Goal: Task Accomplishment & Management: Manage account settings

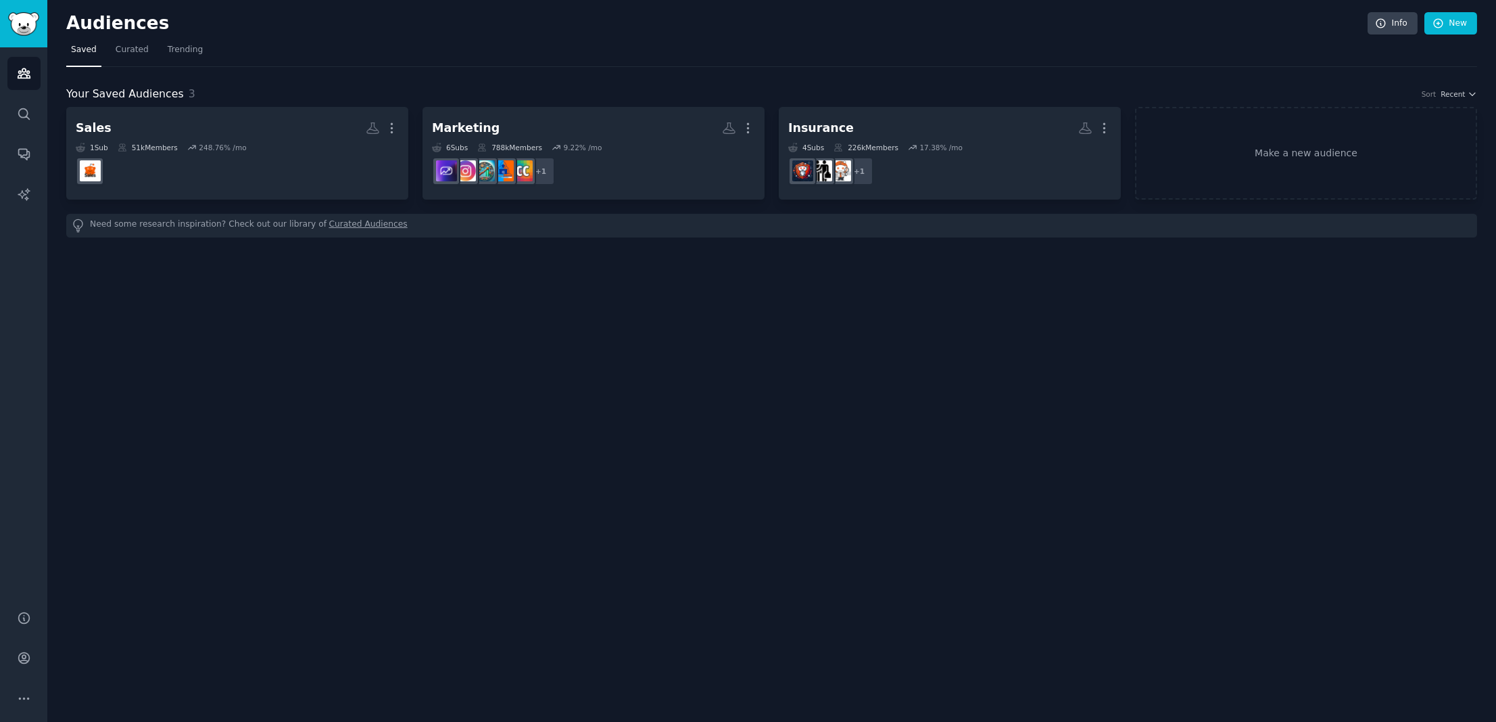
click at [5, 24] on link "Sidebar" at bounding box center [23, 23] width 47 height 47
click at [22, 71] on icon "Sidebar" at bounding box center [24, 73] width 14 height 14
click at [23, 99] on link "Search" at bounding box center [23, 113] width 33 height 33
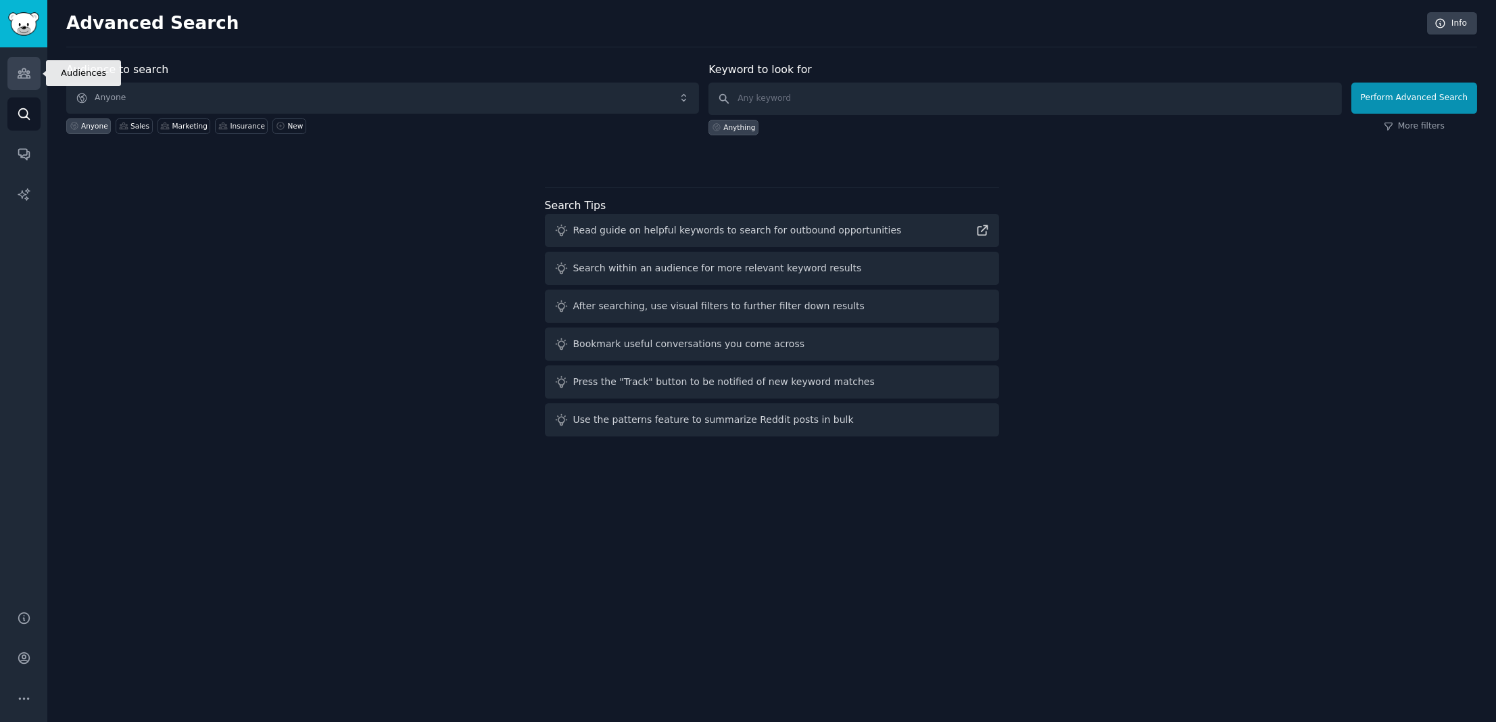
click at [23, 72] on icon "Sidebar" at bounding box center [24, 73] width 12 height 9
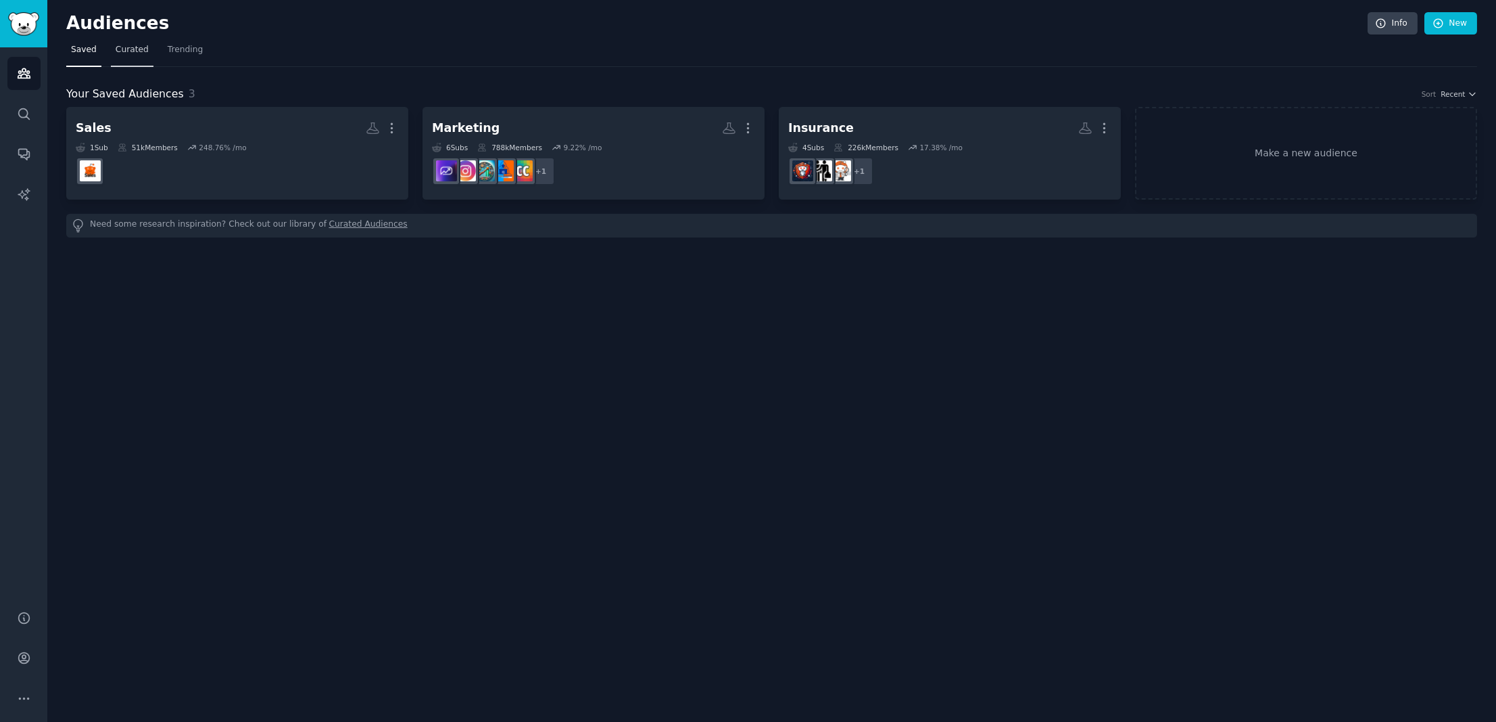
click at [126, 58] on link "Curated" at bounding box center [132, 53] width 43 height 28
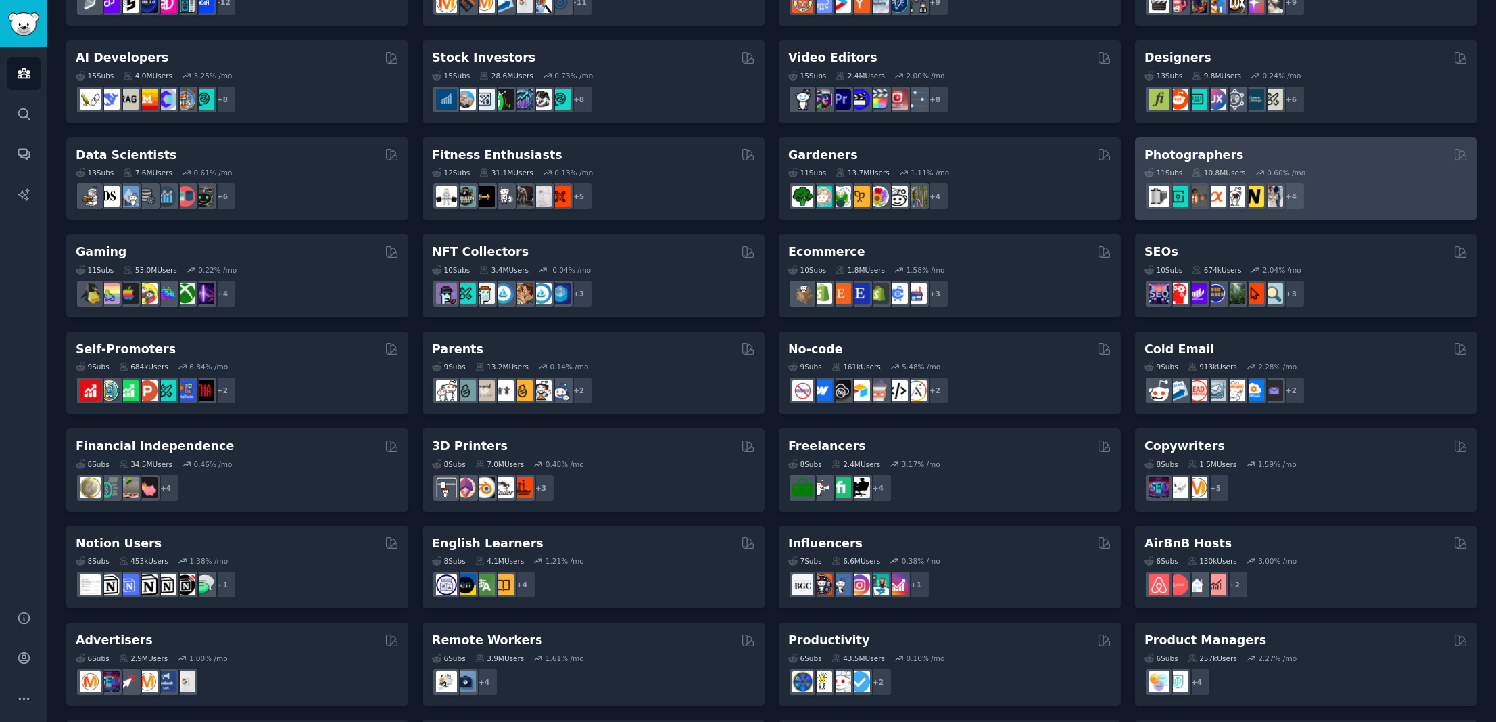
scroll to position [143, 0]
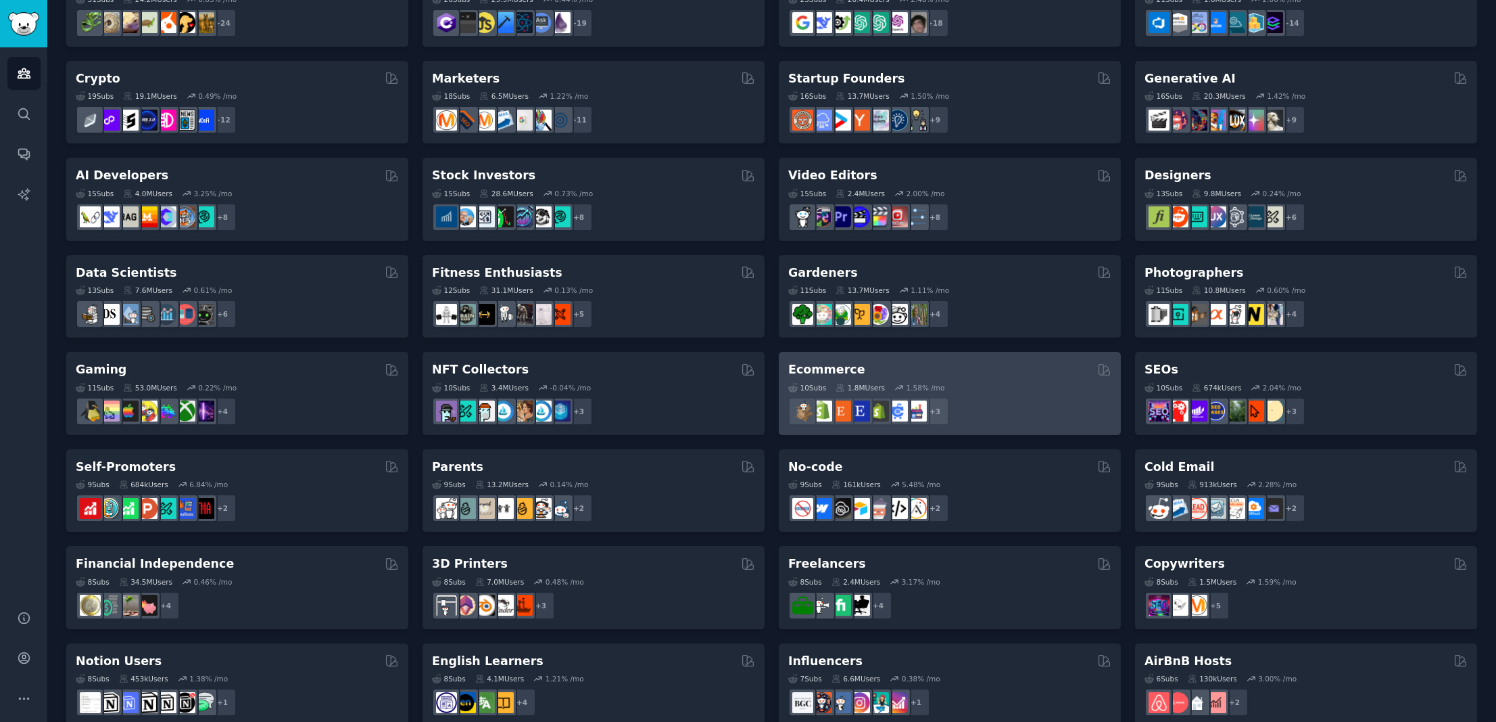
click at [1036, 369] on div "Ecommerce" at bounding box center [949, 369] width 323 height 17
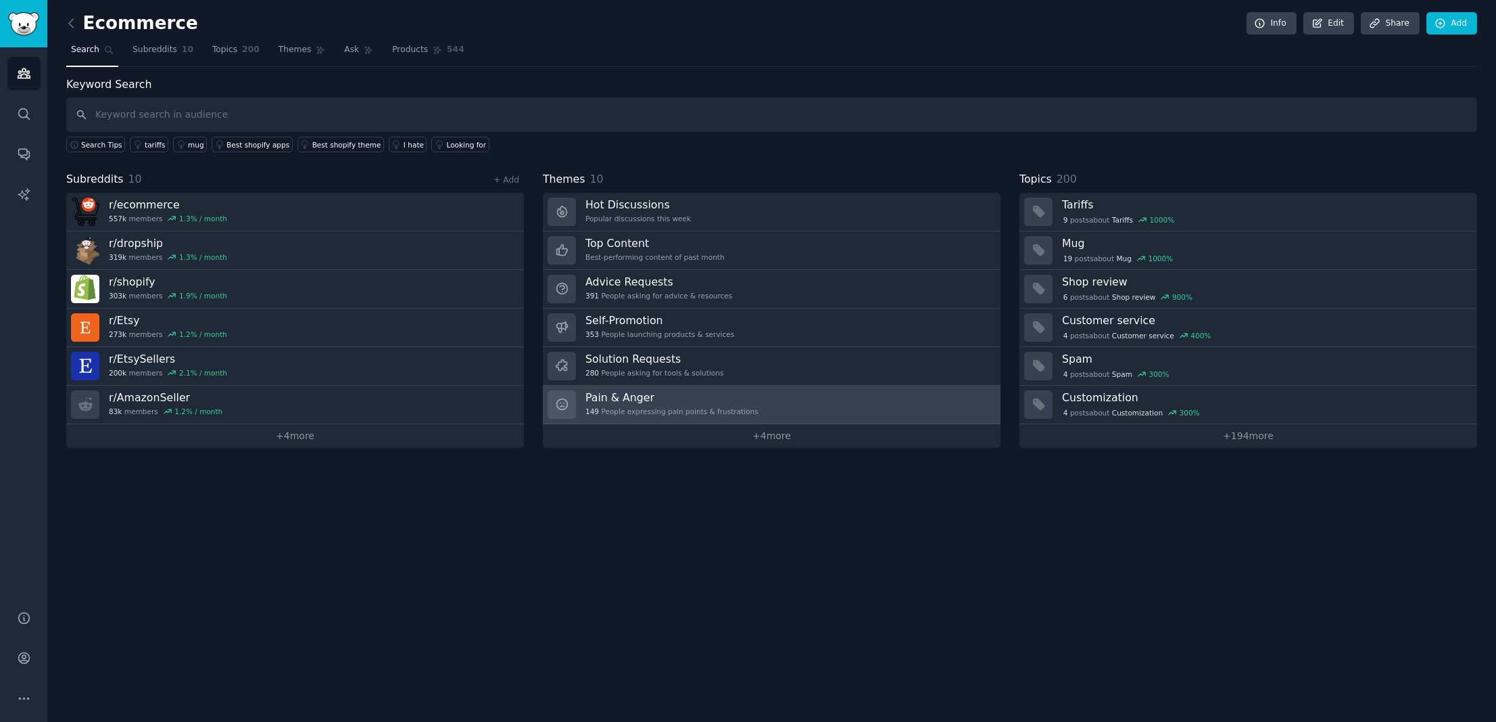
click at [692, 400] on h3 "Pain & Anger" at bounding box center [672, 397] width 173 height 14
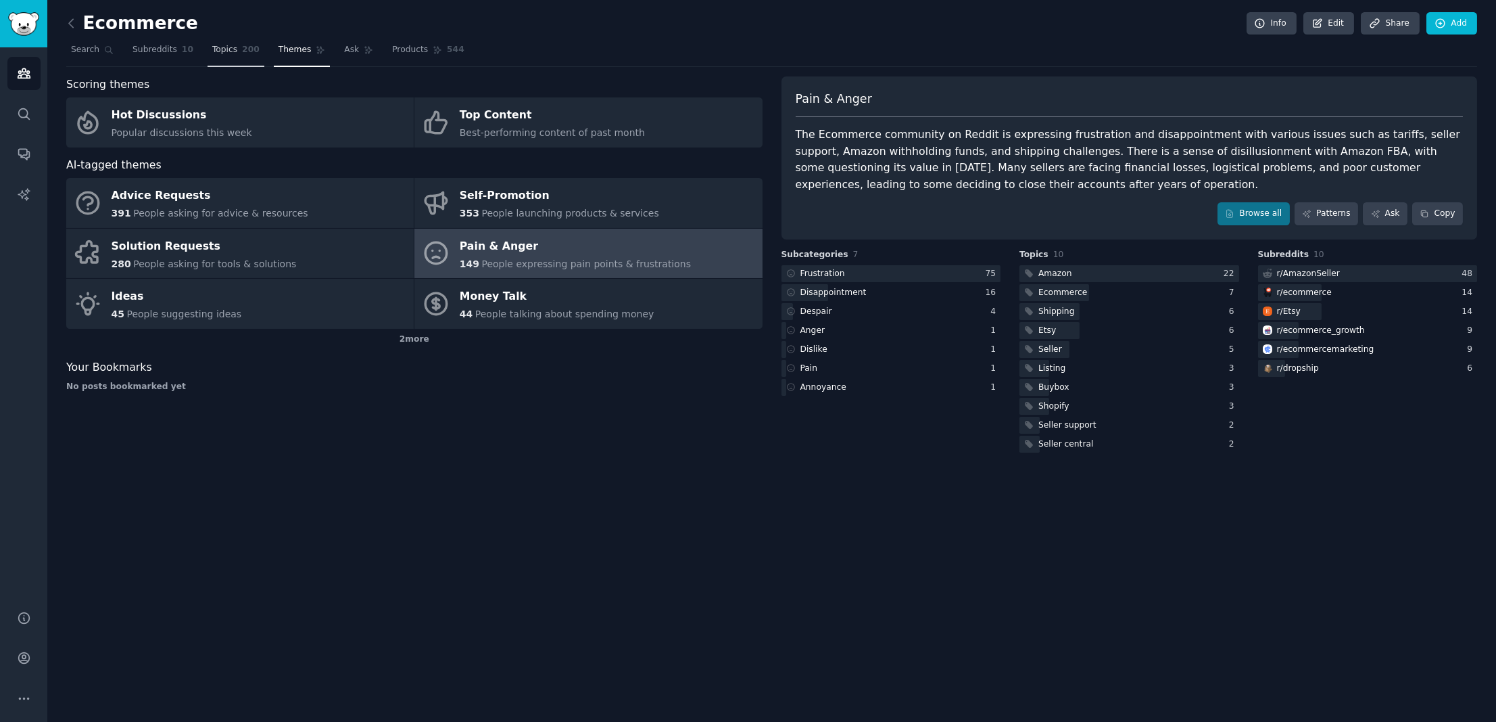
click at [208, 47] on link "Topics 200" at bounding box center [236, 53] width 57 height 28
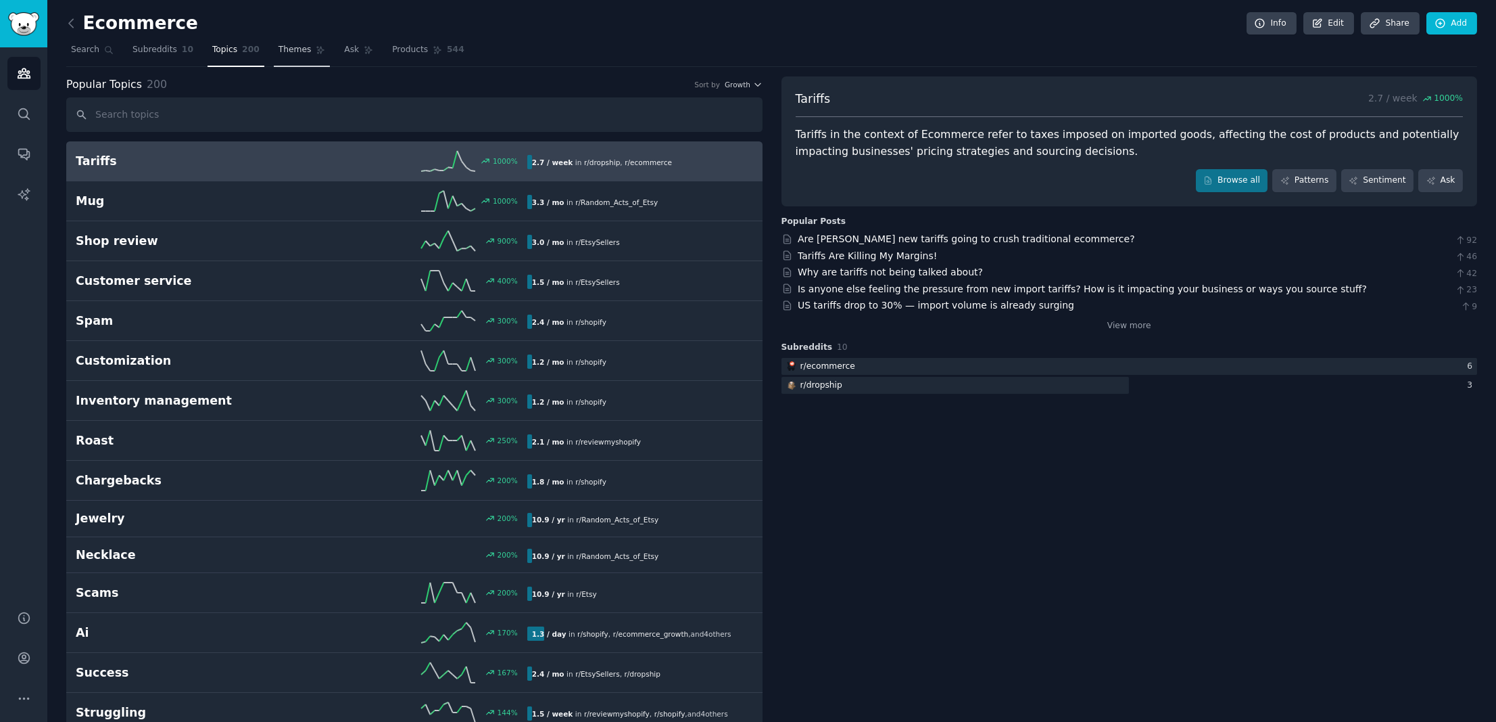
click at [284, 47] on span "Themes" at bounding box center [295, 50] width 33 height 12
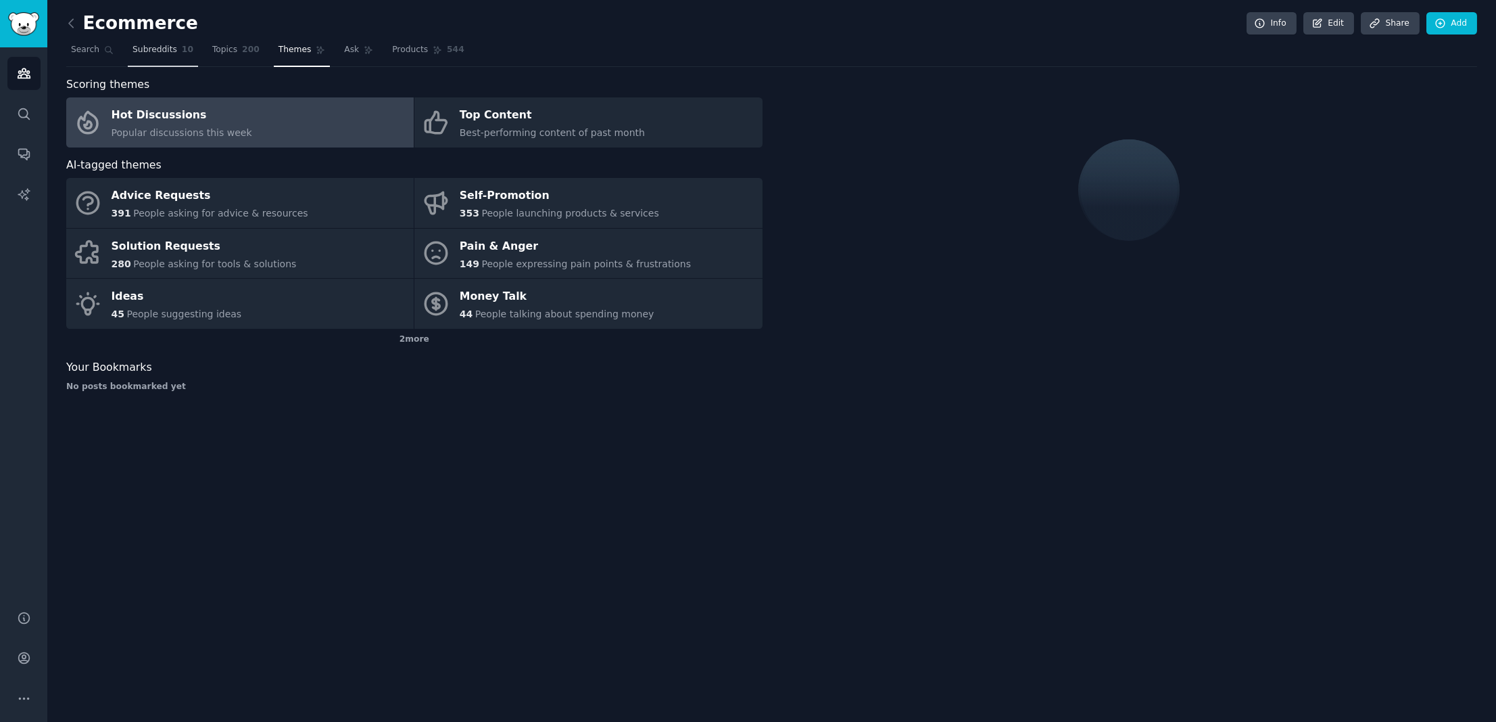
click at [147, 45] on span "Subreddits" at bounding box center [155, 50] width 45 height 12
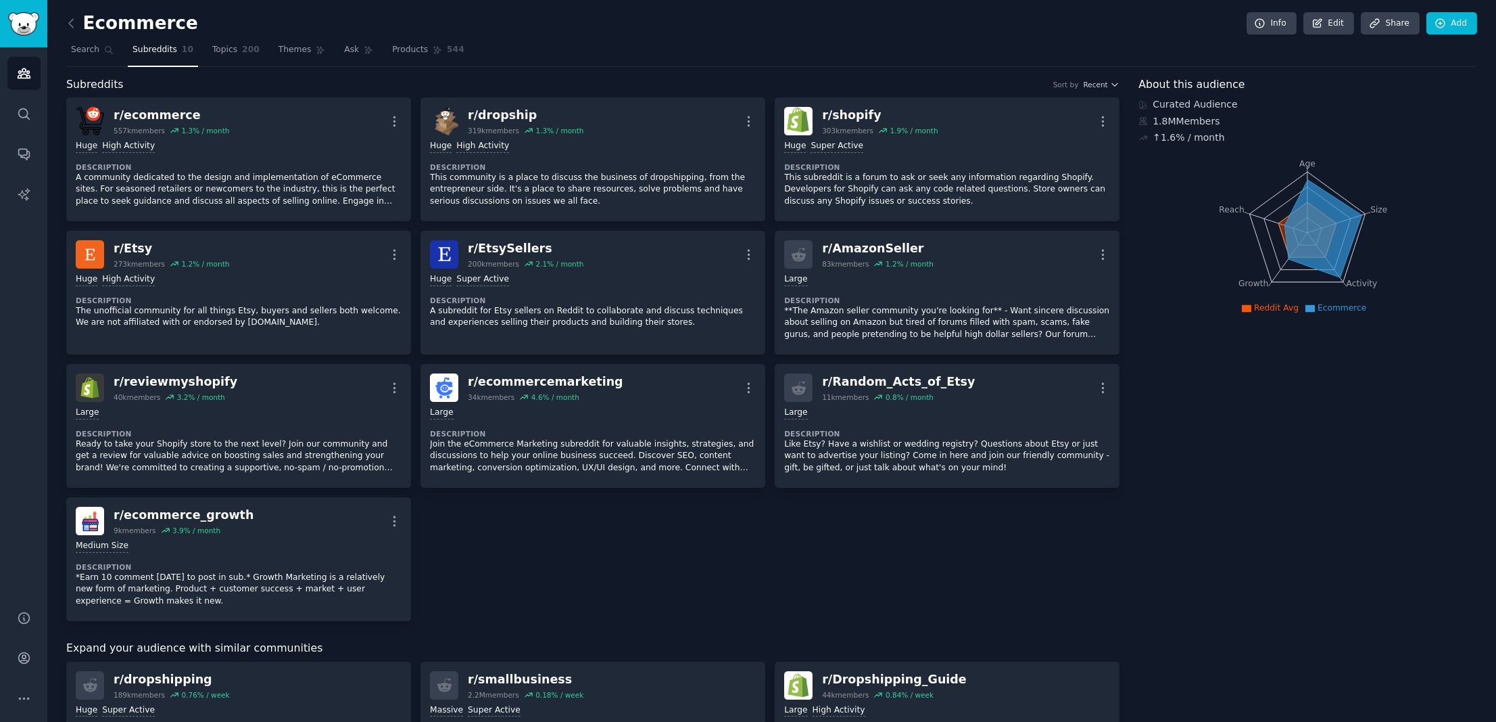
click at [15, 27] on img "Sidebar" at bounding box center [23, 24] width 31 height 24
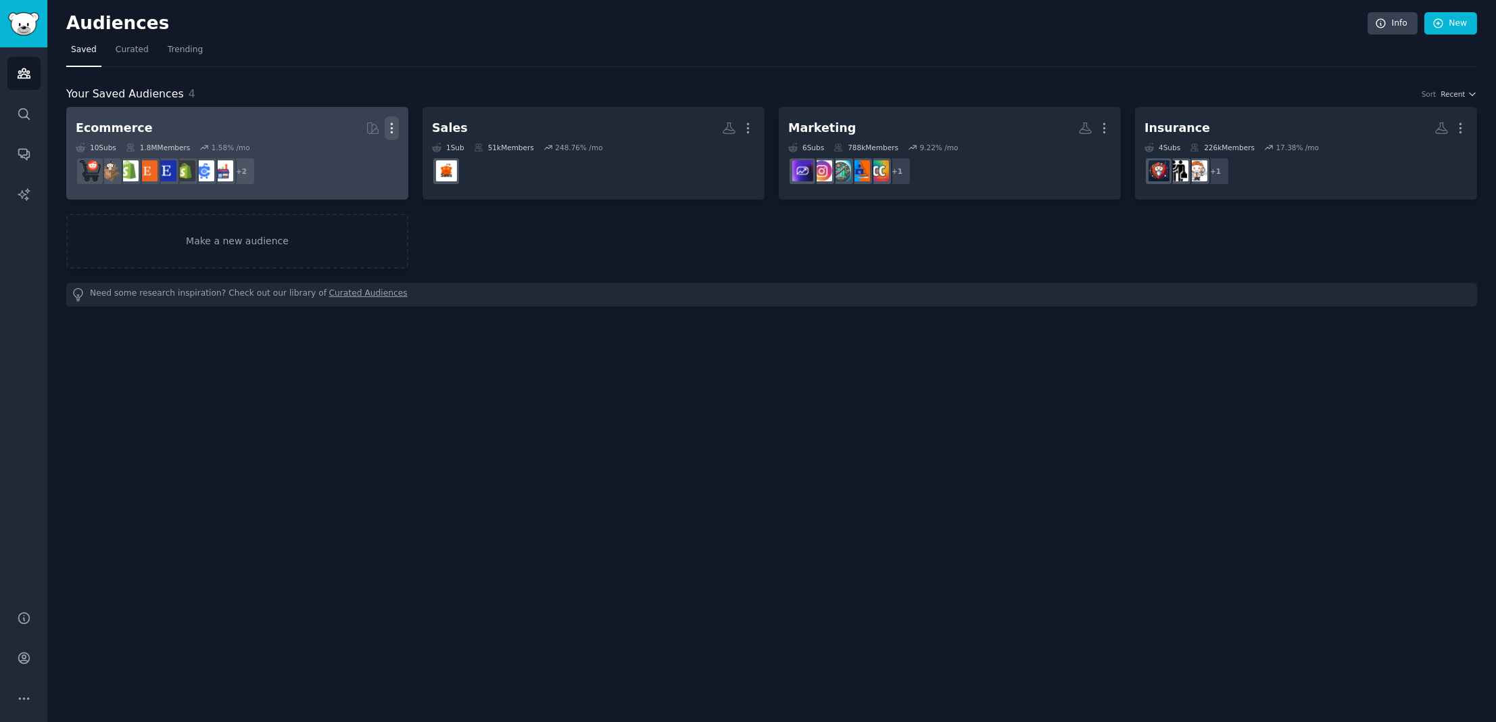
click at [390, 126] on icon "button" at bounding box center [392, 128] width 14 height 14
click at [348, 153] on p "Delete" at bounding box center [354, 156] width 31 height 14
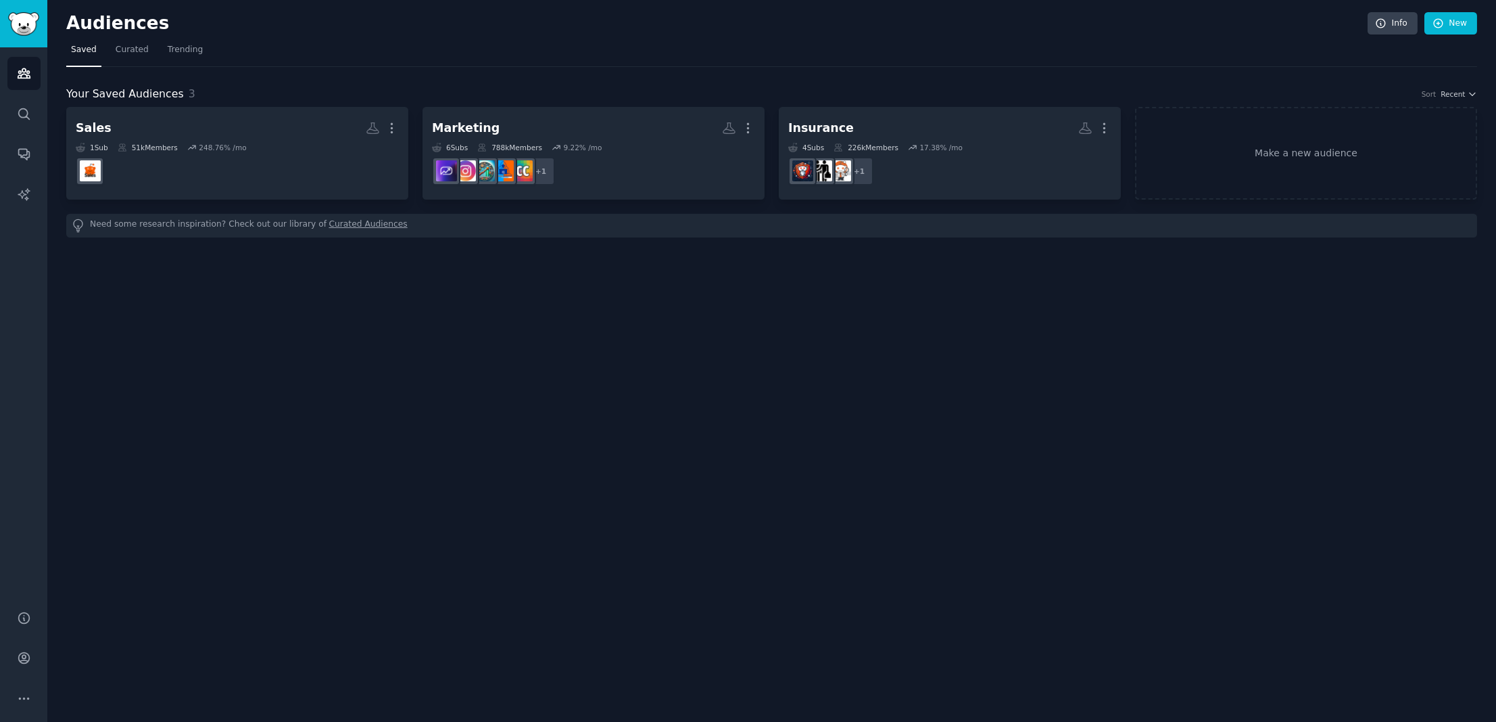
click at [417, 83] on div "Your Saved Audiences 3 Sort Recent Sales More 1 Sub 51k Members 248.76 % /mo Ma…" at bounding box center [771, 152] width 1411 height 170
click at [163, 47] on link "Trending" at bounding box center [185, 53] width 45 height 28
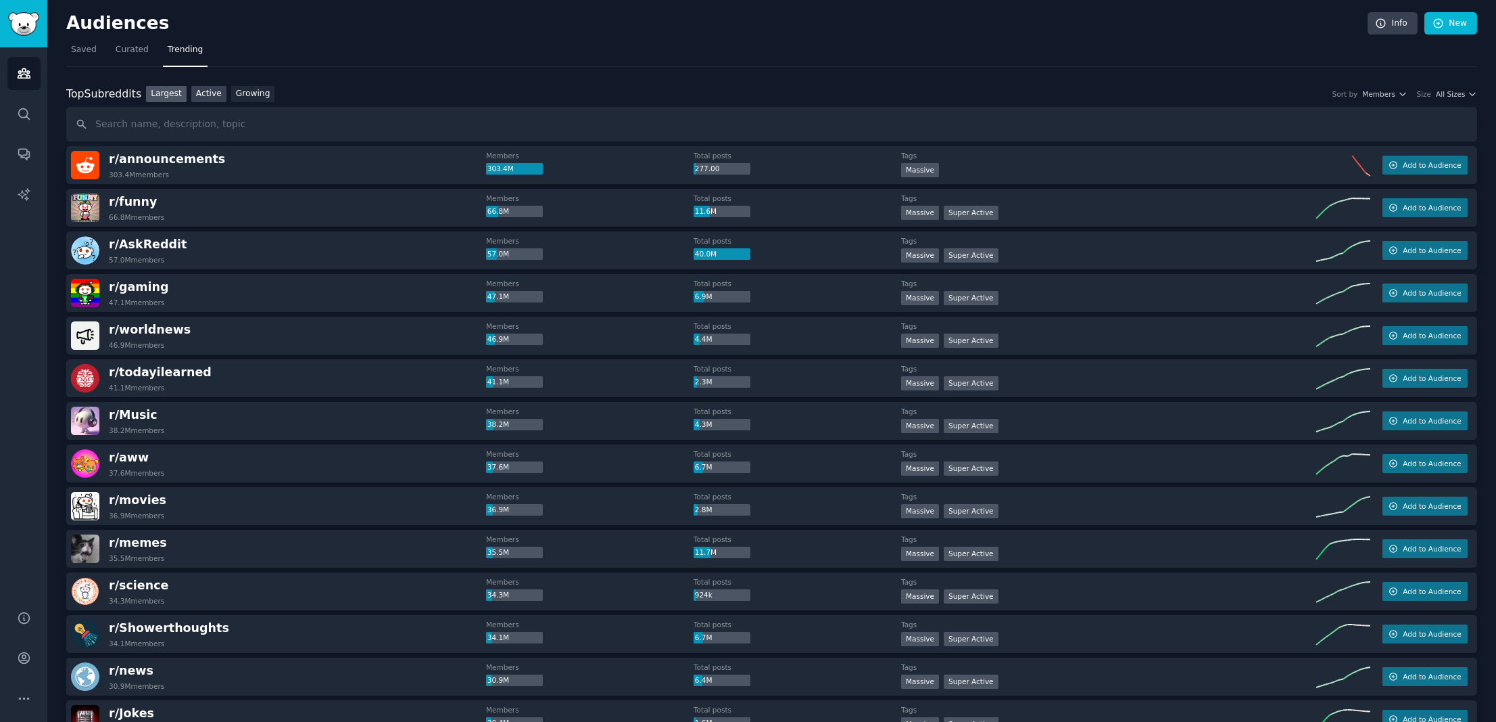
click at [205, 96] on link "Active" at bounding box center [208, 94] width 35 height 17
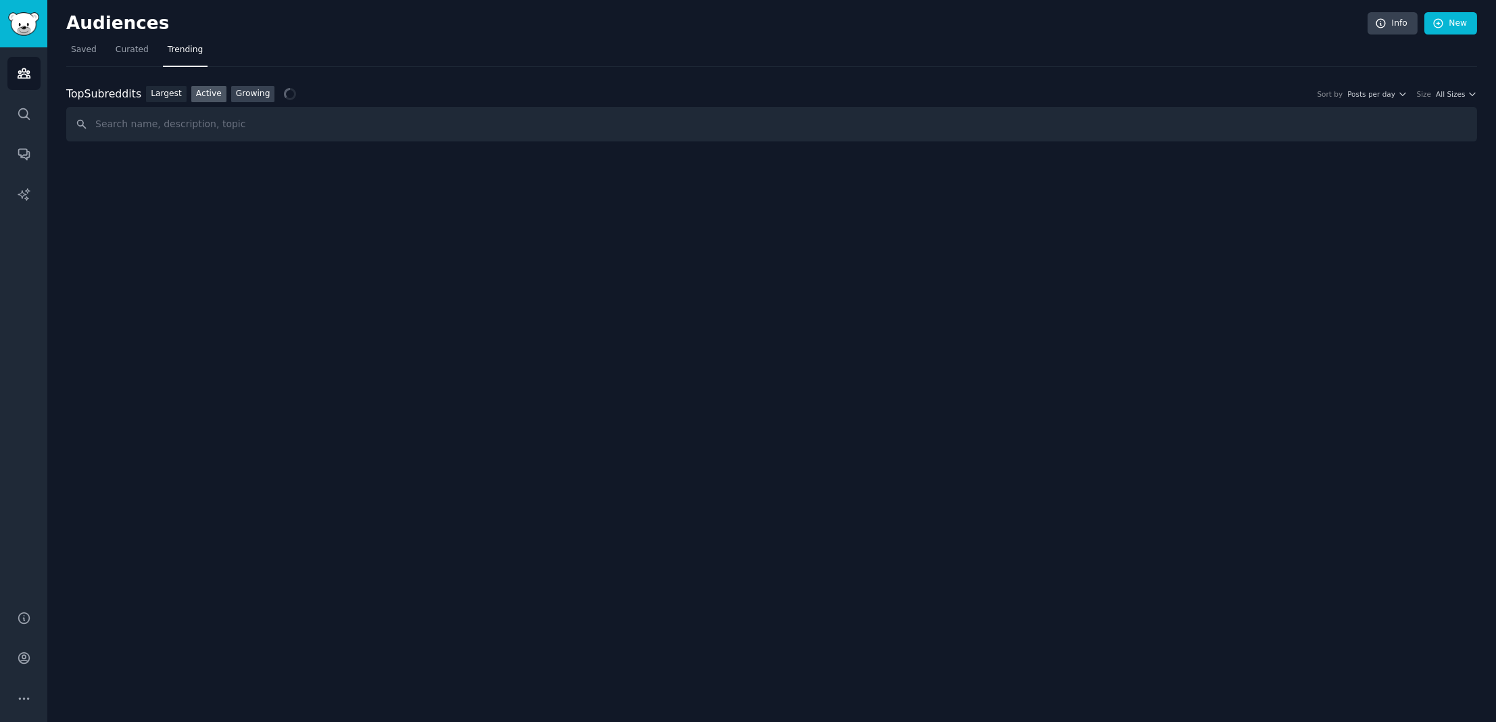
click at [257, 92] on link "Growing" at bounding box center [253, 94] width 44 height 17
click at [1438, 98] on div "Top Subreddits Top Subreddits Largest Active Growing Sort by Member Growth Time…" at bounding box center [771, 94] width 1411 height 17
click at [1438, 93] on span "All Sizes" at bounding box center [1450, 93] width 29 height 9
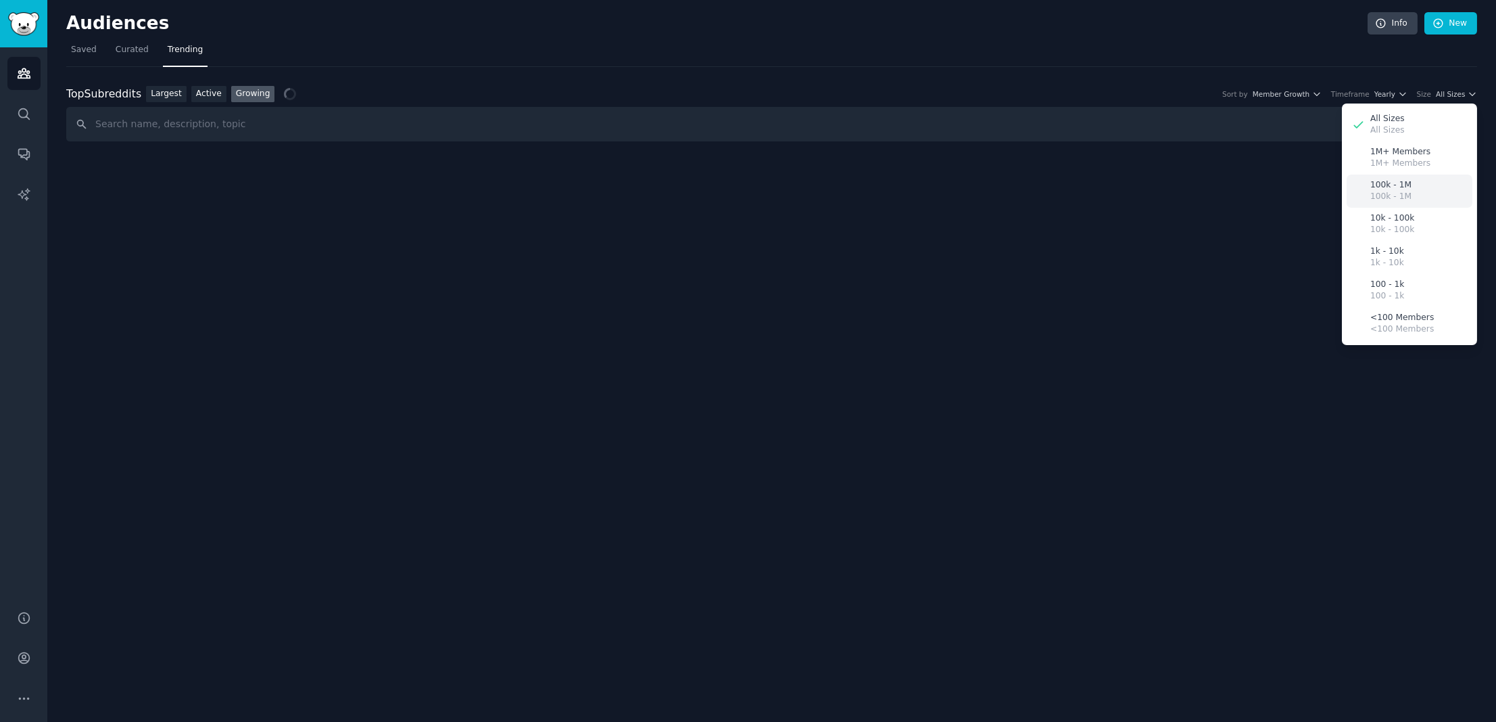
click at [1403, 193] on p "100k - 1M" at bounding box center [1391, 197] width 41 height 12
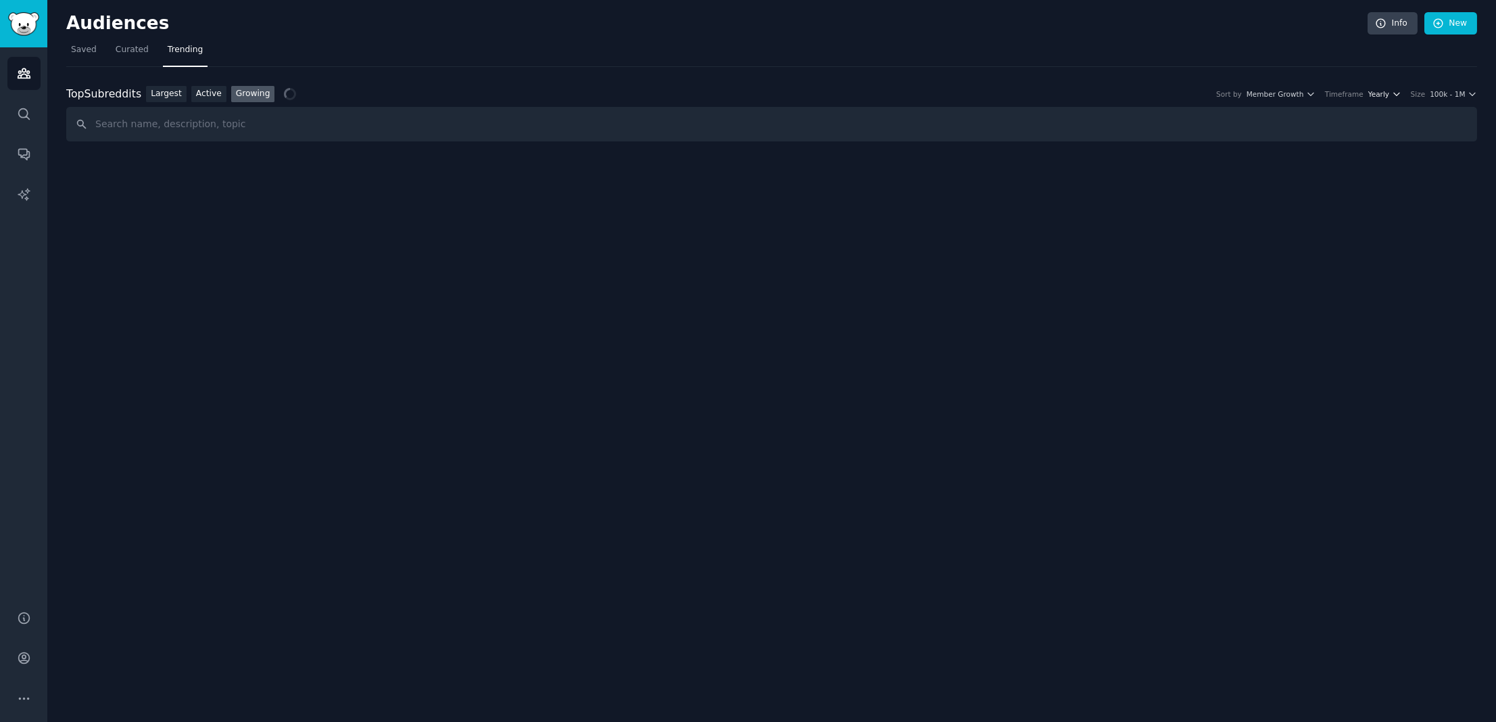
click at [1383, 90] on span "Yearly" at bounding box center [1379, 93] width 21 height 9
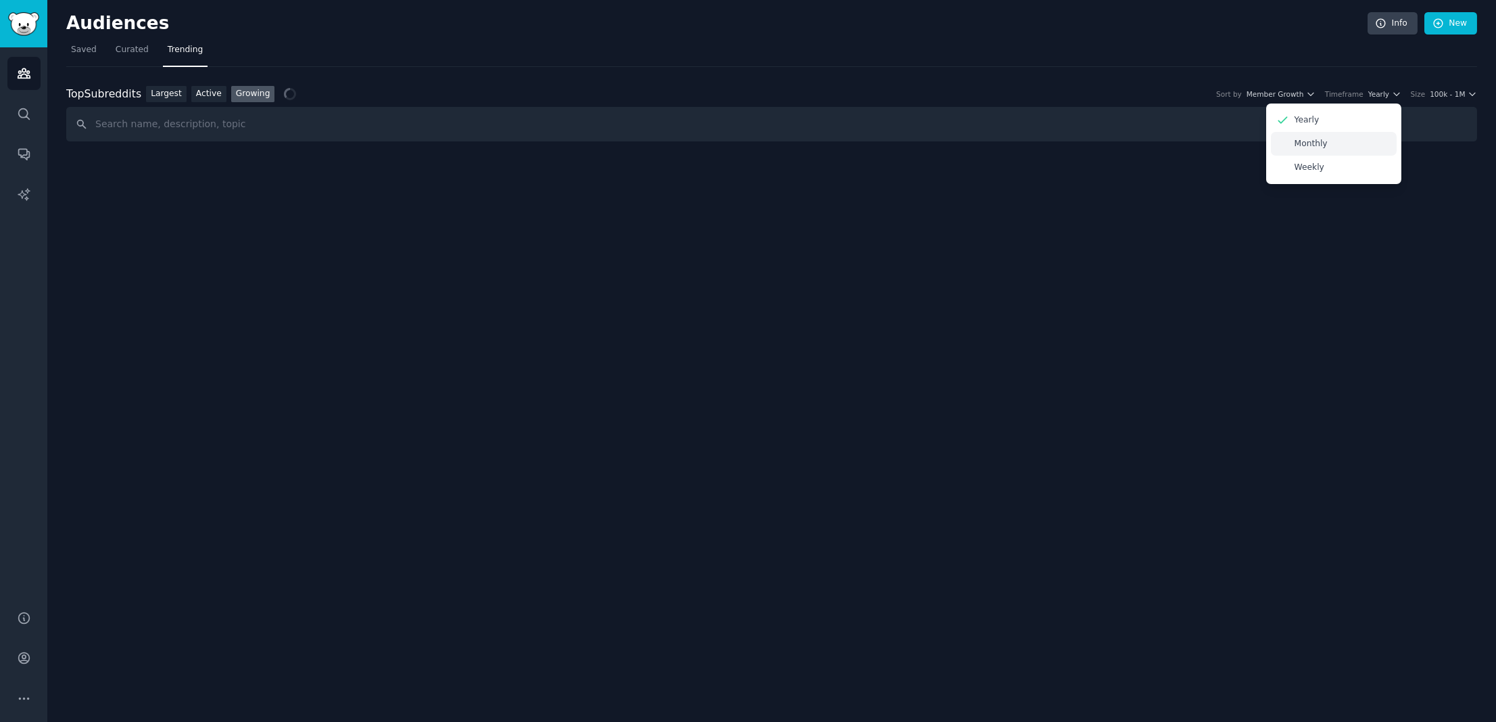
click at [1335, 142] on div "Monthly" at bounding box center [1334, 144] width 126 height 24
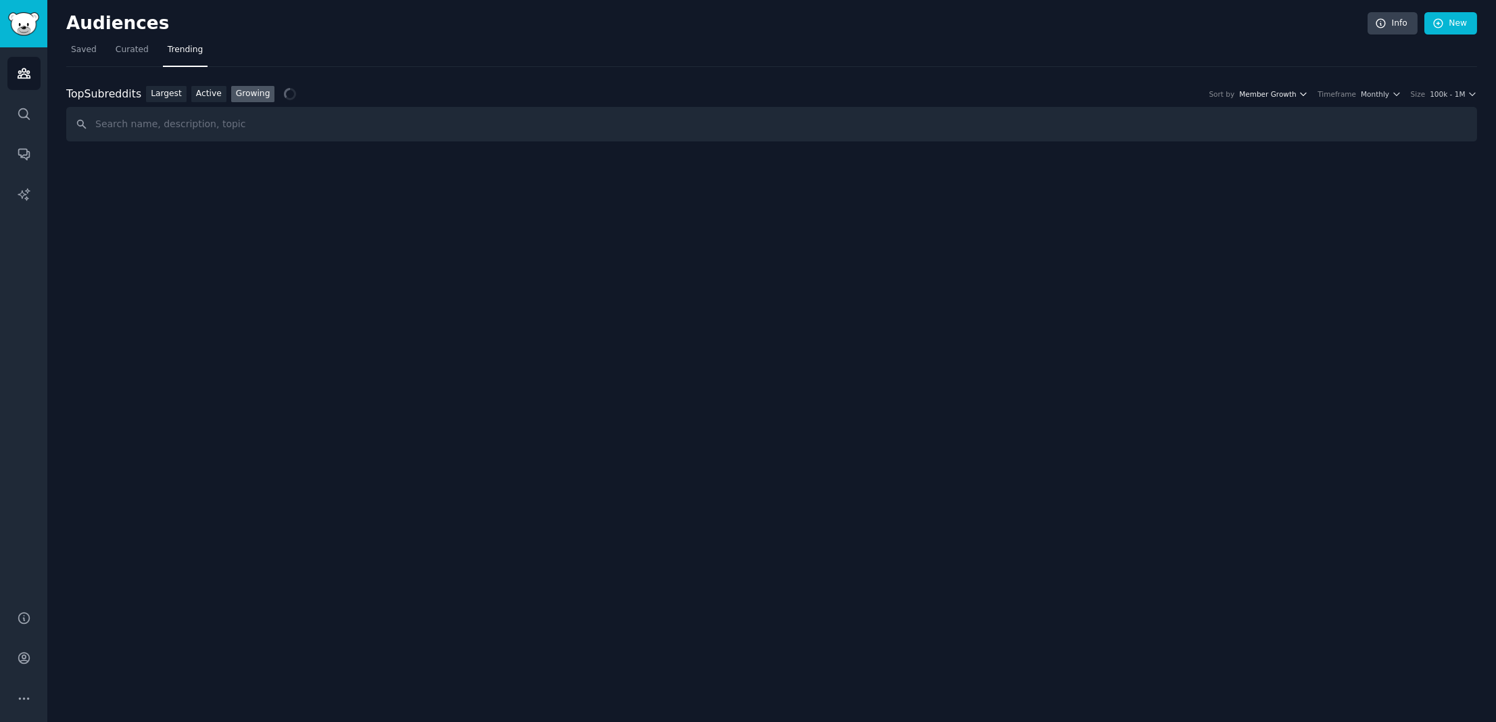
click at [1297, 96] on span "Member Growth" at bounding box center [1267, 93] width 57 height 9
click at [1271, 54] on nav "Saved Curated Trending" at bounding box center [771, 53] width 1411 height 28
click at [700, 124] on input "text" at bounding box center [771, 124] width 1411 height 34
click at [753, 68] on div "Top Subreddits Top Subreddits Largest Active Growing Sort by Member Growth Time…" at bounding box center [771, 104] width 1411 height 75
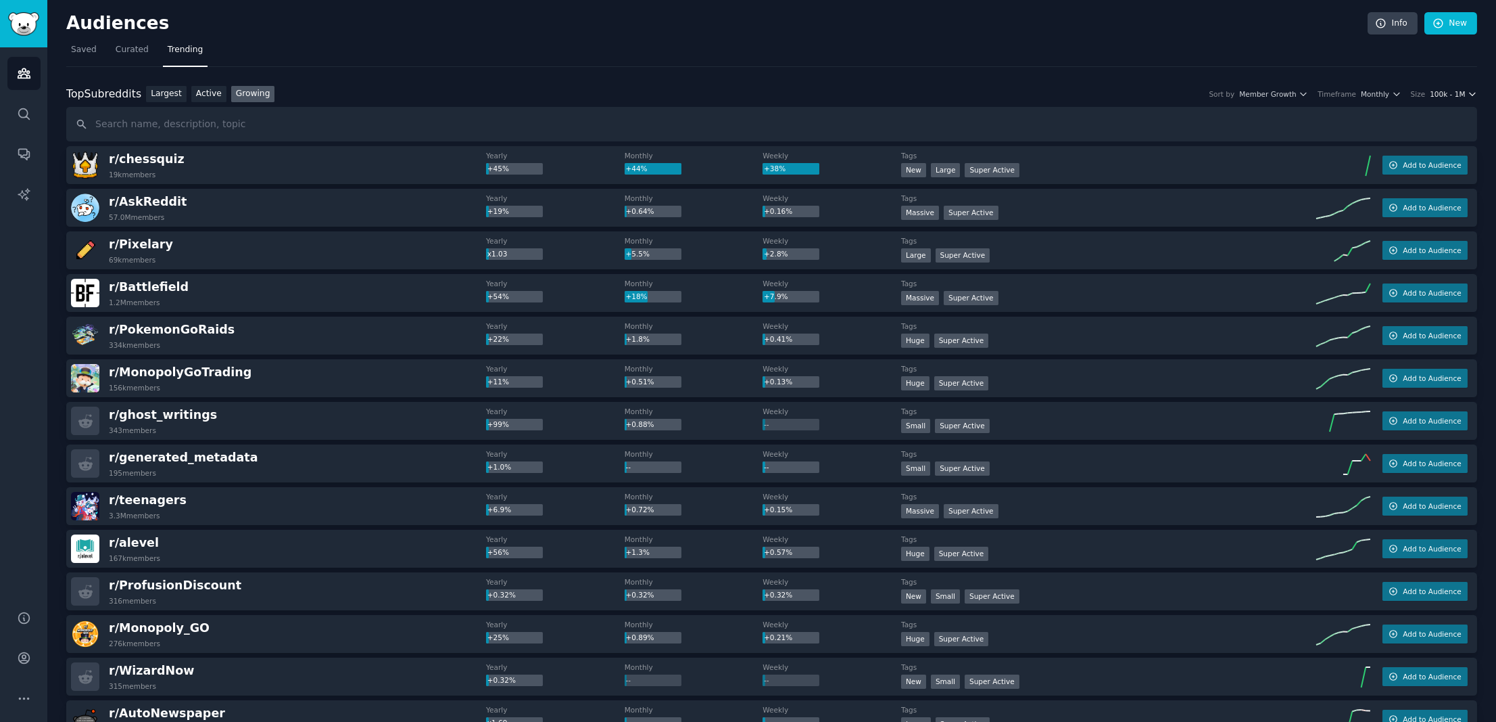
click at [1469, 95] on icon "button" at bounding box center [1472, 93] width 9 height 9
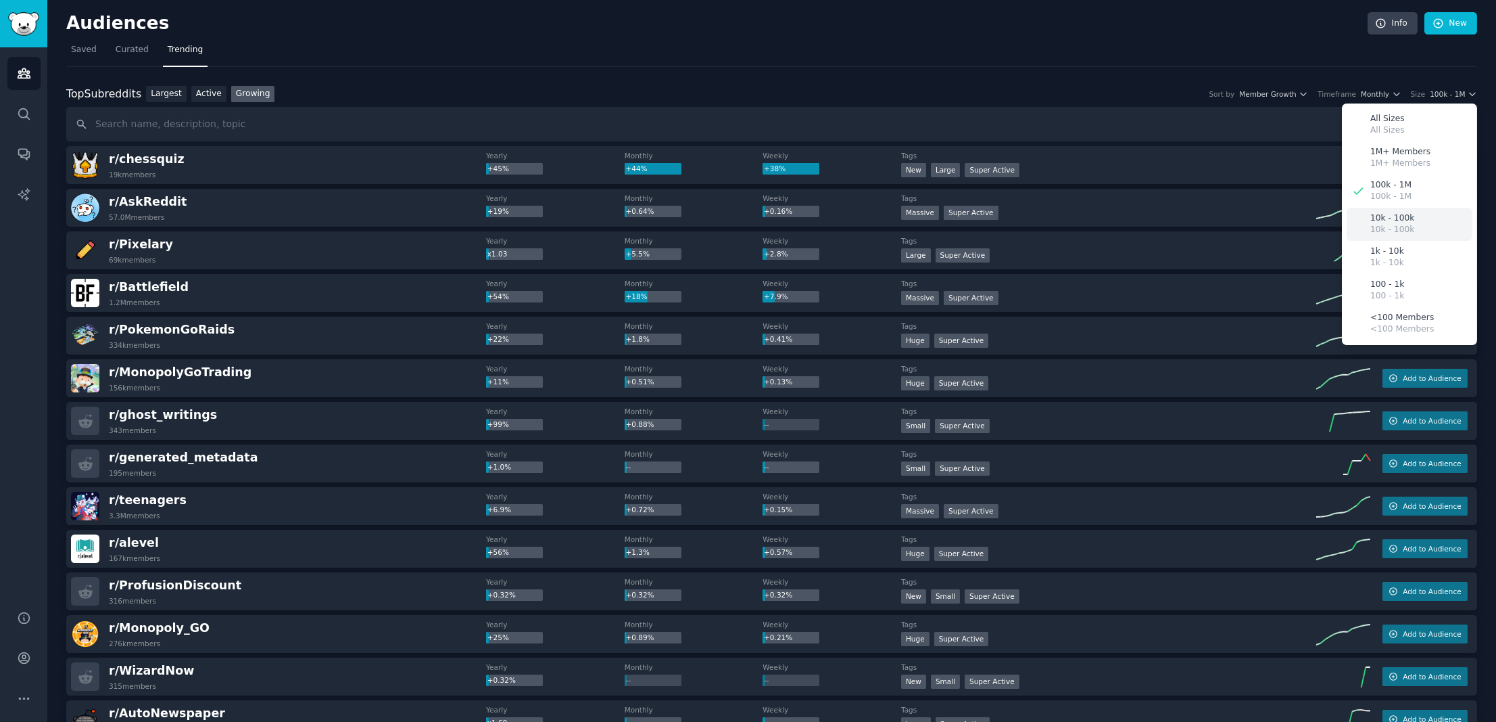
click at [1400, 221] on p "10k - 100k" at bounding box center [1393, 218] width 44 height 12
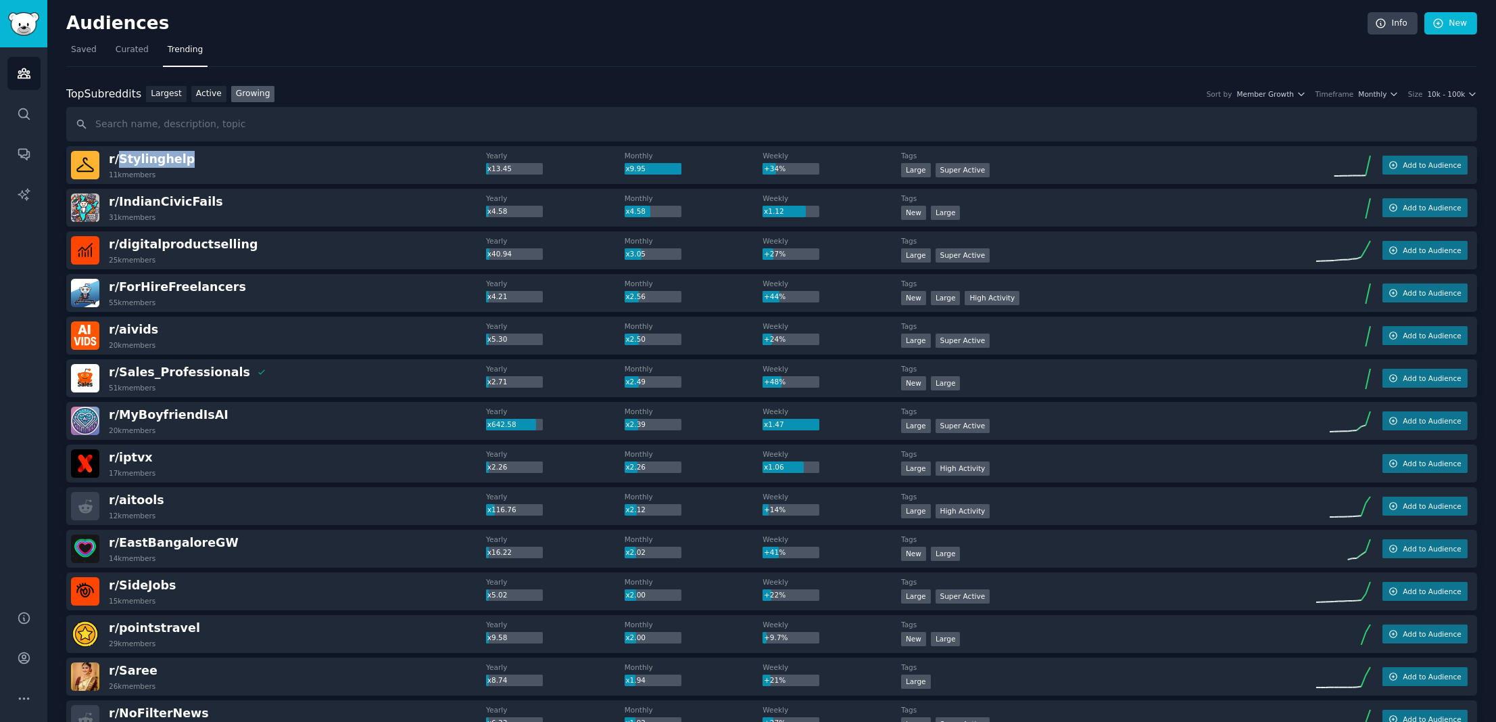
click at [236, 154] on div "r/ Stylinghelp 11k members" at bounding box center [278, 165] width 415 height 28
click at [1424, 167] on span "Add to Audience" at bounding box center [1432, 164] width 58 height 9
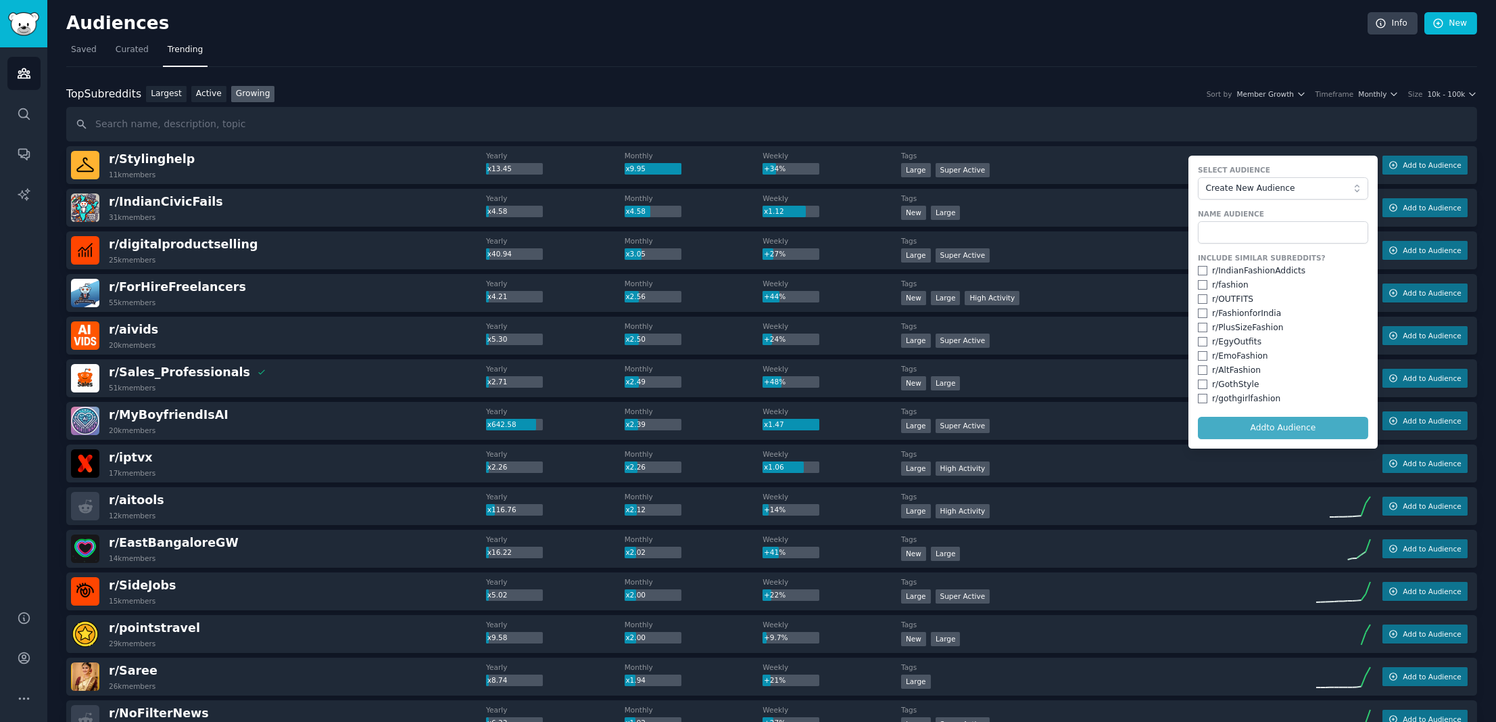
click at [1200, 280] on input "checkbox" at bounding box center [1202, 284] width 9 height 9
click at [1199, 287] on input "checkbox" at bounding box center [1202, 284] width 9 height 9
click at [1199, 284] on input "checkbox" at bounding box center [1202, 284] width 9 height 9
checkbox input "true"
click at [1202, 296] on input "checkbox" at bounding box center [1202, 298] width 9 height 9
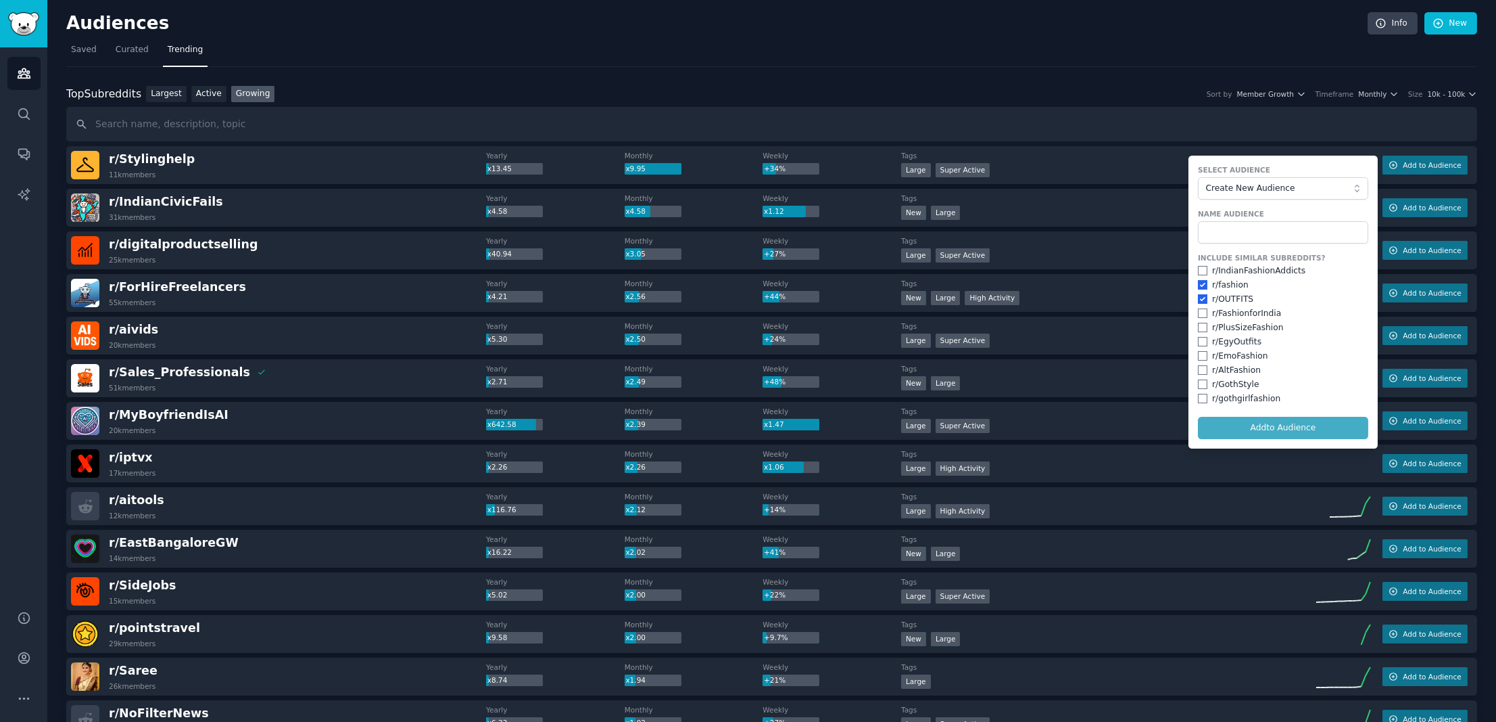
checkbox input "true"
click at [1199, 325] on input "checkbox" at bounding box center [1202, 327] width 9 height 9
checkbox input "true"
click at [1313, 431] on form "Select Audience Create New Audience Name Audience Include Similar Subreddits? r…" at bounding box center [1283, 302] width 189 height 293
click at [1267, 227] on input "text" at bounding box center [1283, 232] width 170 height 23
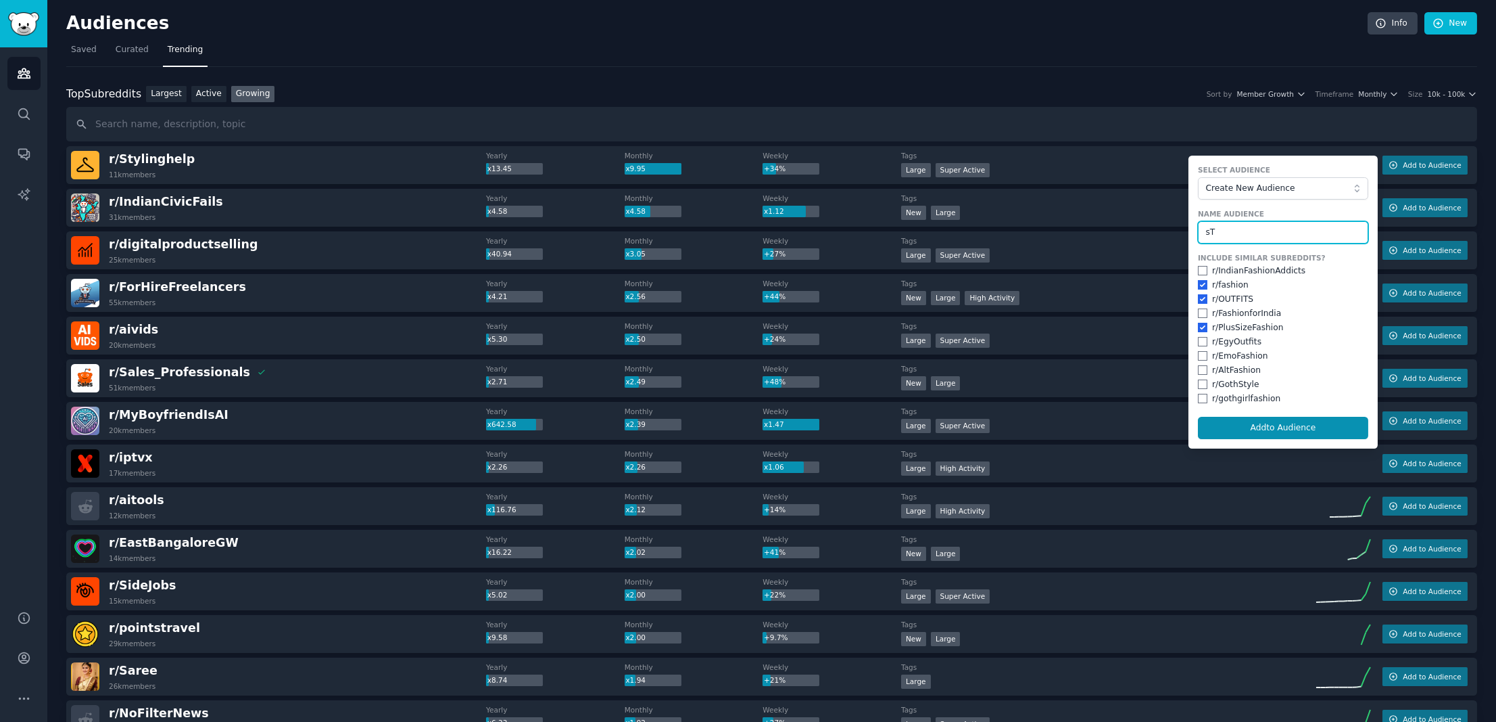
type input "s"
type input "Fashion"
click at [1275, 423] on button "Add to Audience" at bounding box center [1283, 428] width 170 height 23
checkbox input "false"
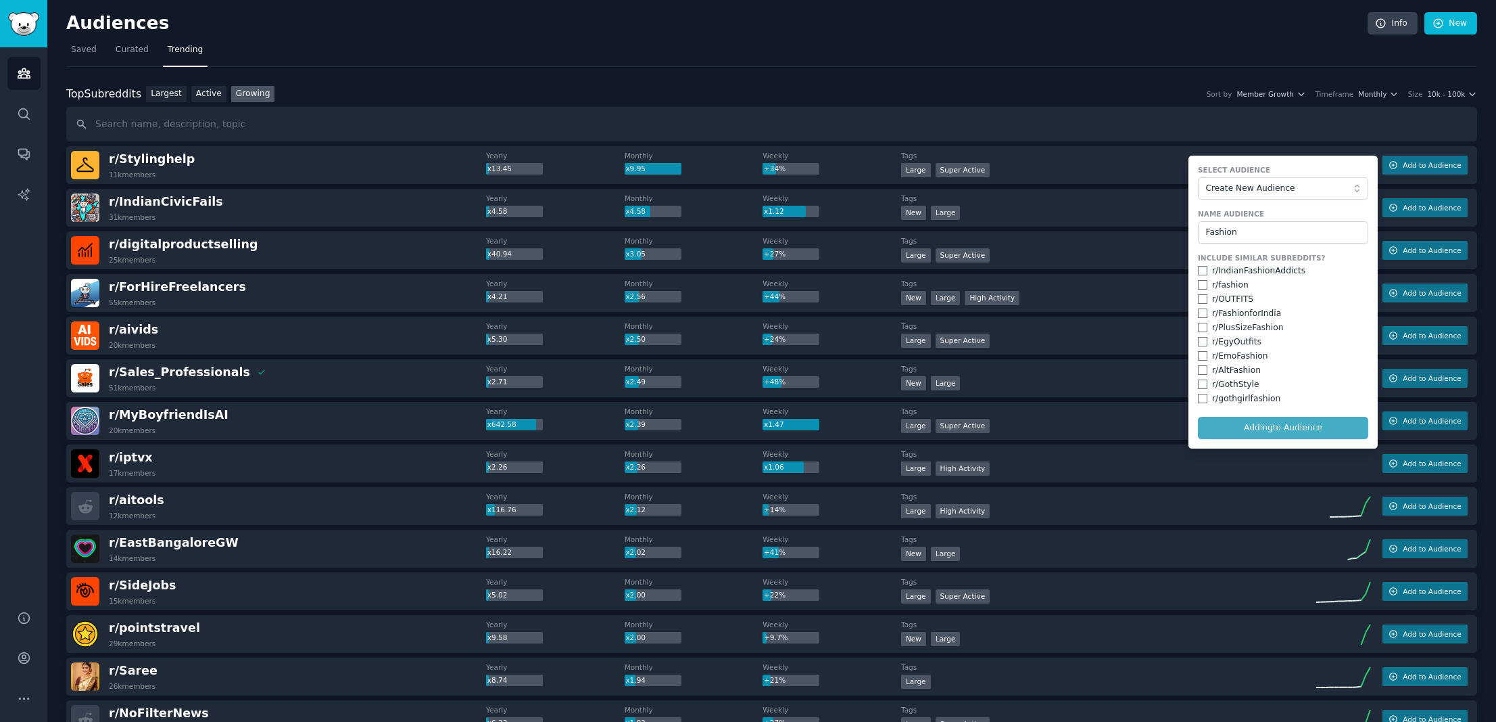
checkbox input "false"
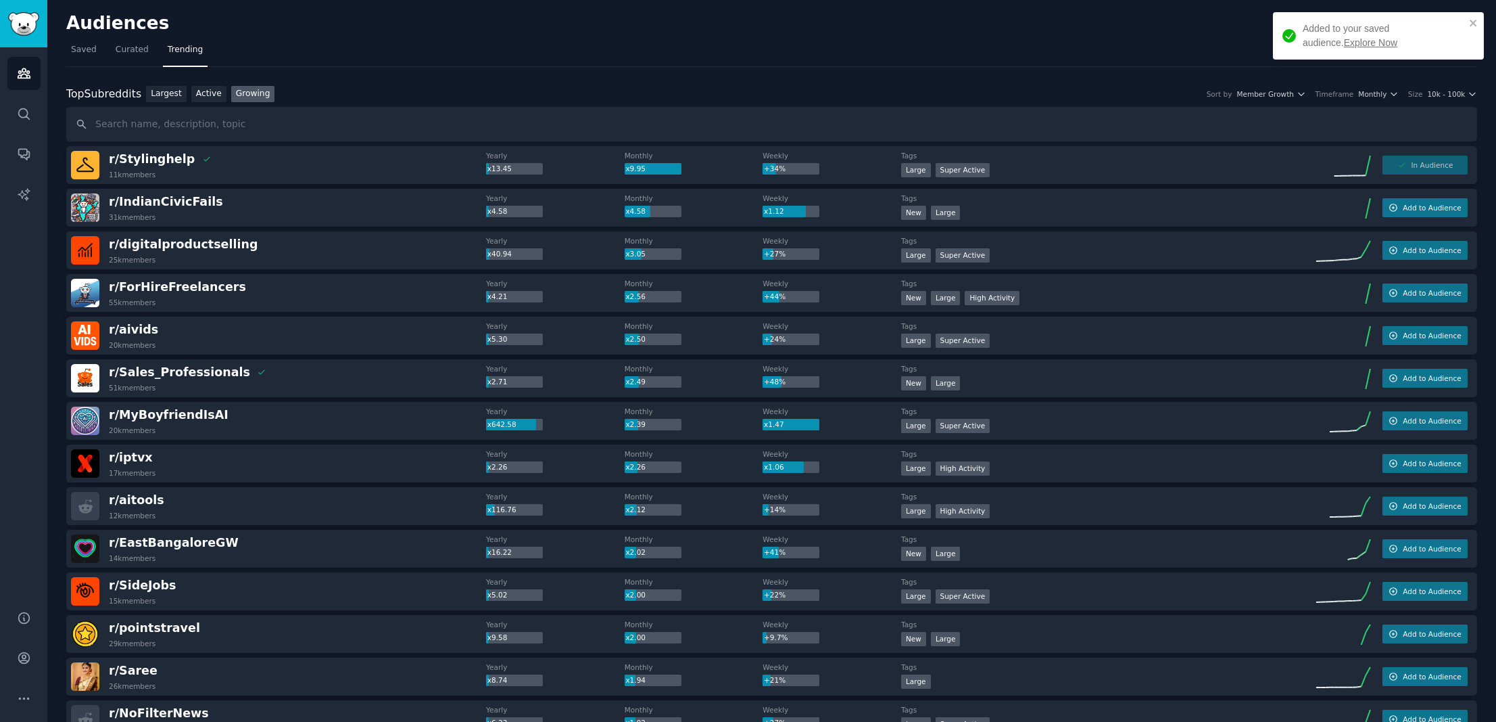
click at [1342, 49] on div "Added to your saved audience. Explore Now" at bounding box center [1384, 36] width 162 height 28
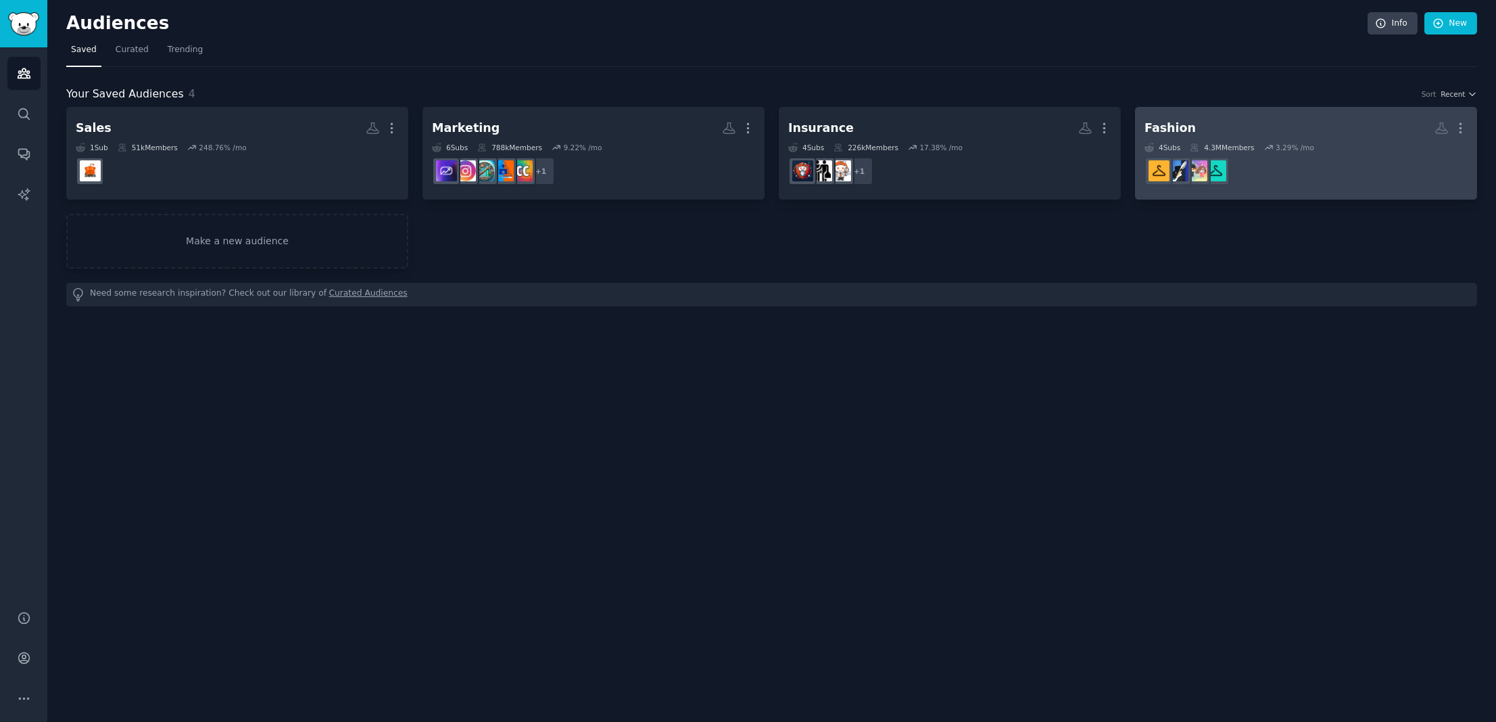
click at [1195, 124] on h2 "Fashion More" at bounding box center [1306, 128] width 323 height 24
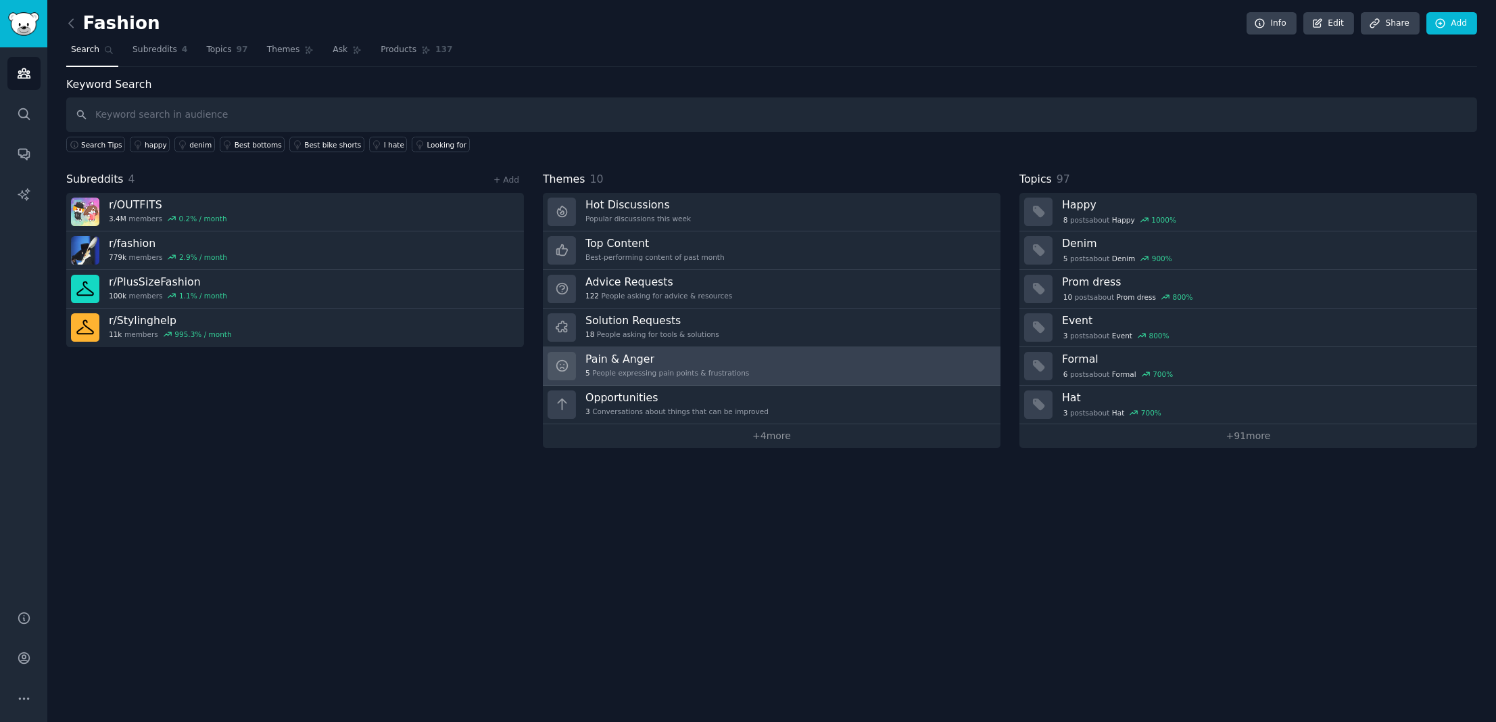
click at [669, 368] on div "5 People expressing pain points & frustrations" at bounding box center [668, 372] width 164 height 9
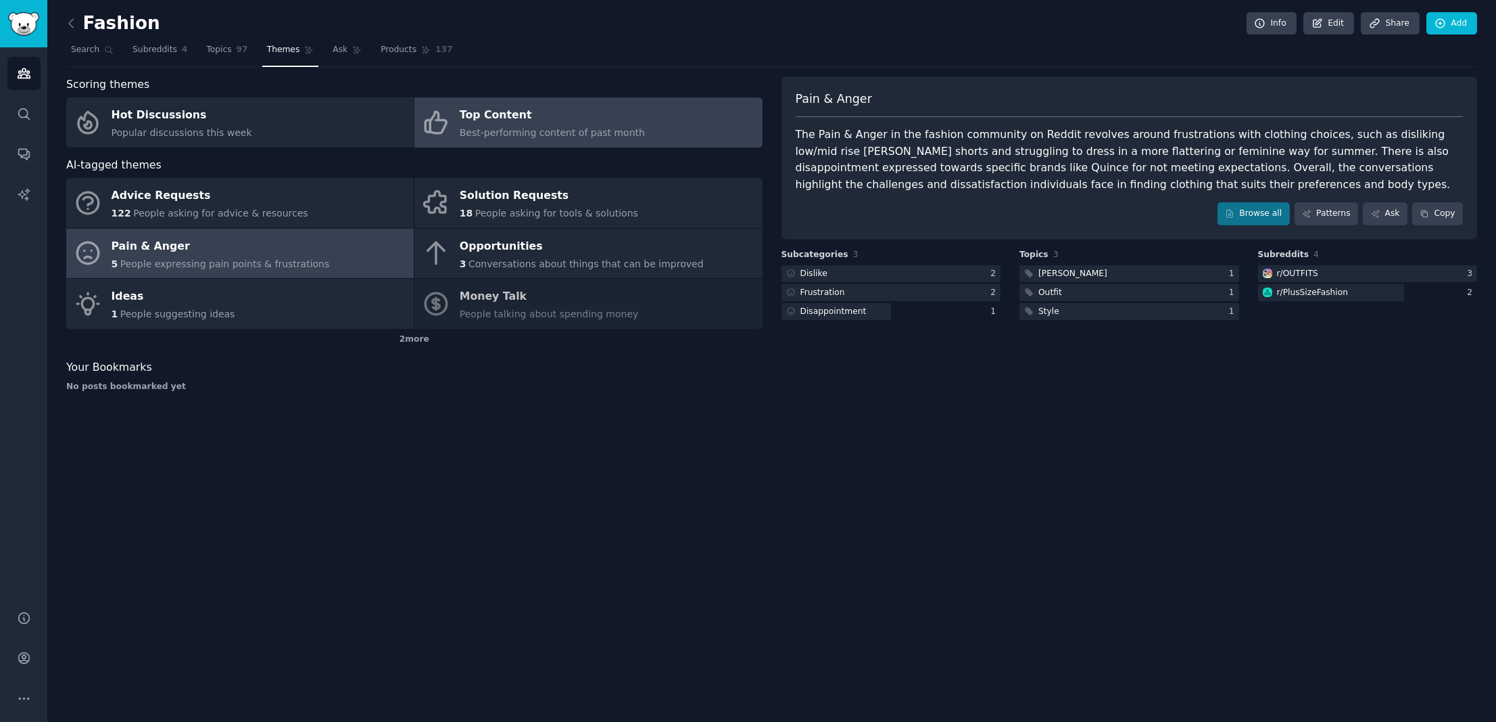
click at [577, 124] on div "Top Content" at bounding box center [552, 116] width 185 height 22
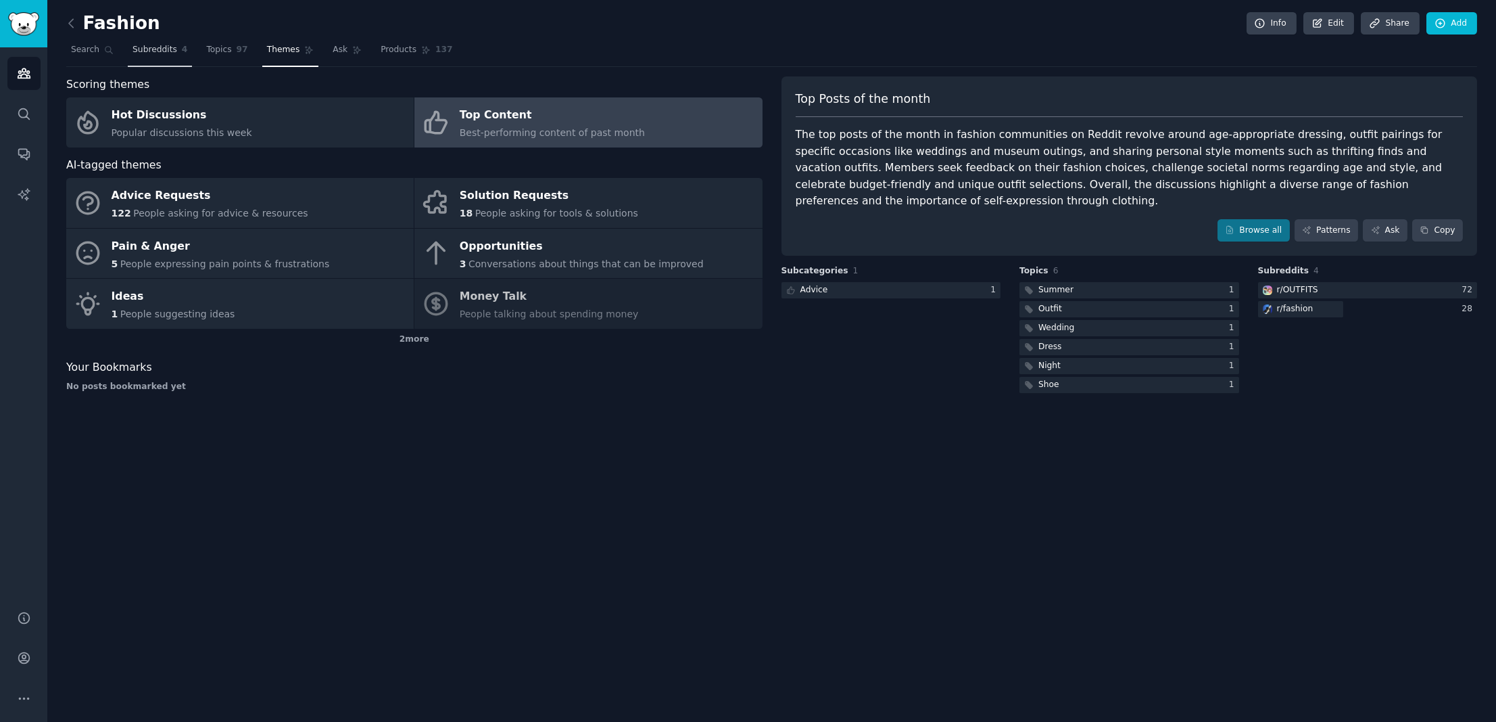
click at [171, 49] on span "Subreddits" at bounding box center [155, 50] width 45 height 12
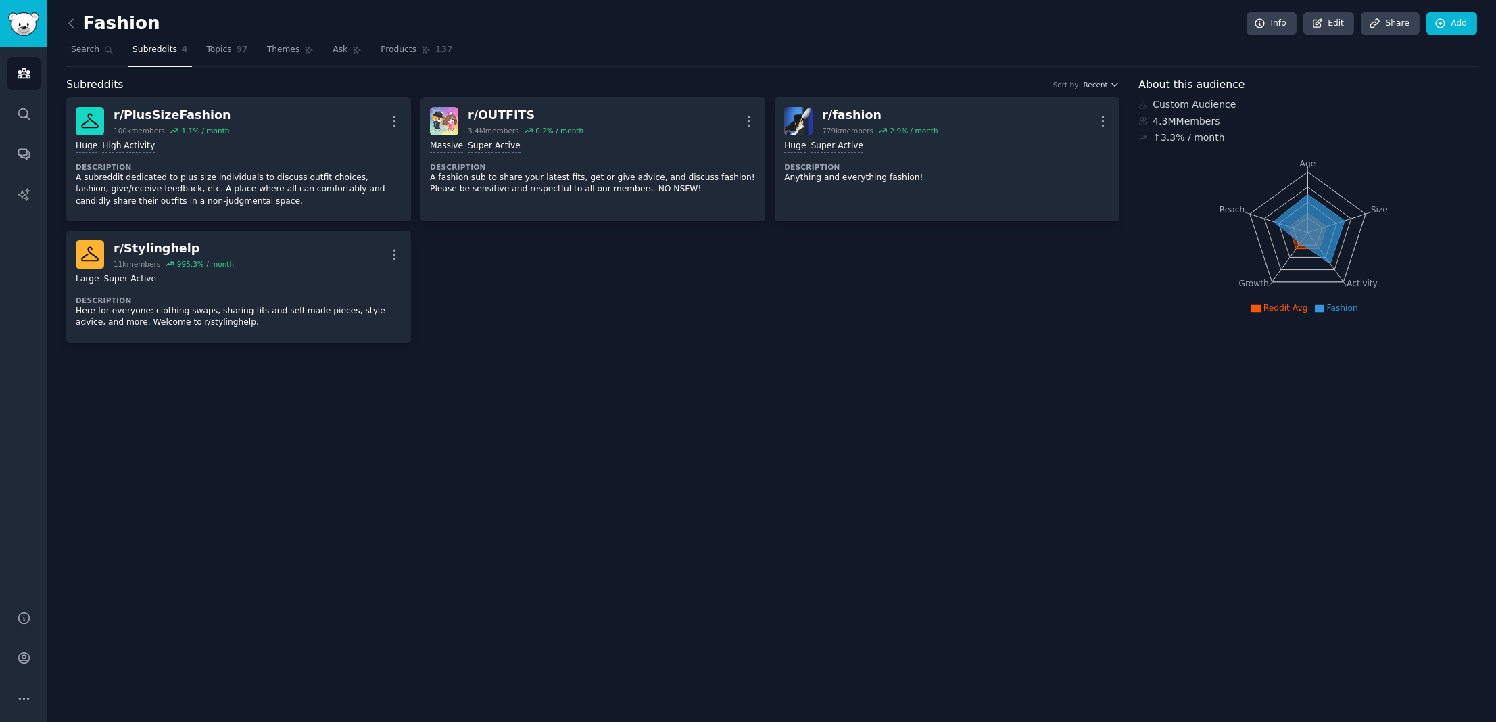
click at [123, 23] on h2 "Fashion" at bounding box center [113, 24] width 94 height 22
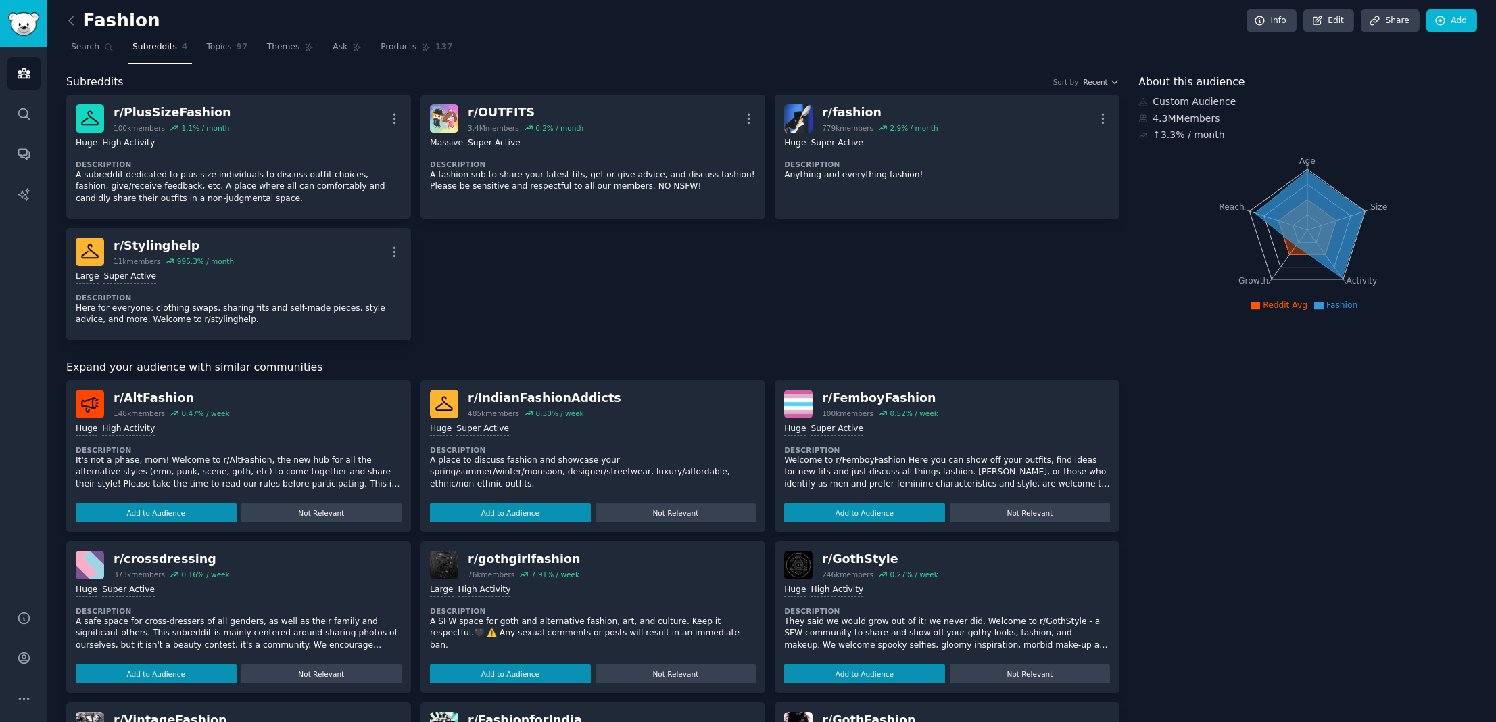
scroll to position [171, 0]
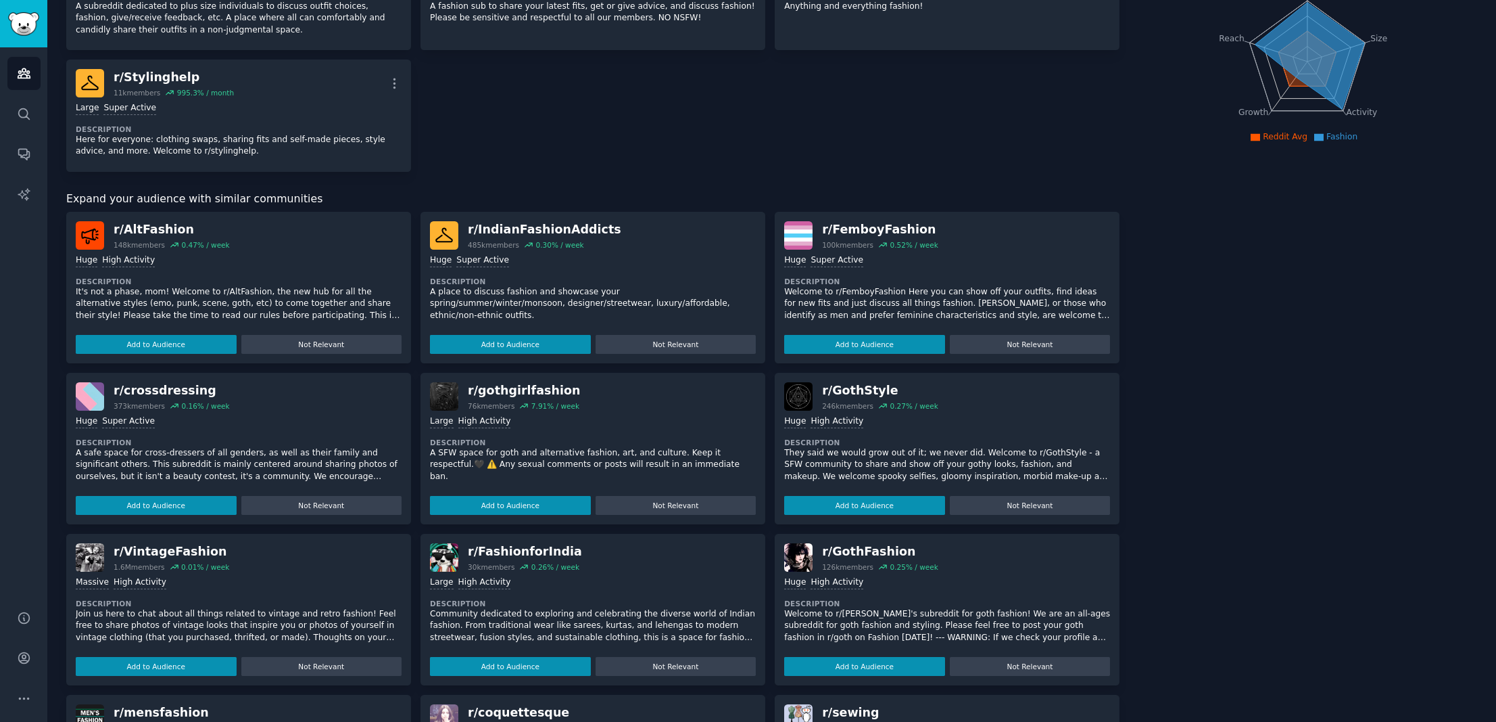
click at [27, 28] on img "Sidebar" at bounding box center [23, 24] width 31 height 24
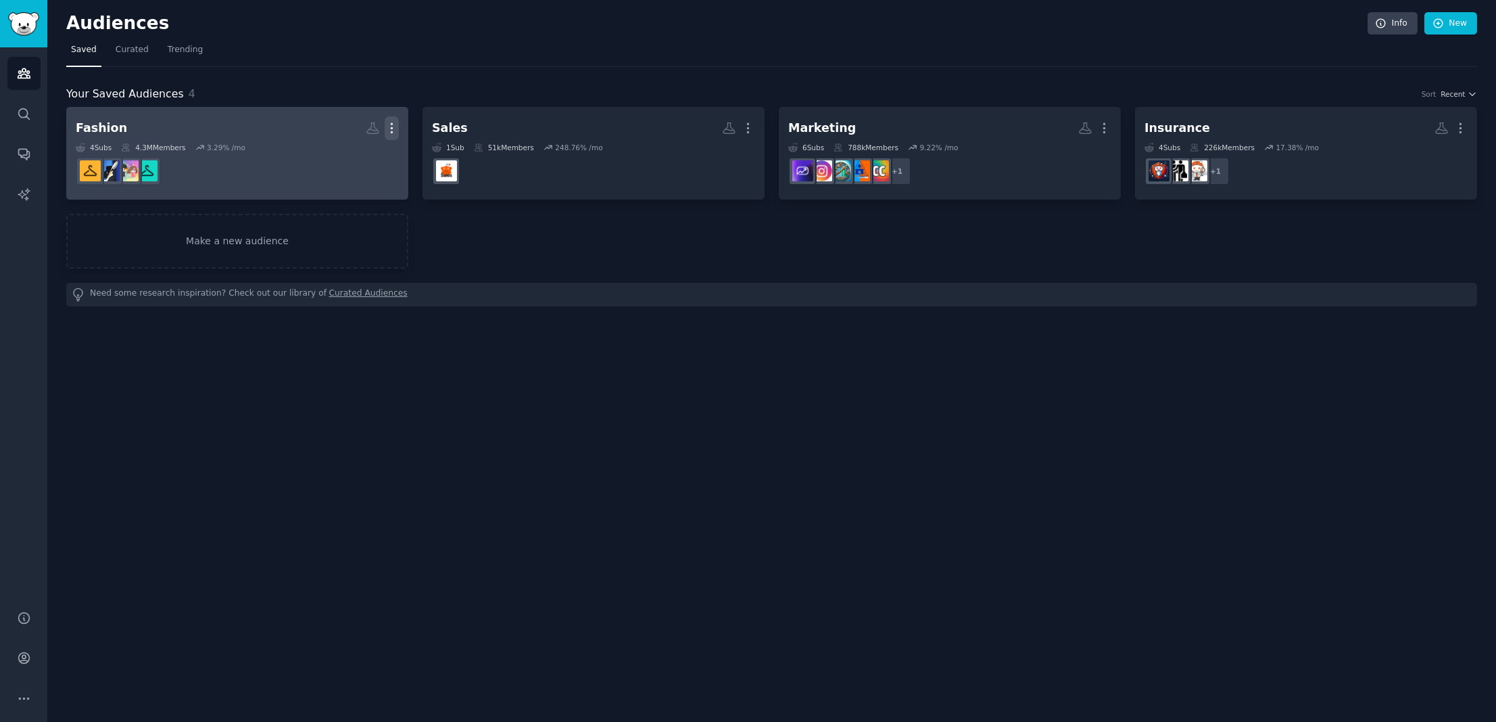
click at [394, 130] on icon "button" at bounding box center [392, 128] width 14 height 14
click at [347, 154] on p "Delete" at bounding box center [354, 156] width 31 height 14
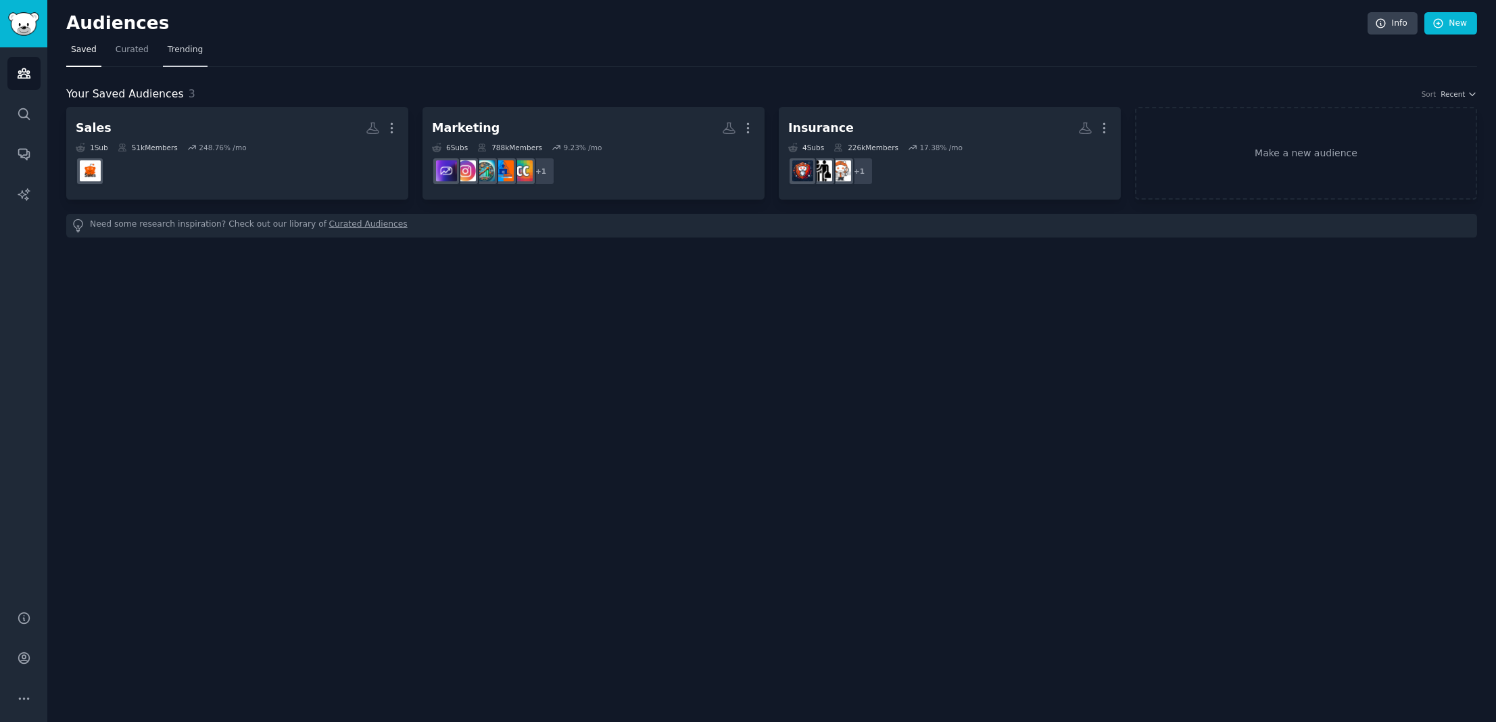
click at [188, 45] on span "Trending" at bounding box center [185, 50] width 35 height 12
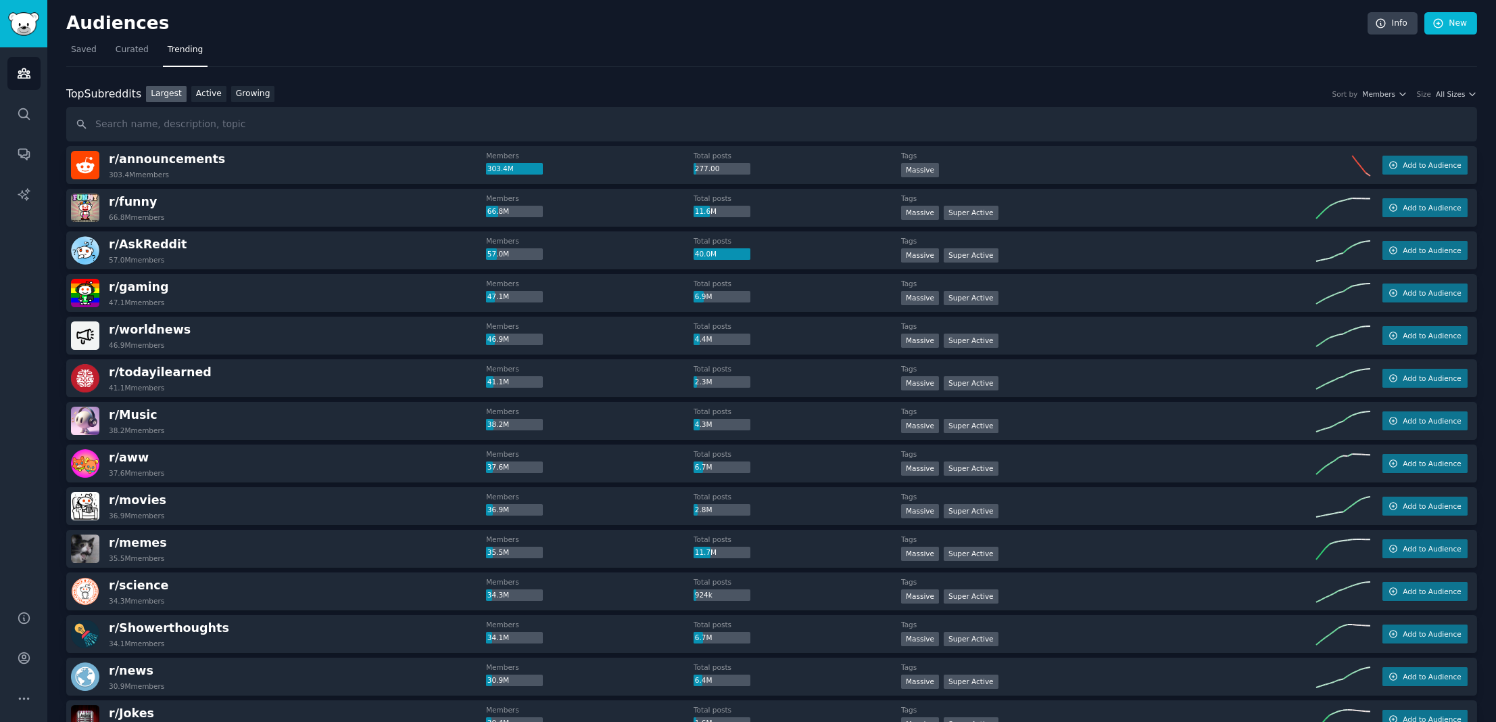
click at [1465, 99] on div "Top Subreddits Top Subreddits Largest Active Growing Sort by Members Size All S…" at bounding box center [771, 94] width 1411 height 17
click at [1461, 87] on div "Top Subreddits Top Subreddits Largest Active Growing Sort by Members Size All S…" at bounding box center [771, 94] width 1411 height 17
click at [1459, 91] on span "All Sizes" at bounding box center [1450, 93] width 29 height 9
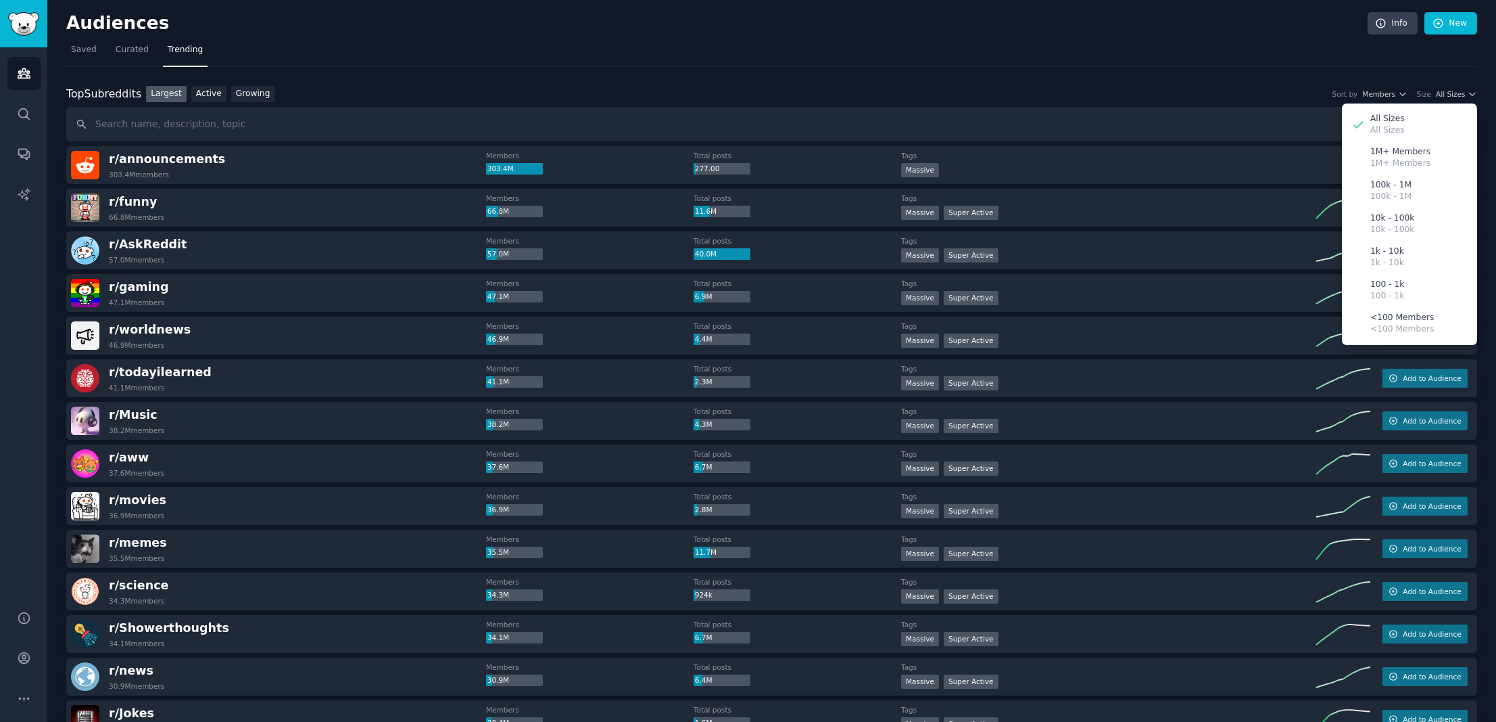
click at [247, 104] on div "Top Subreddits Top Subreddits Largest Active Growing Sort by Members Size All S…" at bounding box center [771, 114] width 1411 height 56
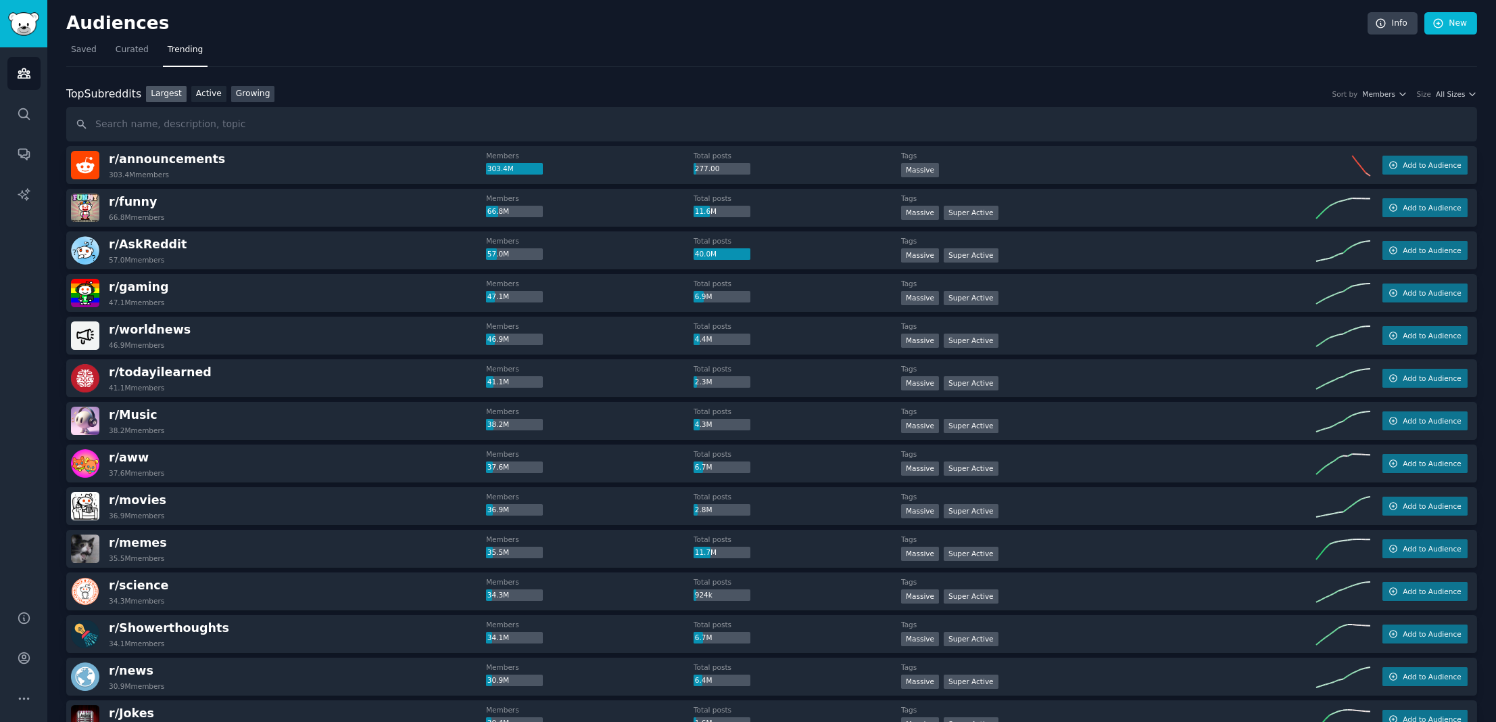
click at [245, 98] on link "Growing" at bounding box center [253, 94] width 44 height 17
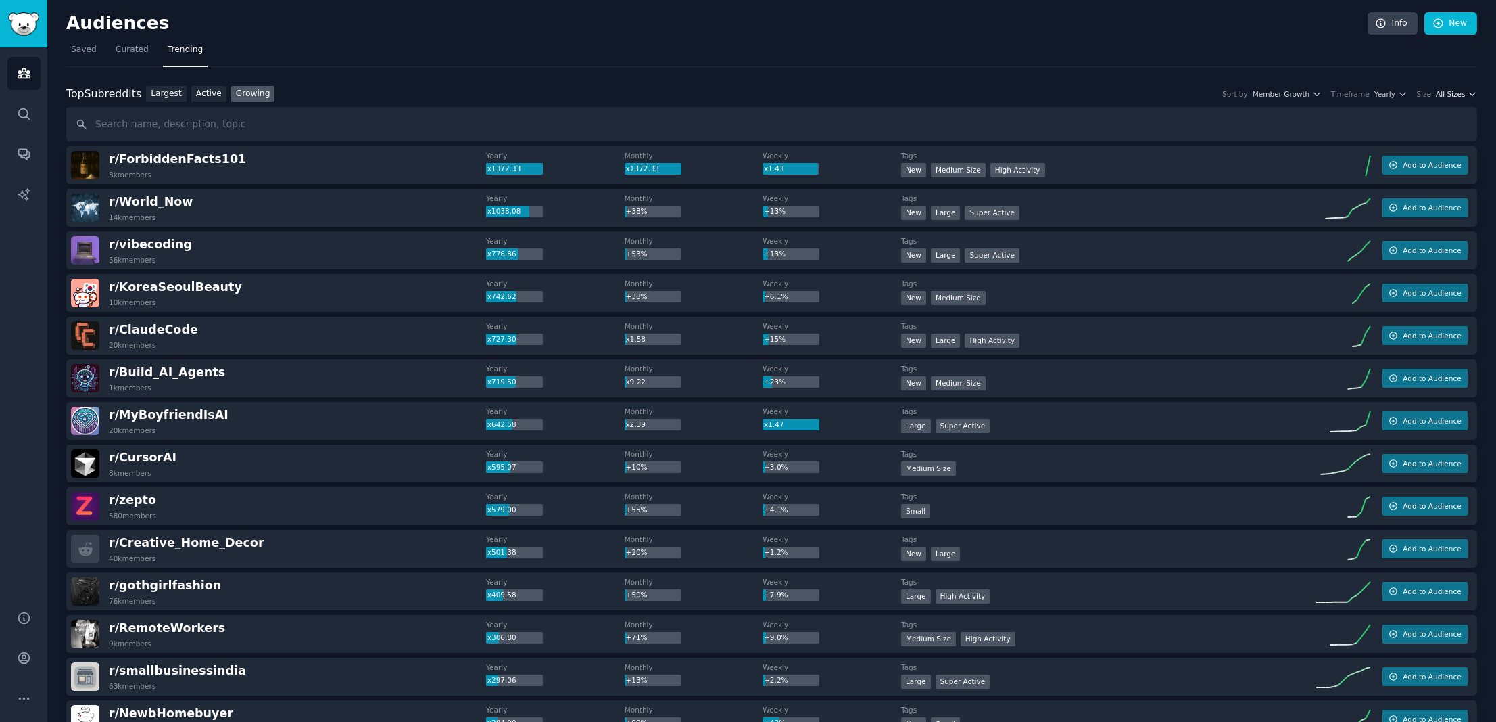
click at [1468, 91] on icon "button" at bounding box center [1472, 93] width 9 height 9
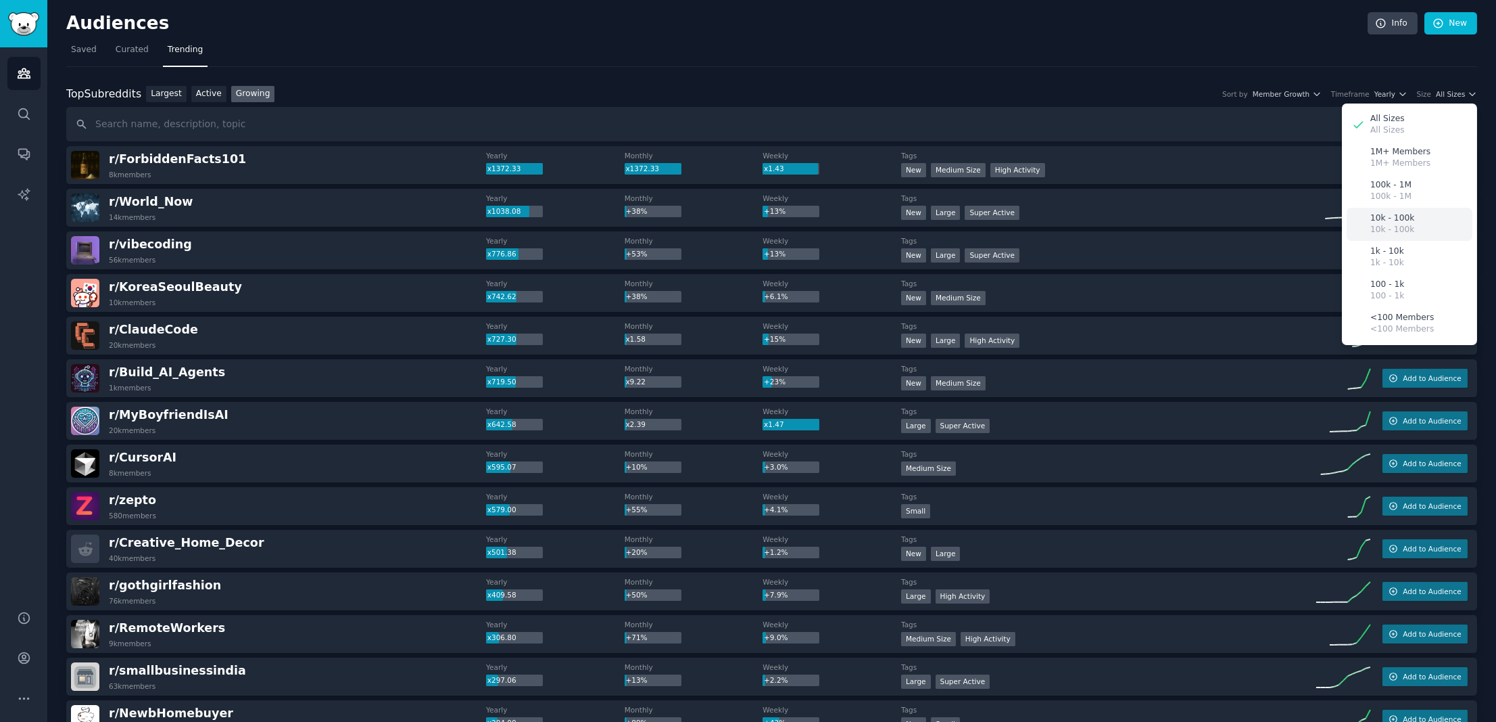
click at [1399, 230] on p "10k - 100k" at bounding box center [1393, 230] width 44 height 12
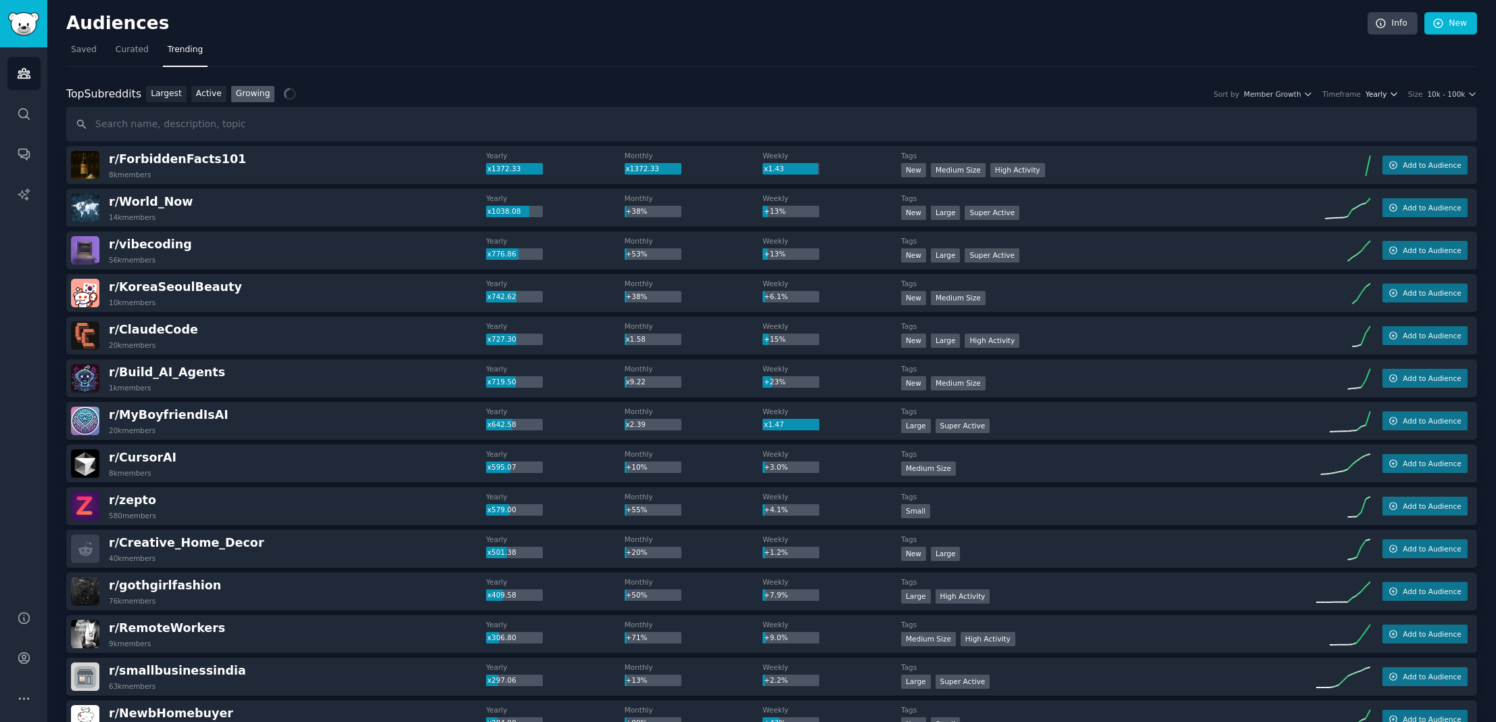
click at [1382, 94] on span "Yearly" at bounding box center [1376, 93] width 21 height 9
click at [1334, 141] on div "Monthly" at bounding box center [1332, 144] width 126 height 24
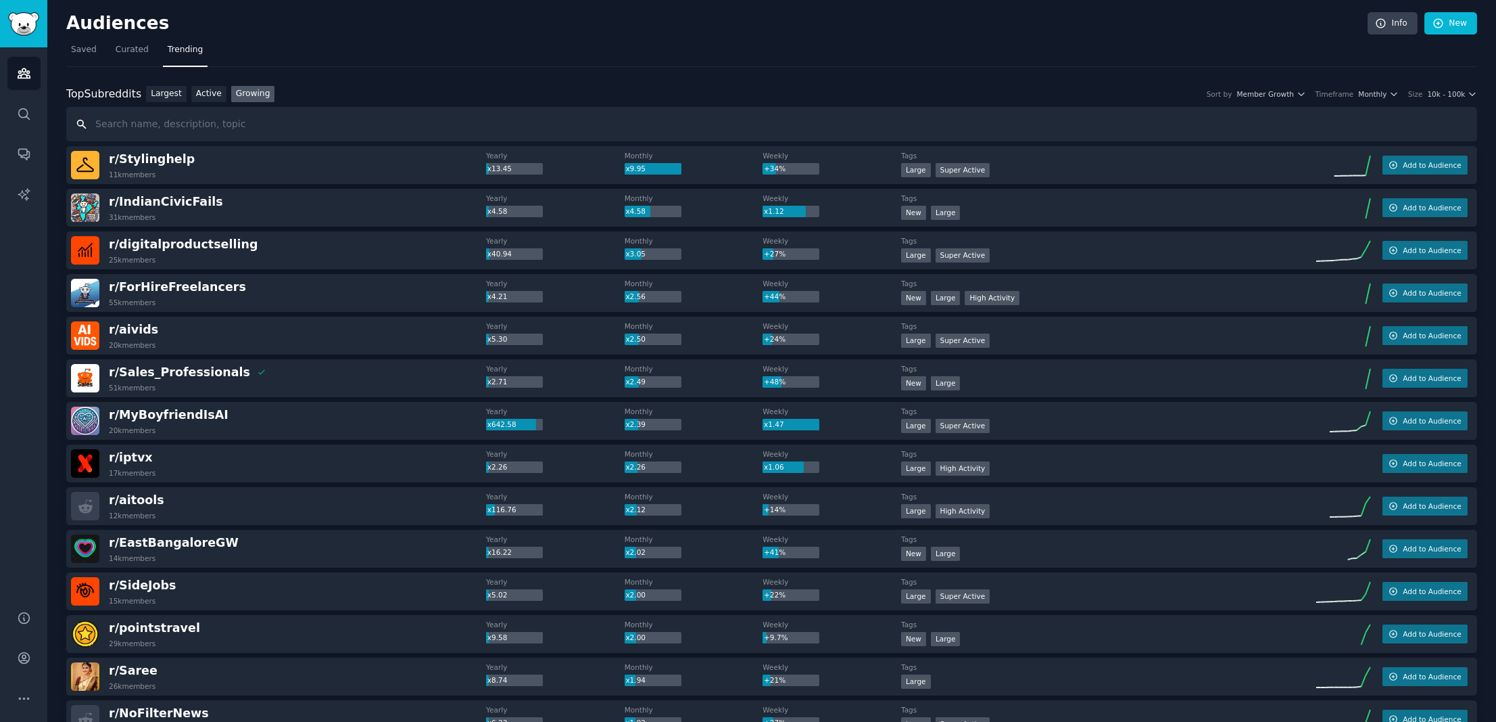
click at [495, 126] on input "text" at bounding box center [771, 124] width 1411 height 34
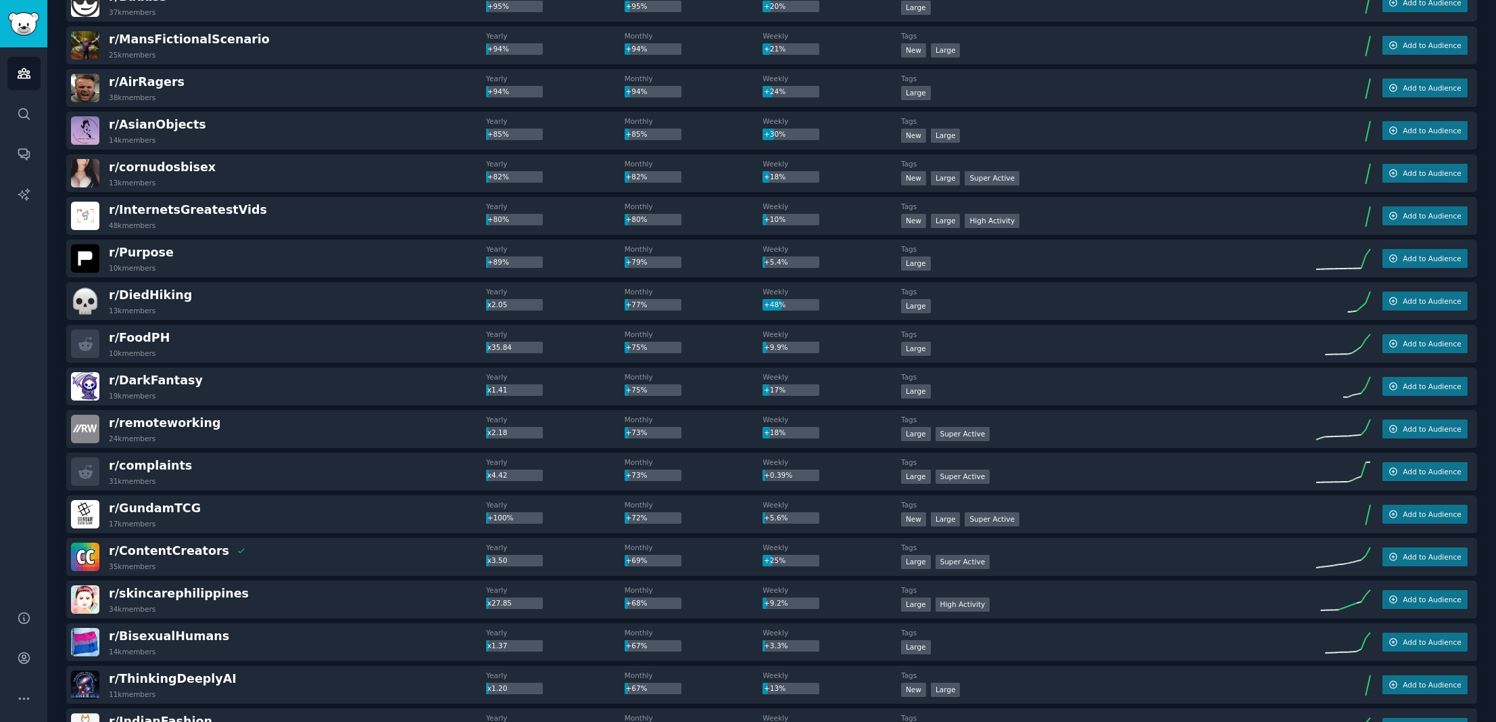
scroll to position [1641, 0]
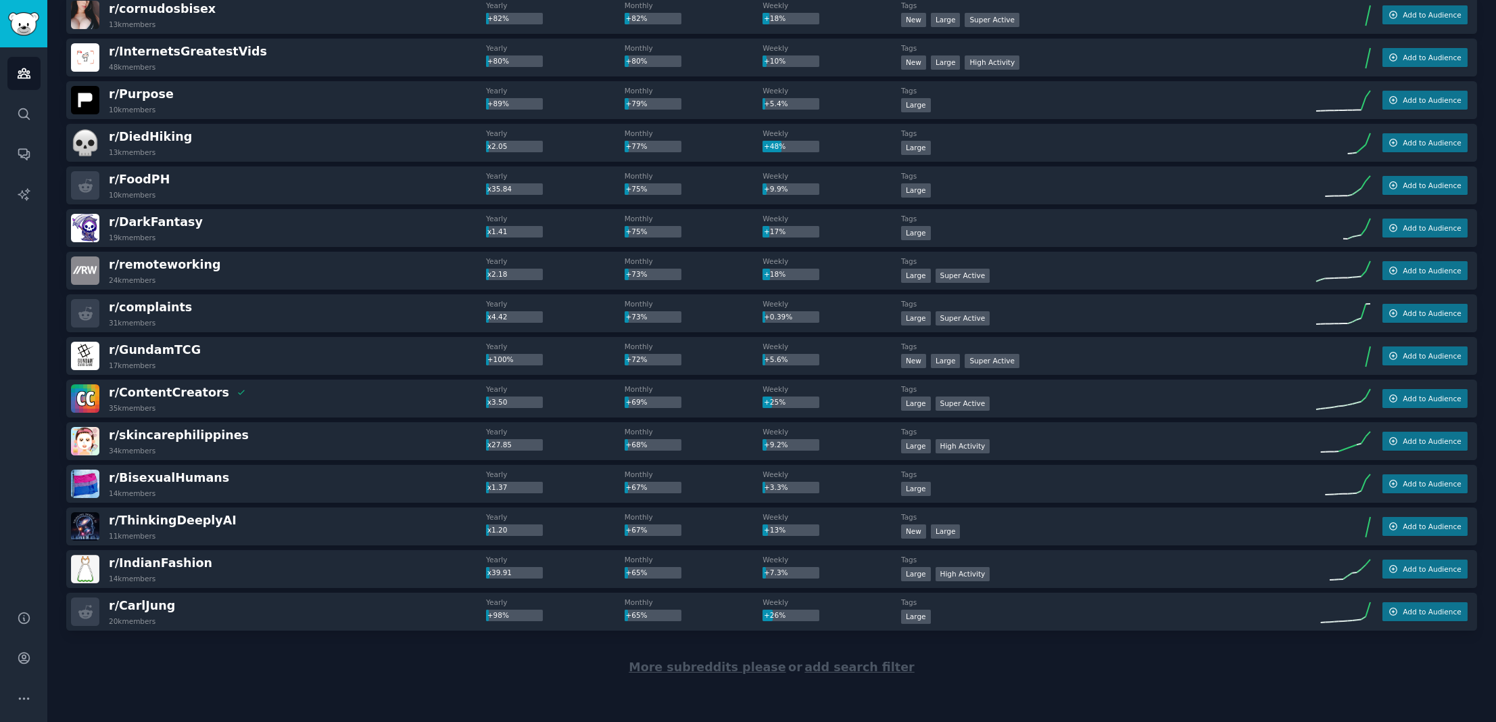
click at [723, 666] on span "More subreddits please" at bounding box center [707, 667] width 157 height 14
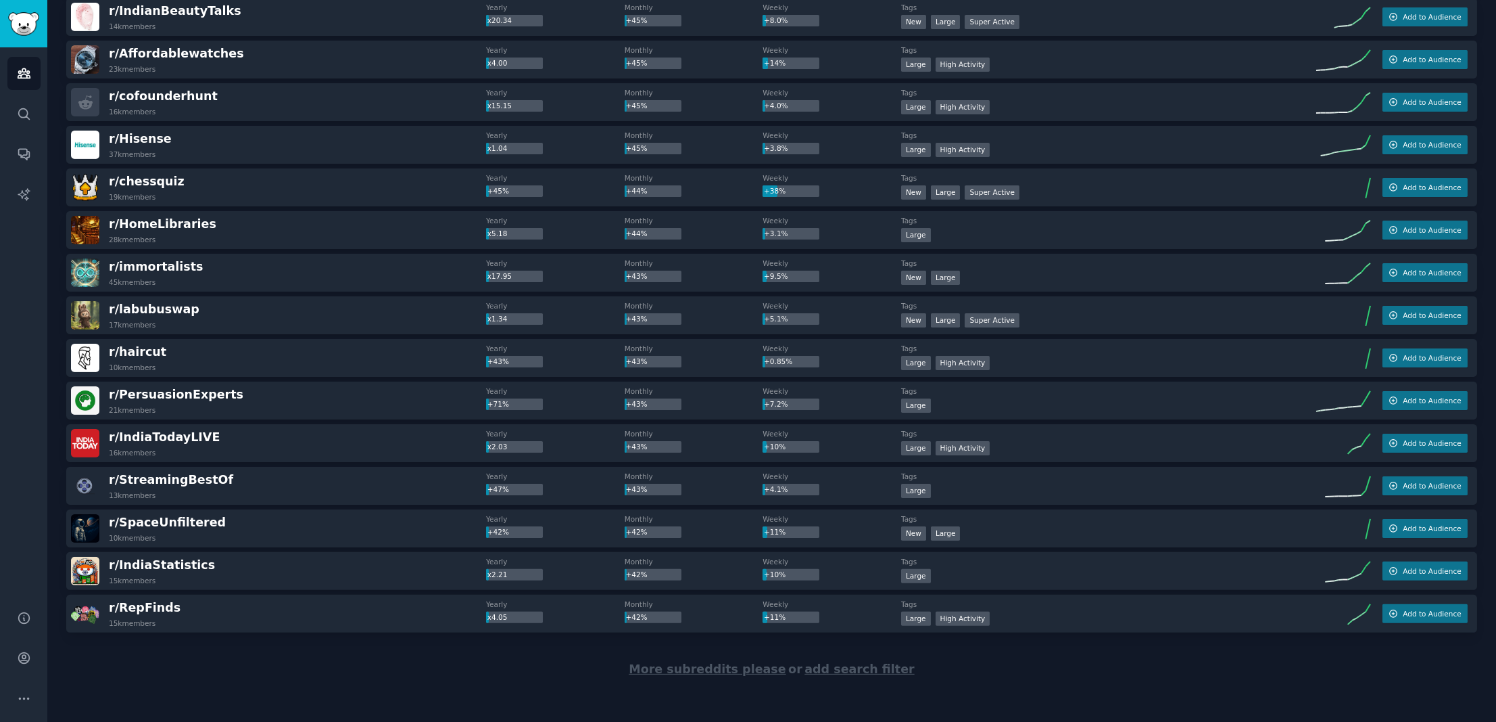
scroll to position [3771, 0]
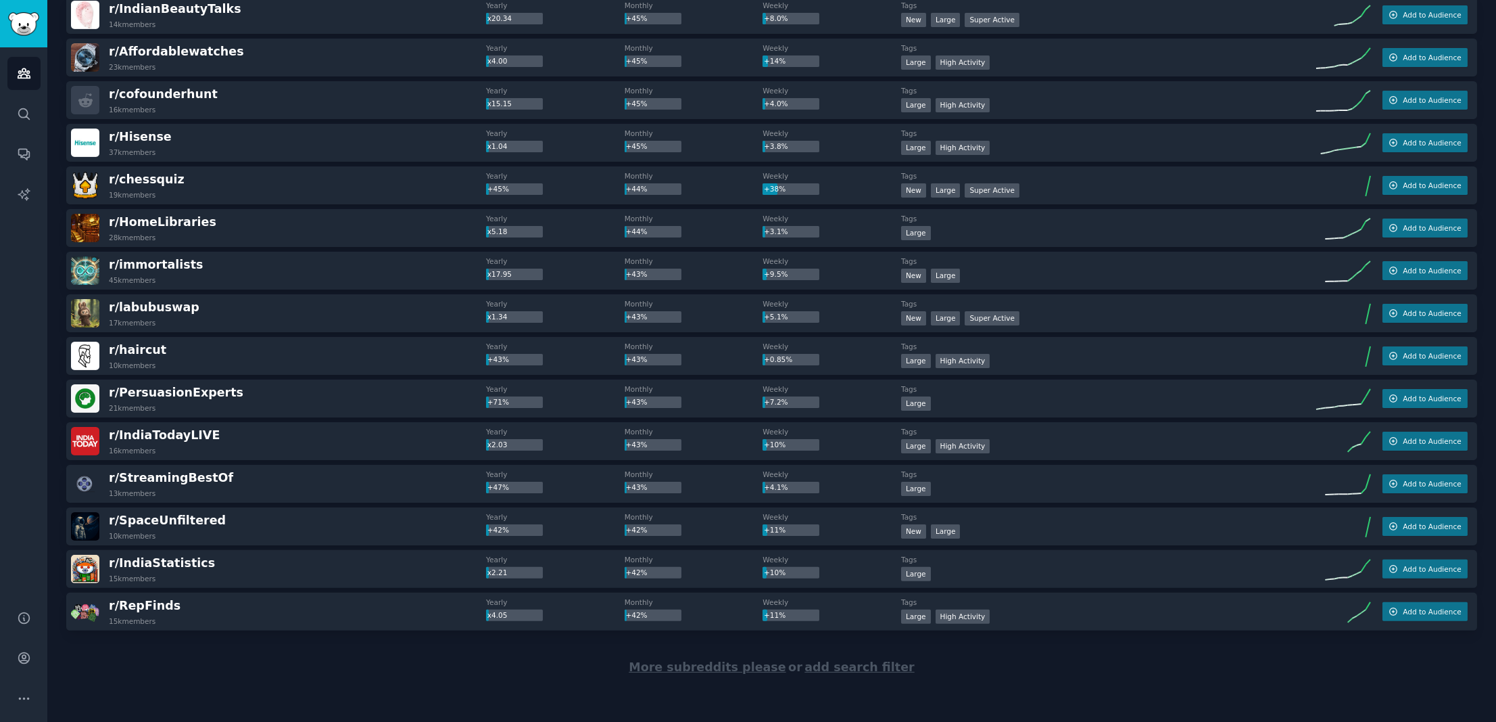
click at [720, 668] on span "More subreddits please" at bounding box center [707, 667] width 157 height 14
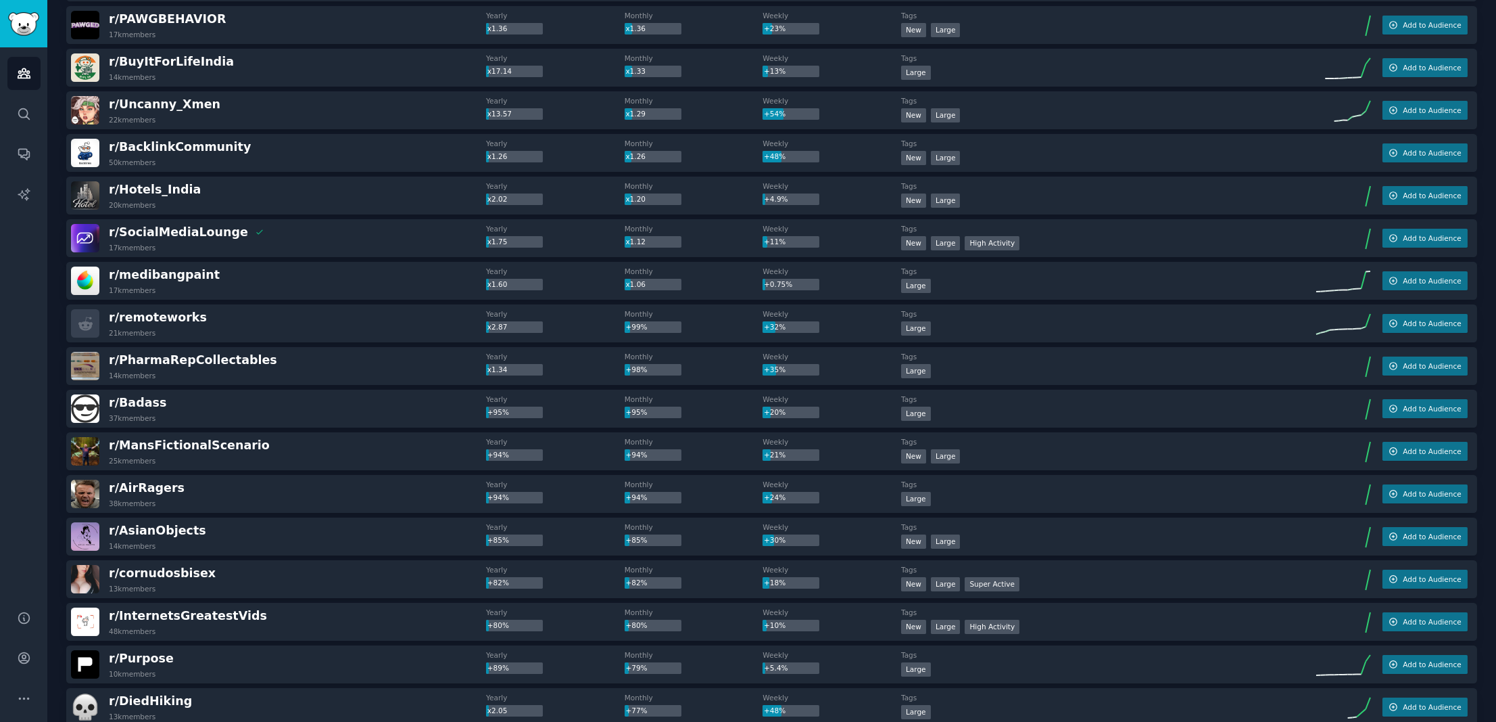
scroll to position [0, 0]
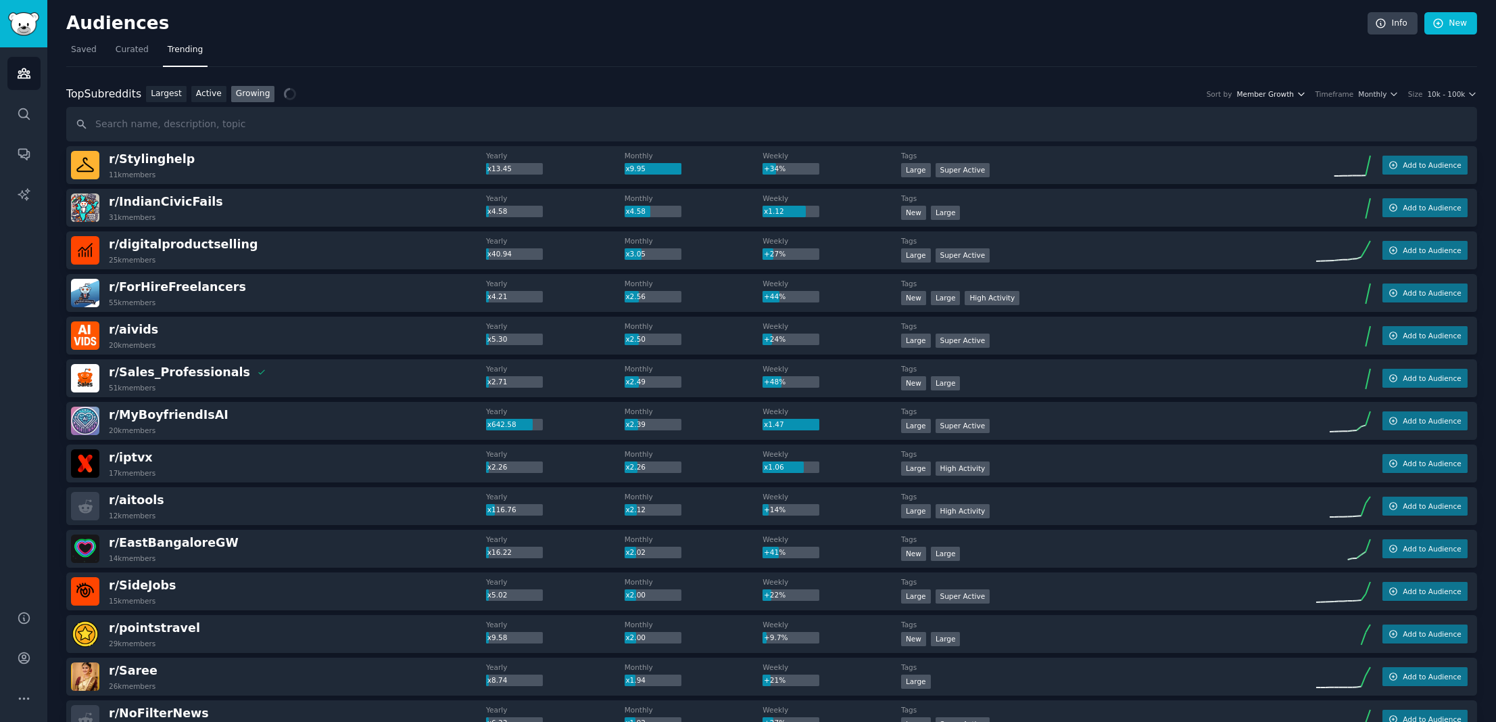
click at [1306, 95] on icon "button" at bounding box center [1301, 93] width 9 height 9
click at [1375, 93] on span "Monthly" at bounding box center [1372, 93] width 28 height 9
click at [1457, 89] on span "10k - 100k" at bounding box center [1446, 93] width 38 height 9
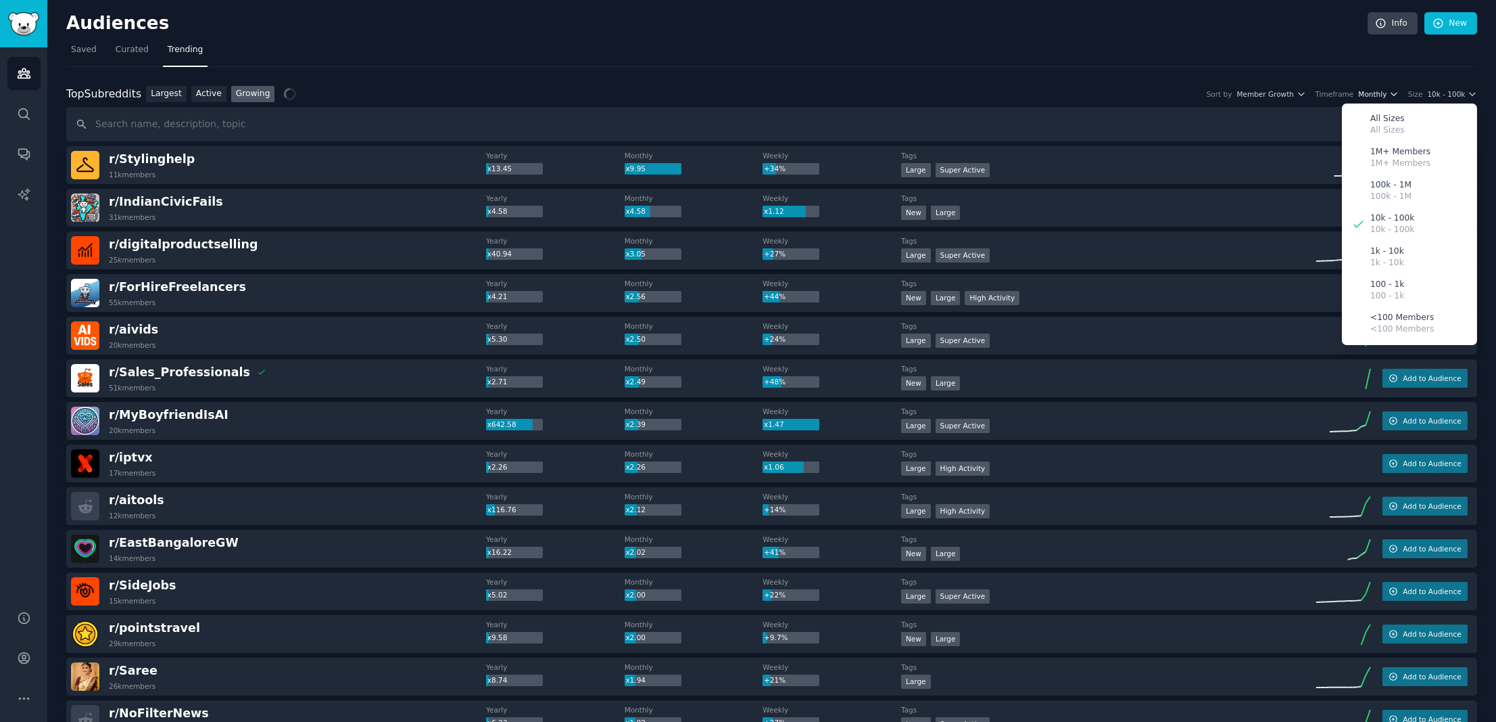
click at [1369, 92] on span "Monthly" at bounding box center [1372, 93] width 28 height 9
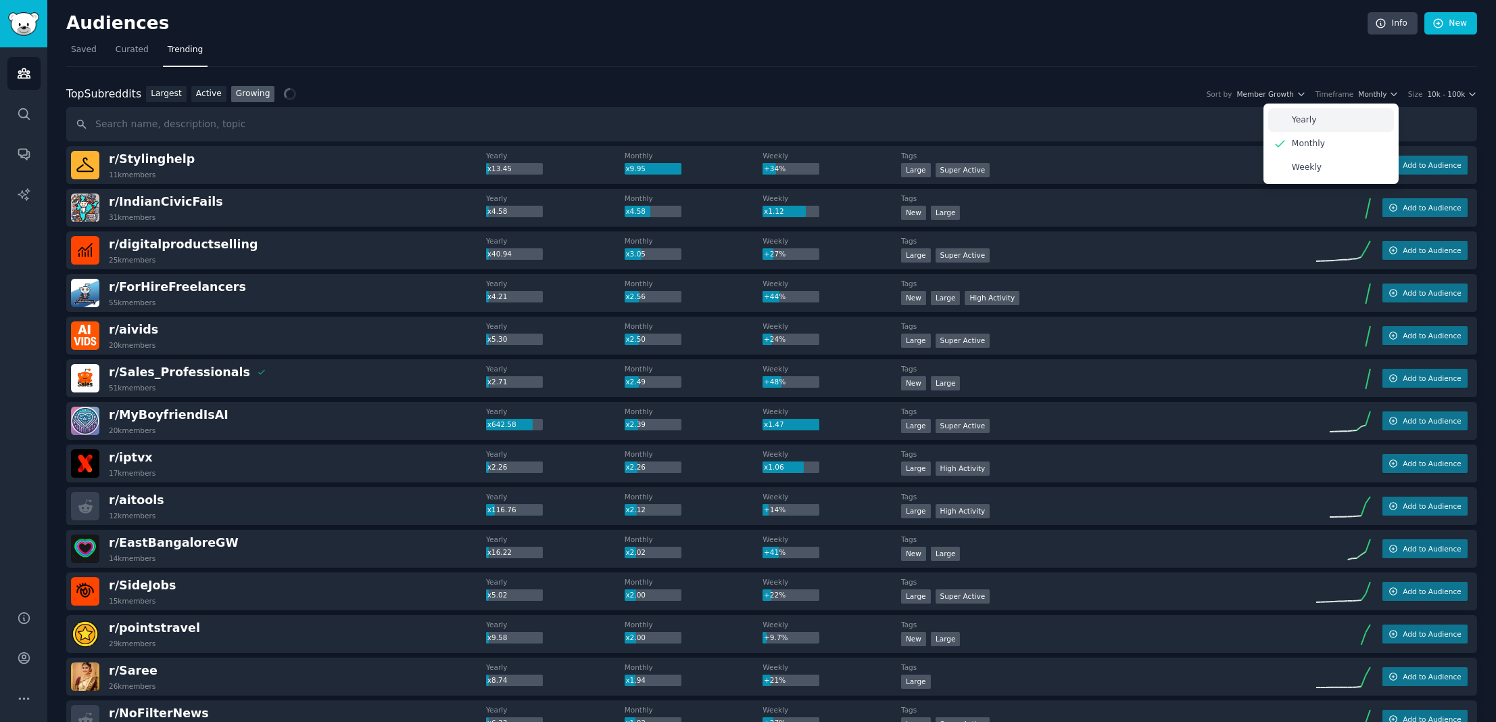
click at [1338, 122] on div "Yearly" at bounding box center [1332, 120] width 126 height 24
click at [695, 65] on nav "Saved Curated Trending" at bounding box center [771, 53] width 1411 height 28
click at [574, 154] on dt "Yearly" at bounding box center [555, 155] width 139 height 9
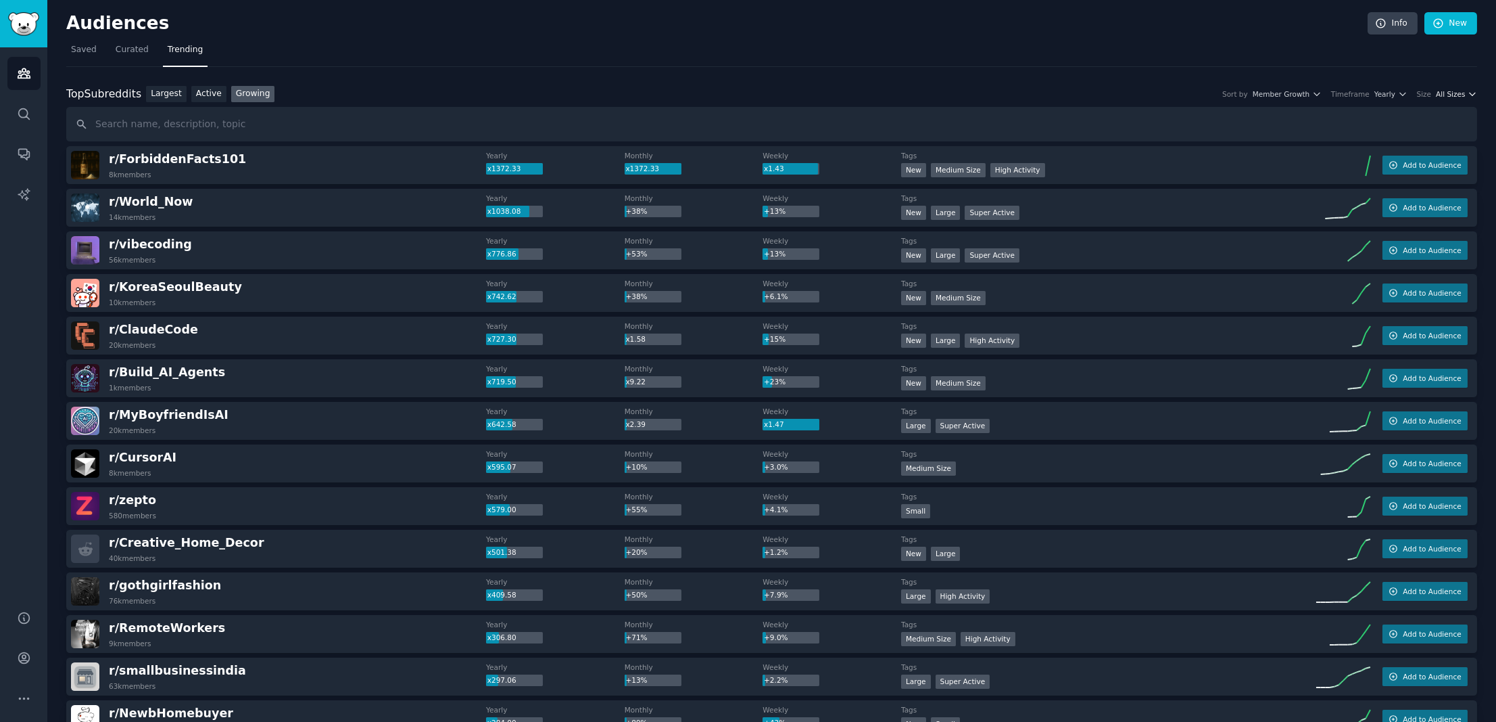
click at [1457, 93] on span "All Sizes" at bounding box center [1450, 93] width 29 height 9
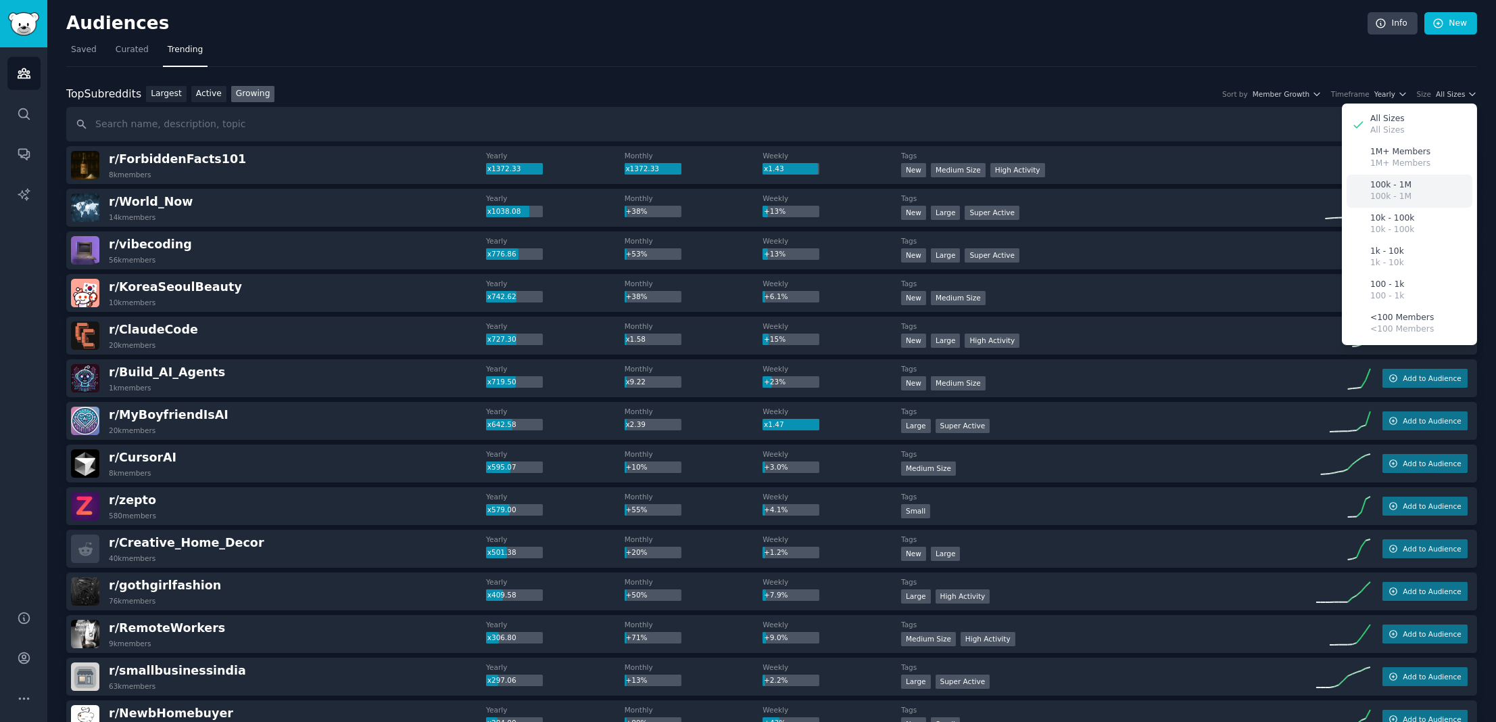
click at [1388, 196] on p "100k - 1M" at bounding box center [1391, 197] width 41 height 12
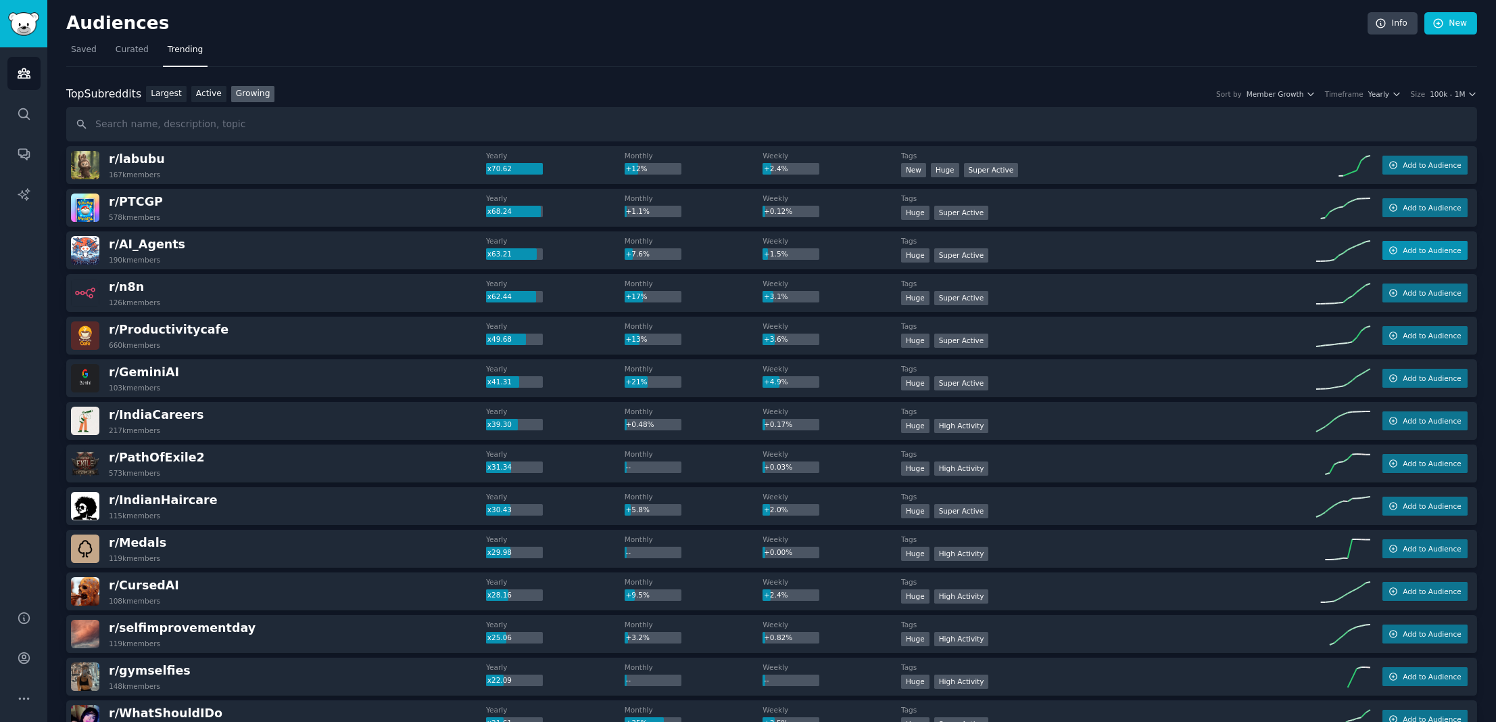
click at [1415, 246] on span "Add to Audience" at bounding box center [1432, 249] width 58 height 9
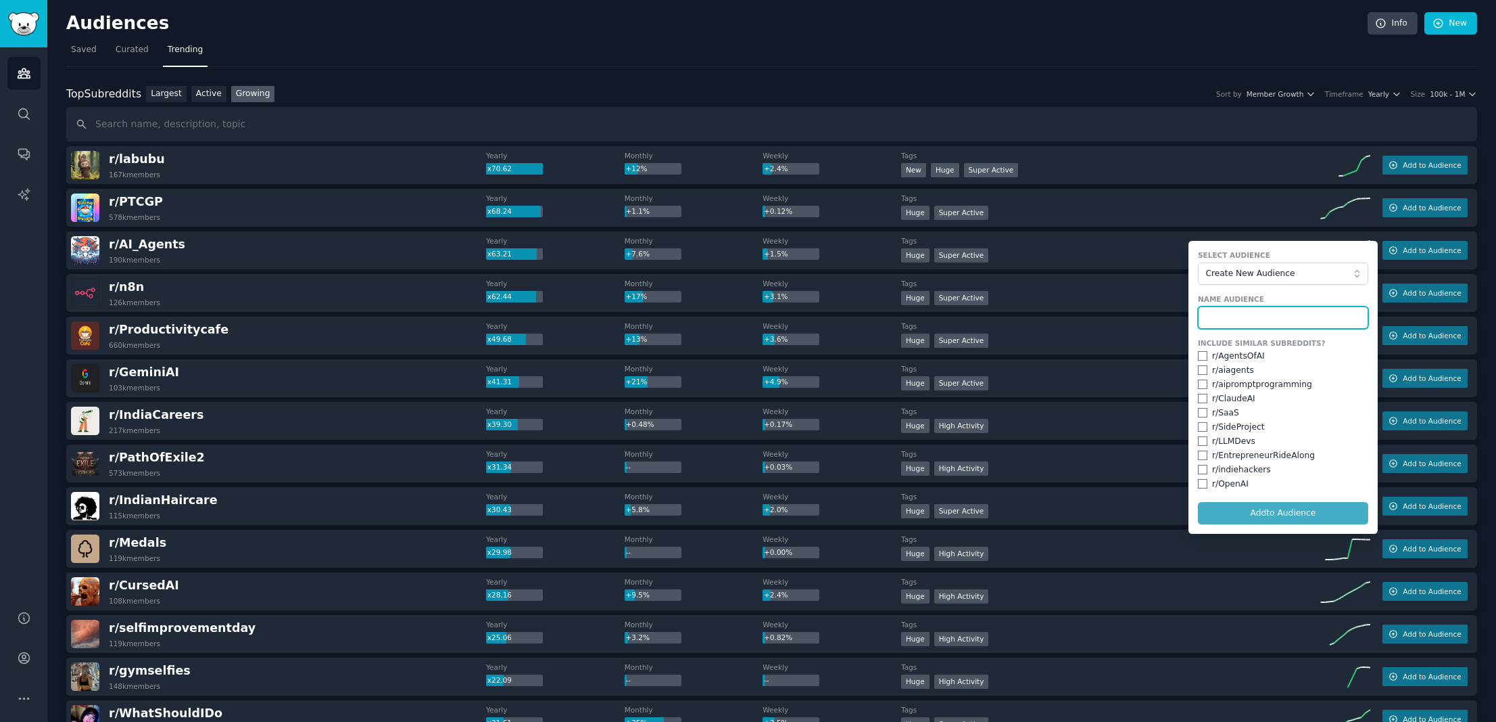
click at [1244, 307] on input "text" at bounding box center [1283, 317] width 170 height 23
type input "AI"
click at [1204, 369] on input "checkbox" at bounding box center [1202, 369] width 9 height 9
checkbox input "true"
click at [1199, 383] on input "checkbox" at bounding box center [1202, 383] width 9 height 9
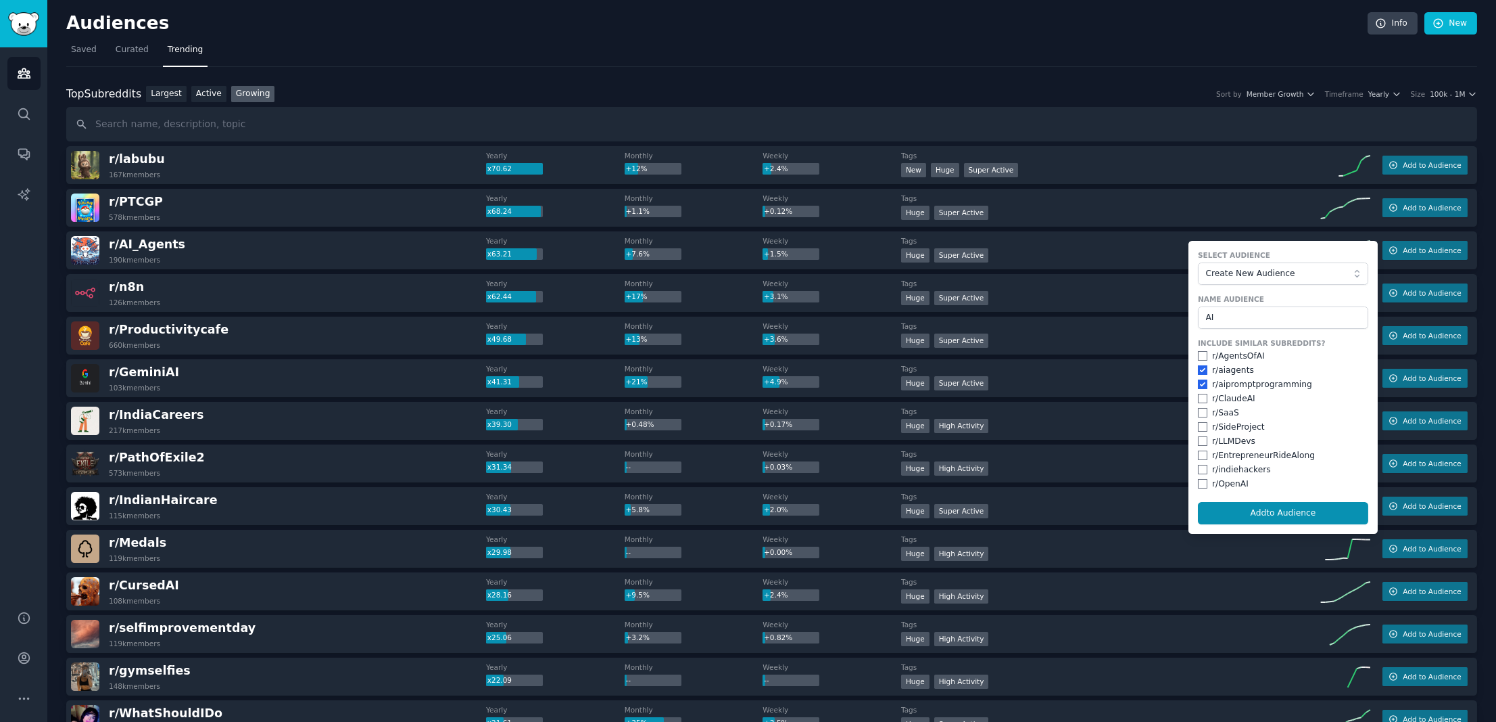
checkbox input "true"
click at [1199, 396] on input "checkbox" at bounding box center [1202, 398] width 9 height 9
checkbox input "true"
click at [1201, 438] on input "checkbox" at bounding box center [1202, 440] width 9 height 9
checkbox input "true"
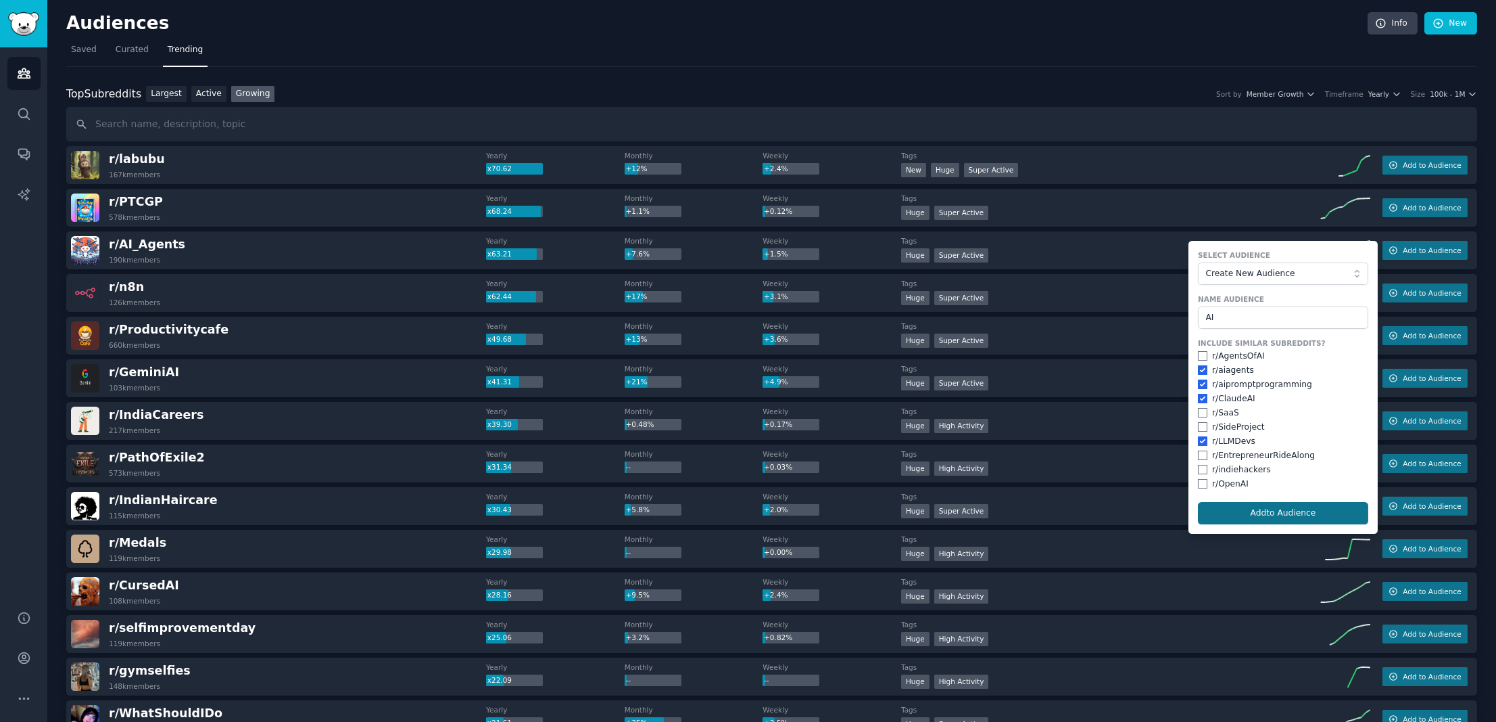
click at [1285, 507] on button "Add to Audience" at bounding box center [1283, 513] width 170 height 23
checkbox input "false"
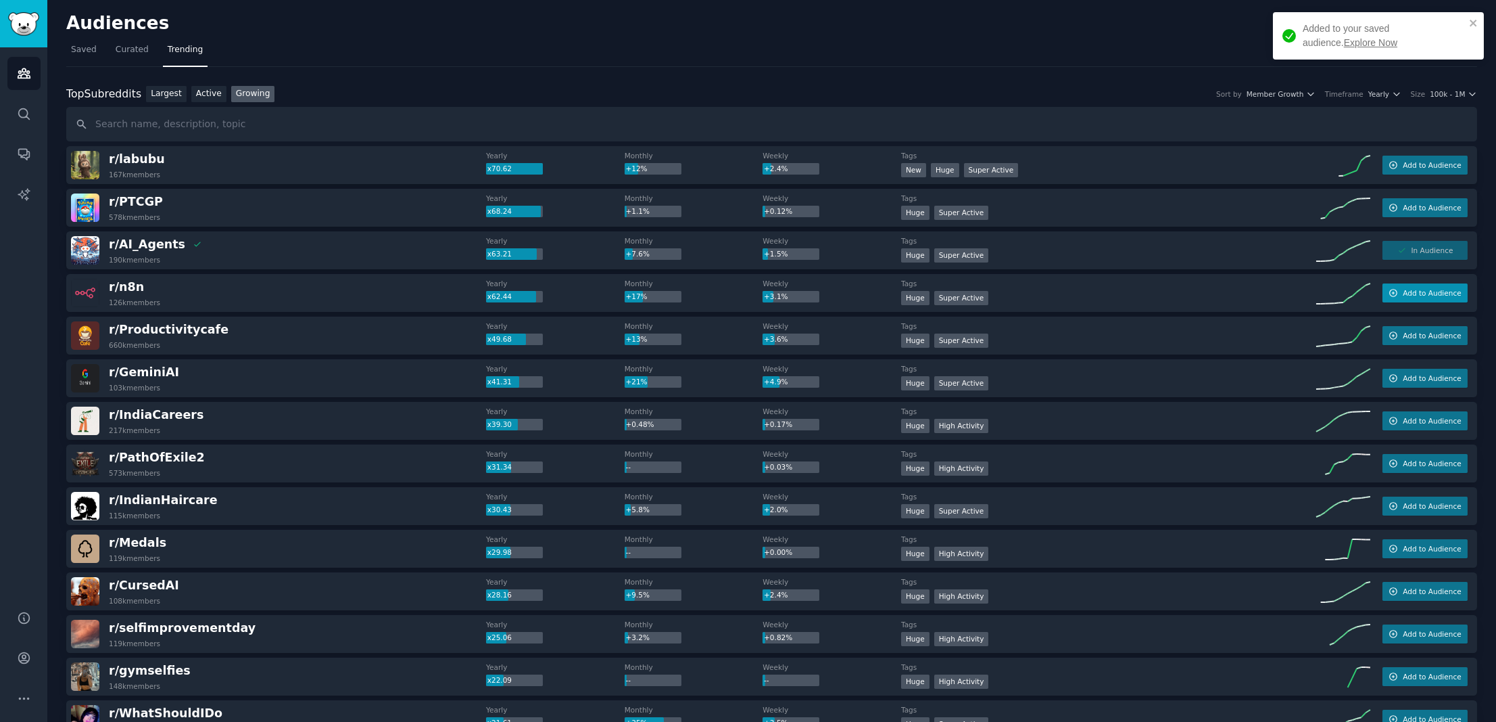
click at [1392, 299] on button "Add to Audience" at bounding box center [1425, 292] width 85 height 19
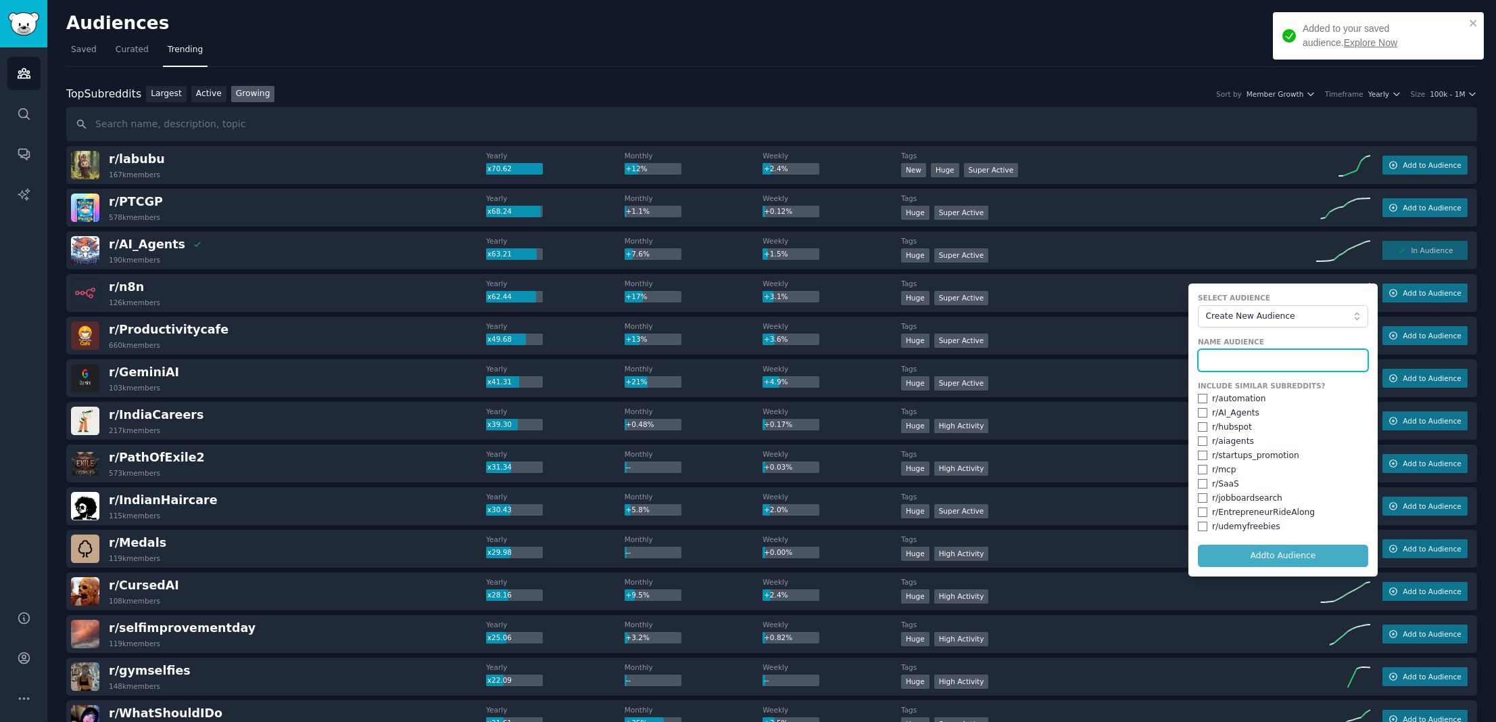
click at [1250, 362] on input "text" at bounding box center [1283, 360] width 170 height 23
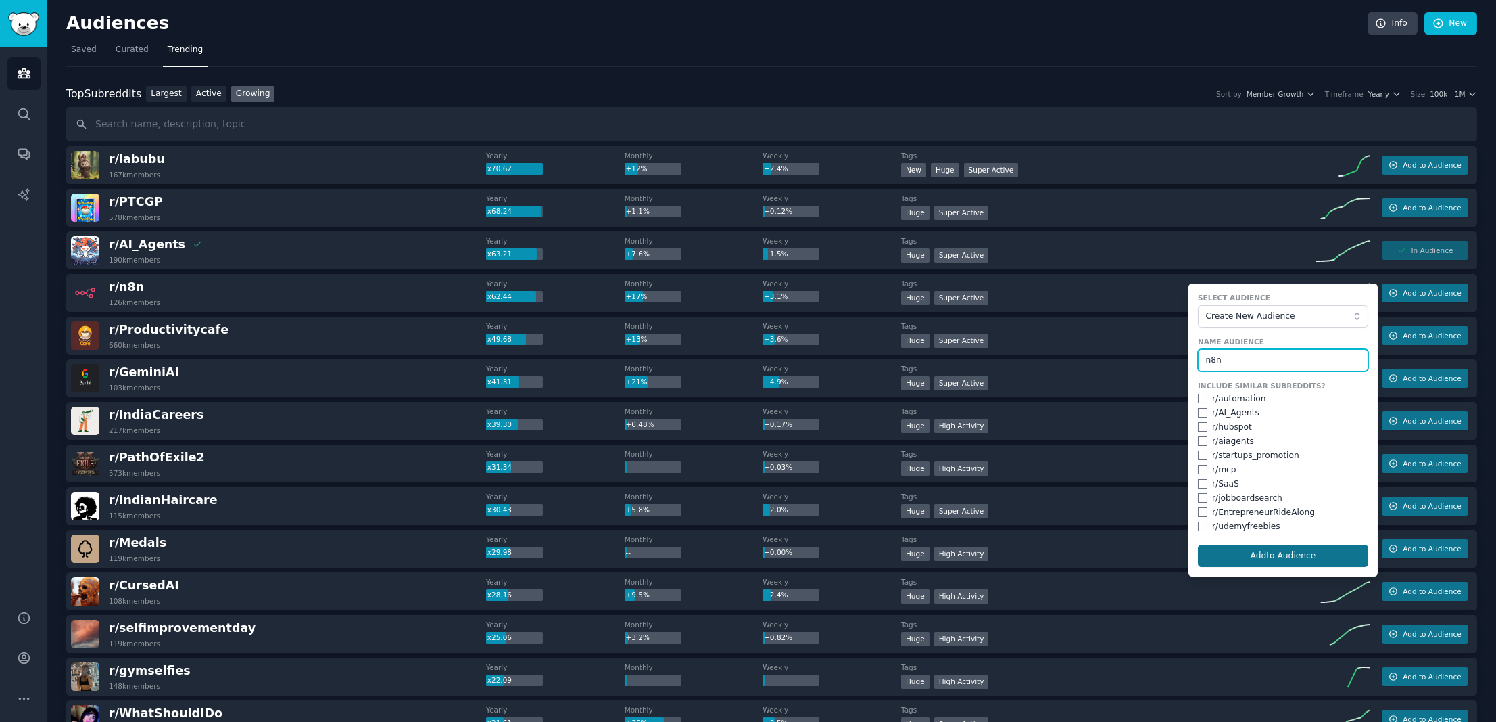
type input "n8n"
click at [1258, 548] on button "Add to Audience" at bounding box center [1283, 555] width 170 height 23
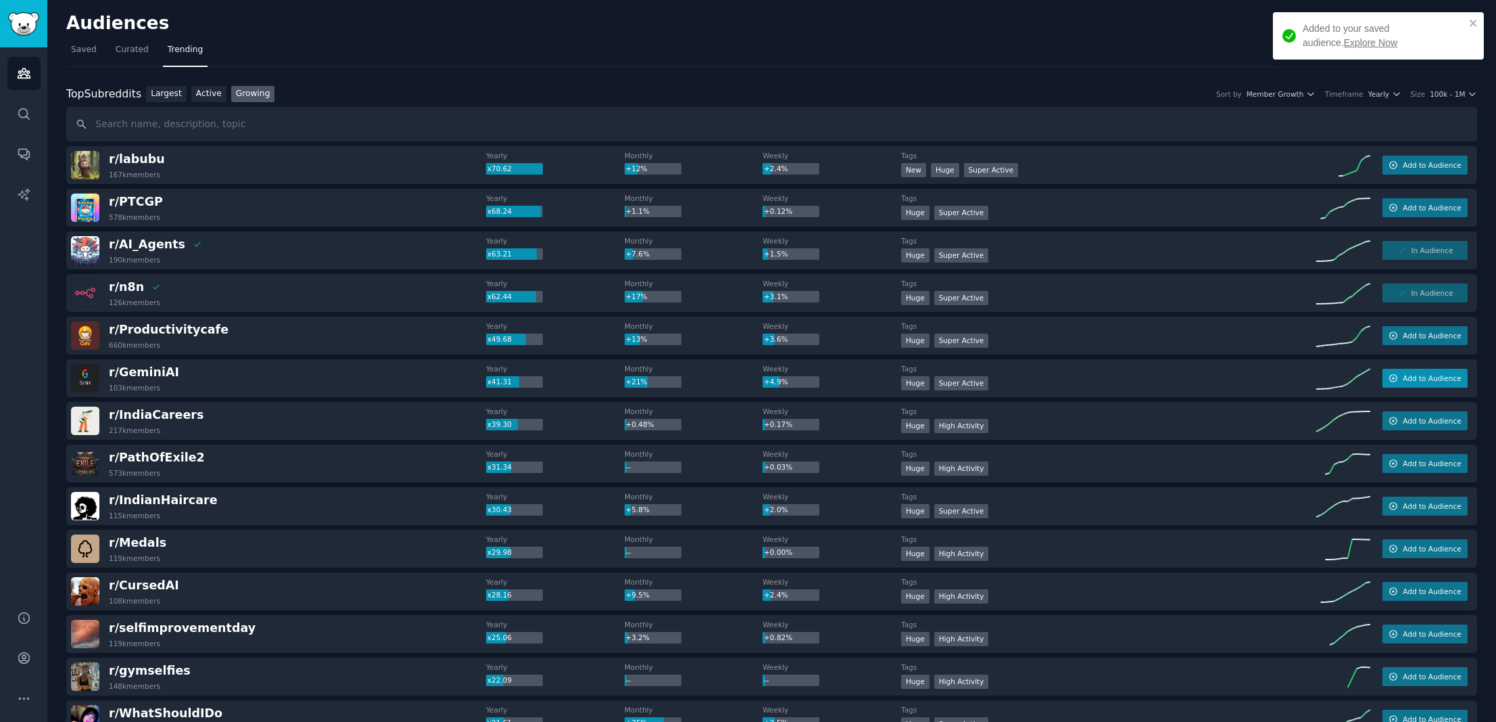
click at [1404, 376] on span "Add to Audience" at bounding box center [1432, 377] width 58 height 9
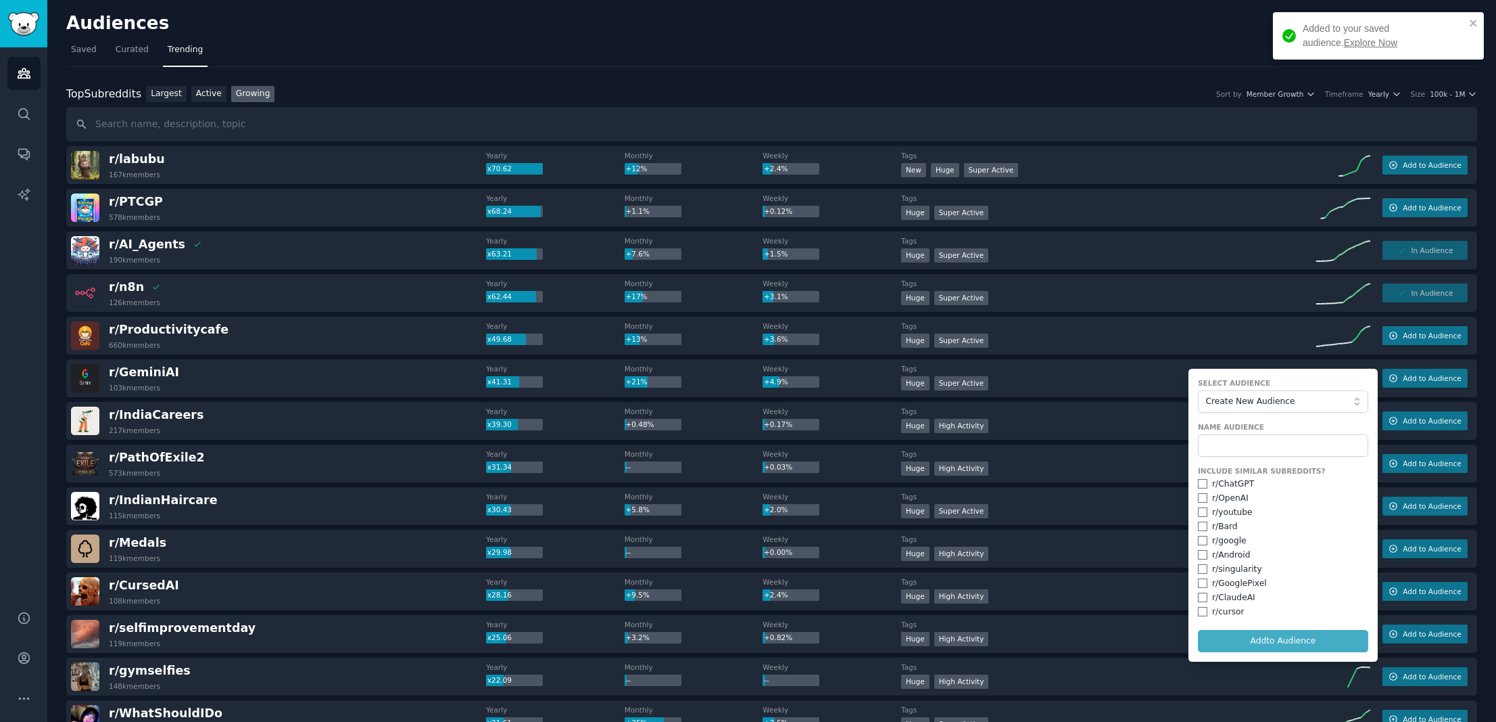
click at [1267, 400] on span "Create New Audience" at bounding box center [1280, 402] width 148 height 12
click at [1224, 465] on span "AI" at bounding box center [1288, 471] width 142 height 12
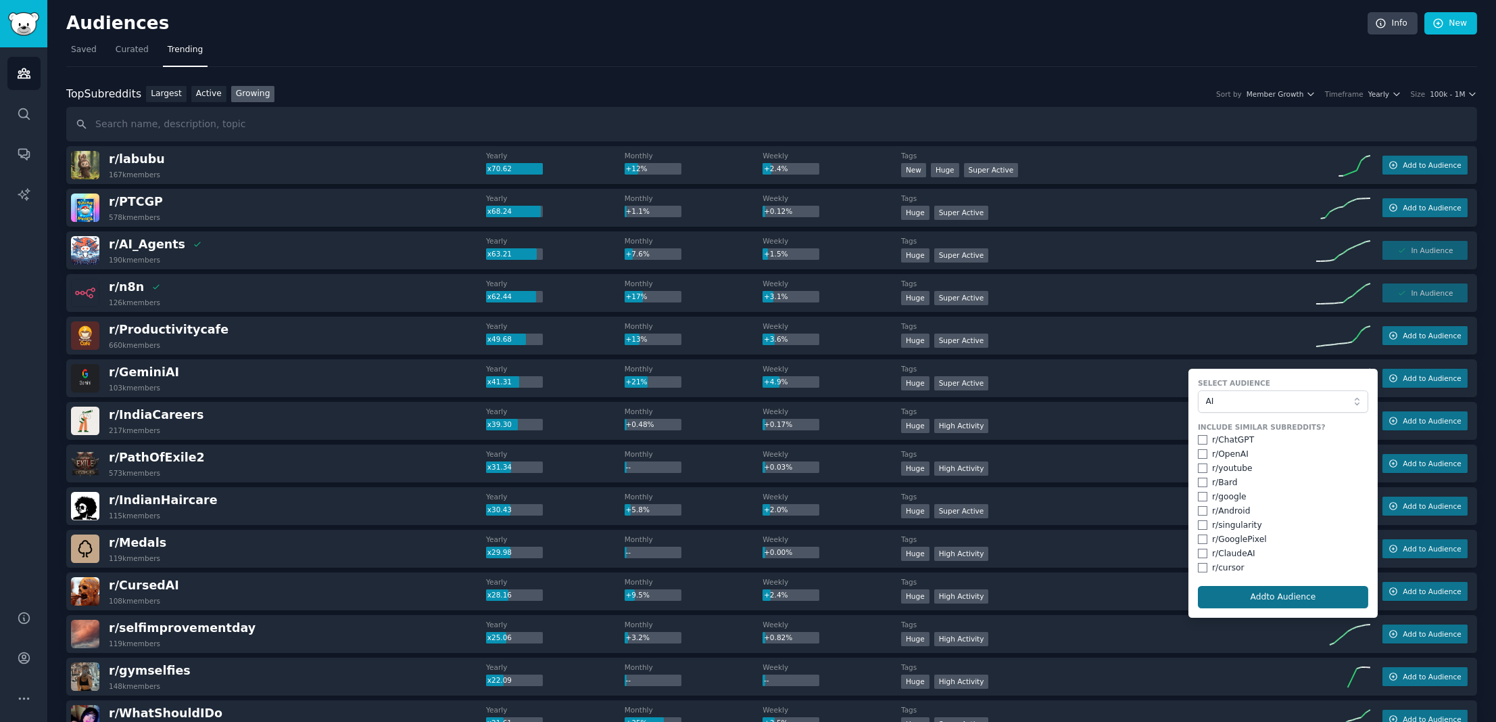
click at [1294, 595] on button "Add to Audience" at bounding box center [1283, 597] width 170 height 23
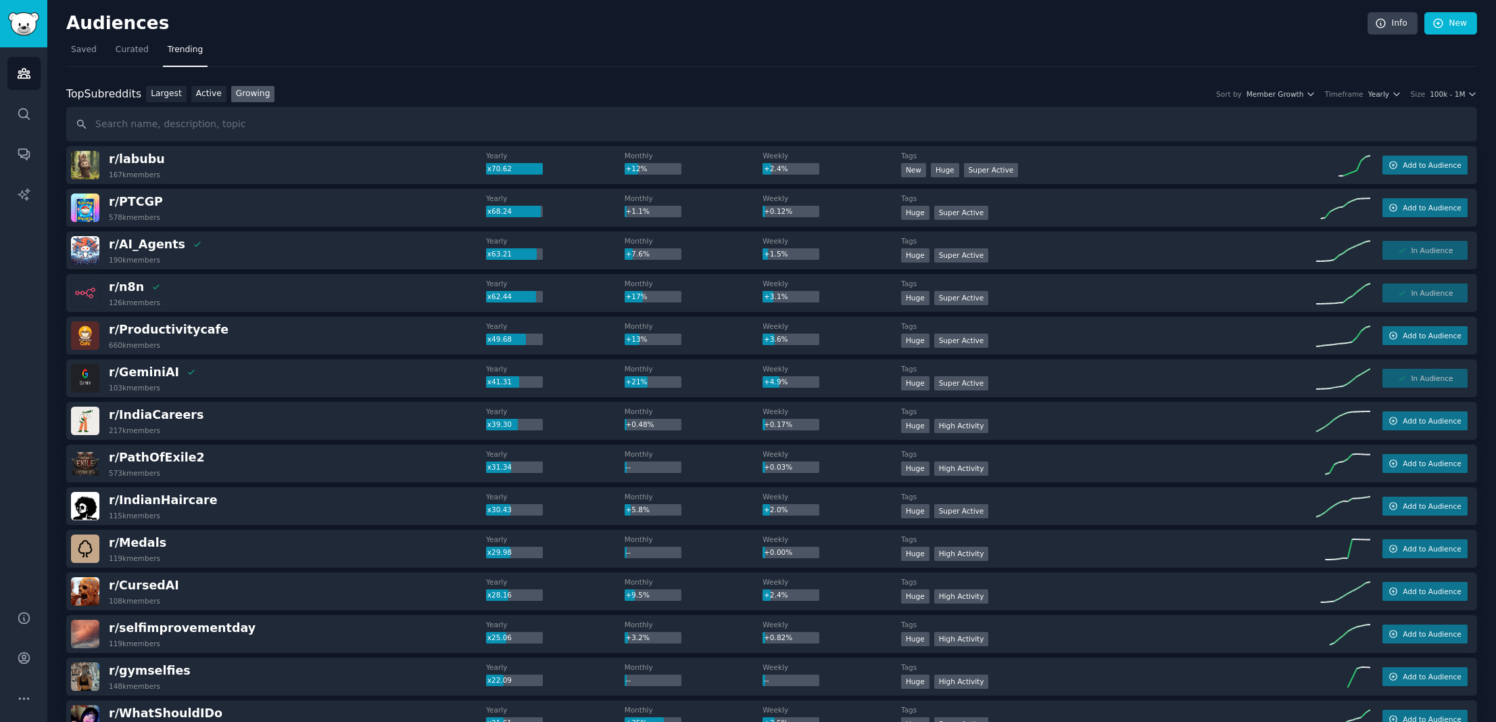
click at [1446, 89] on span "100k - 1M" at bounding box center [1447, 93] width 35 height 9
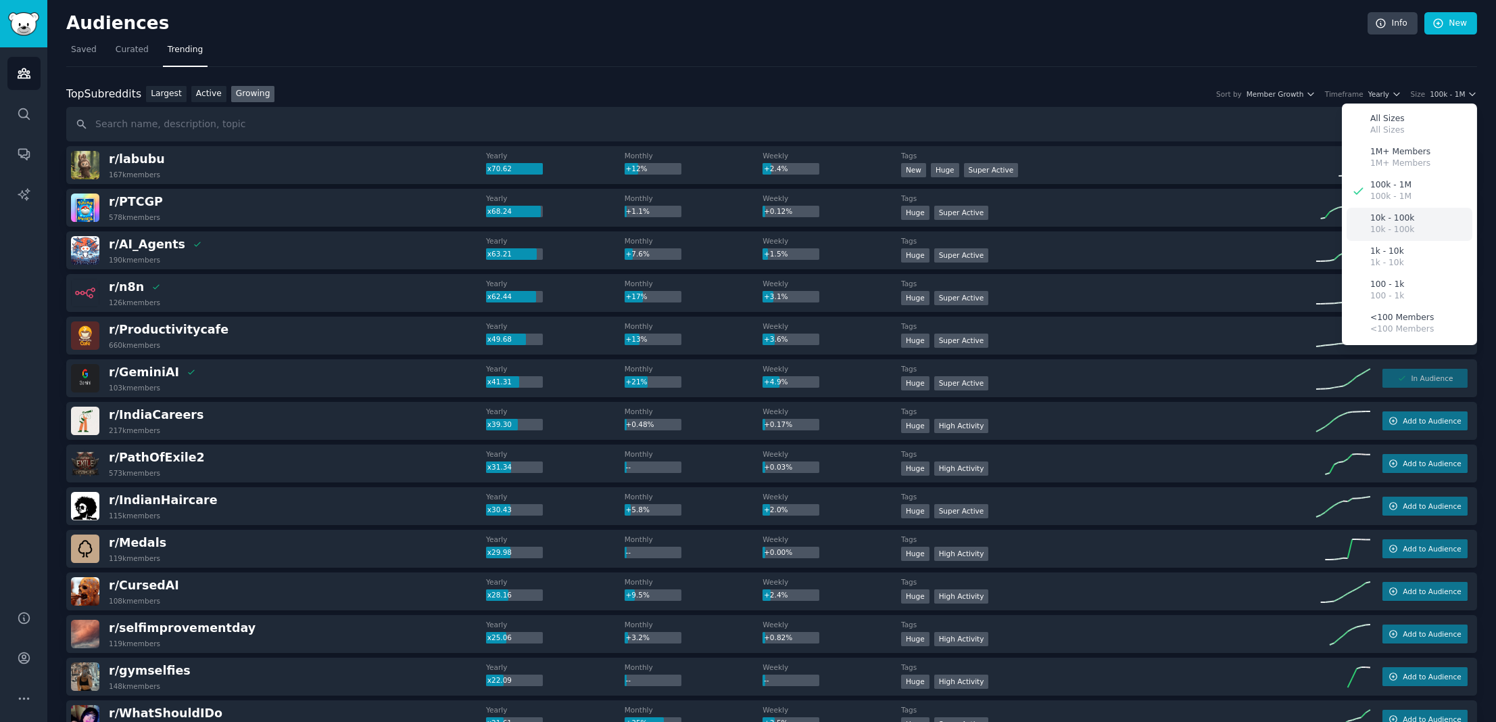
click at [1386, 228] on p "10k - 100k" at bounding box center [1393, 230] width 44 height 12
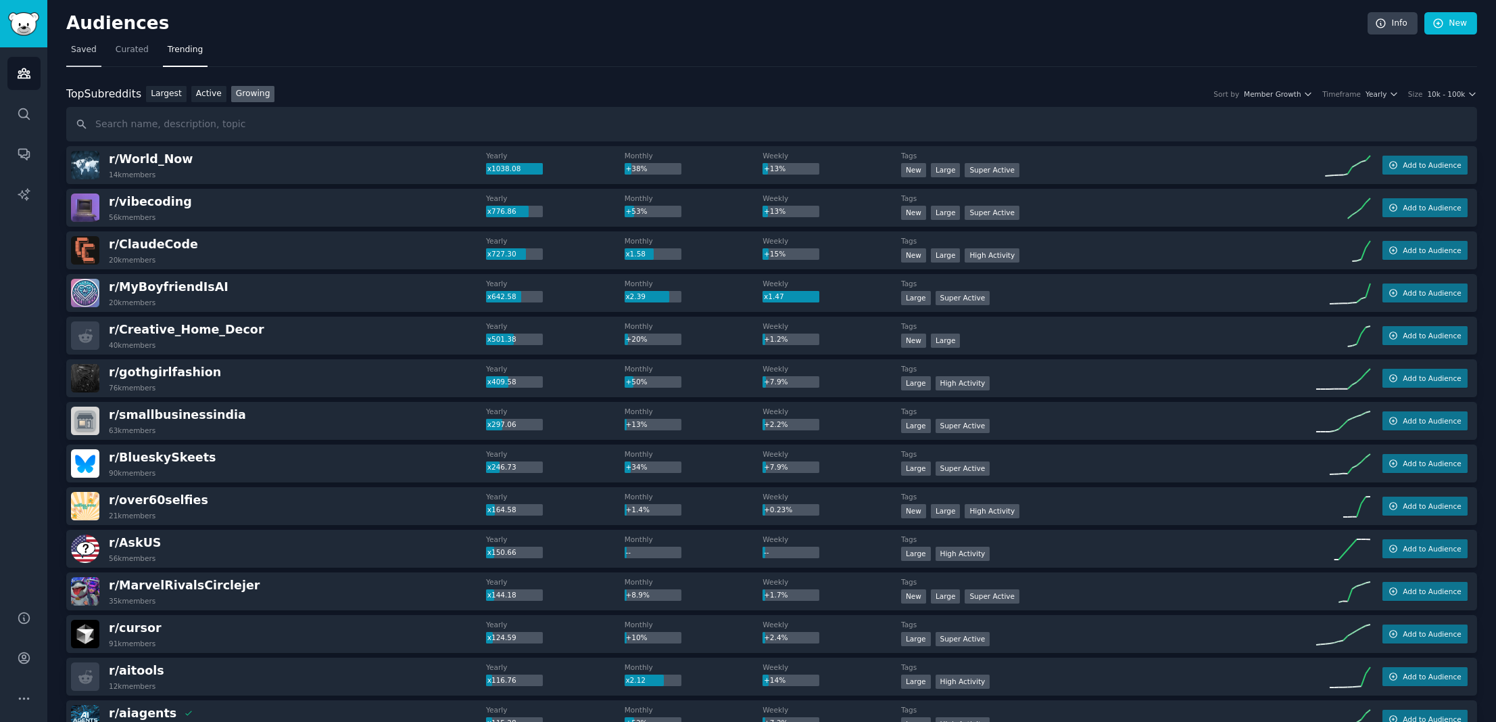
click at [86, 41] on link "Saved" at bounding box center [83, 53] width 35 height 28
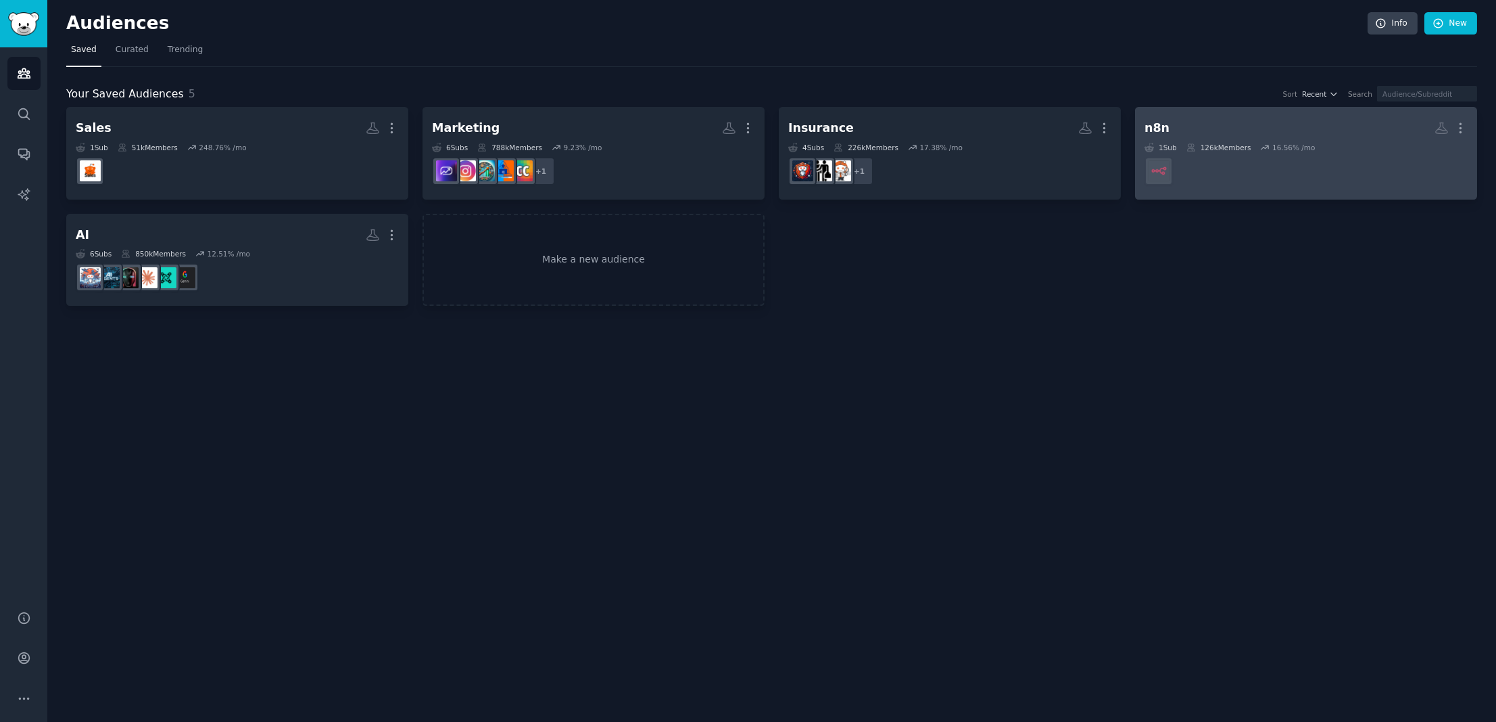
click at [1172, 120] on h2 "n8n More" at bounding box center [1306, 128] width 323 height 24
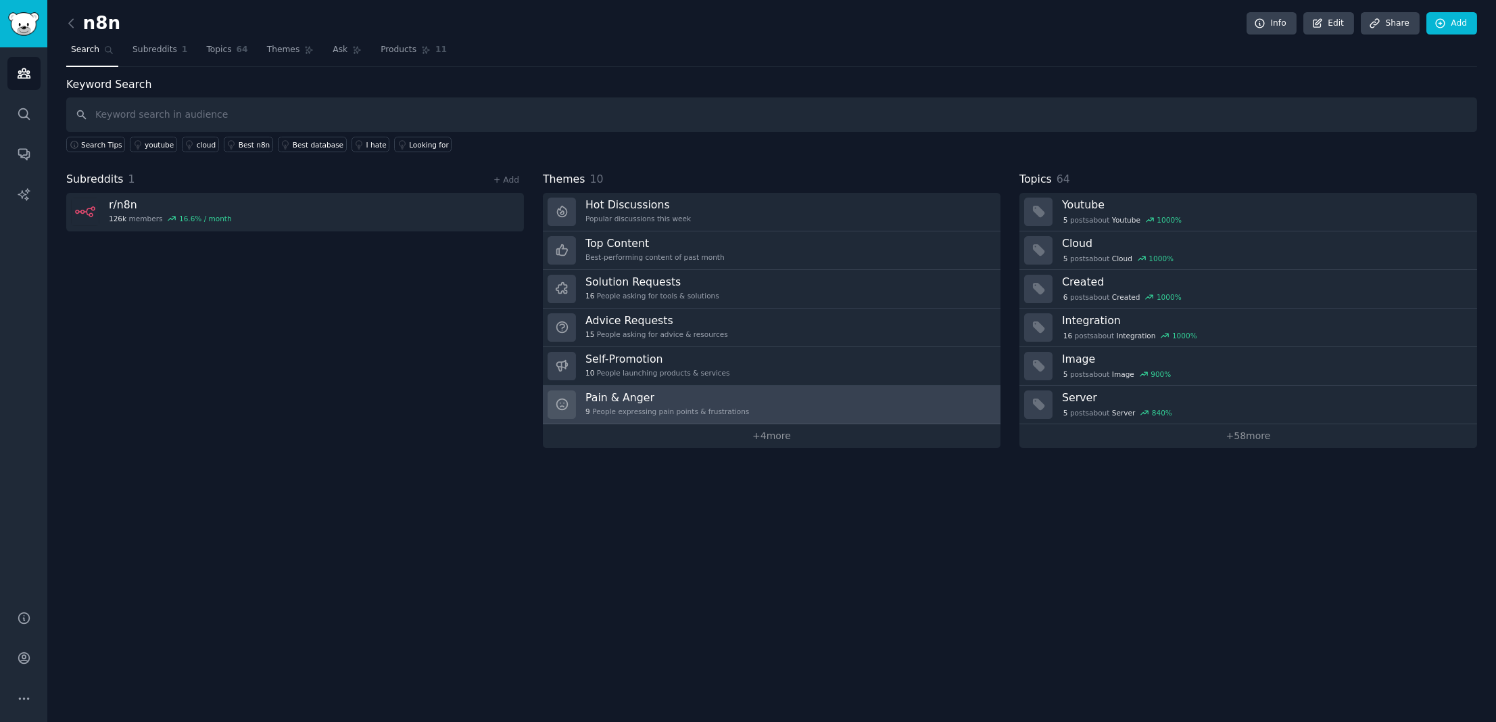
click at [685, 393] on h3 "Pain & Anger" at bounding box center [668, 397] width 164 height 14
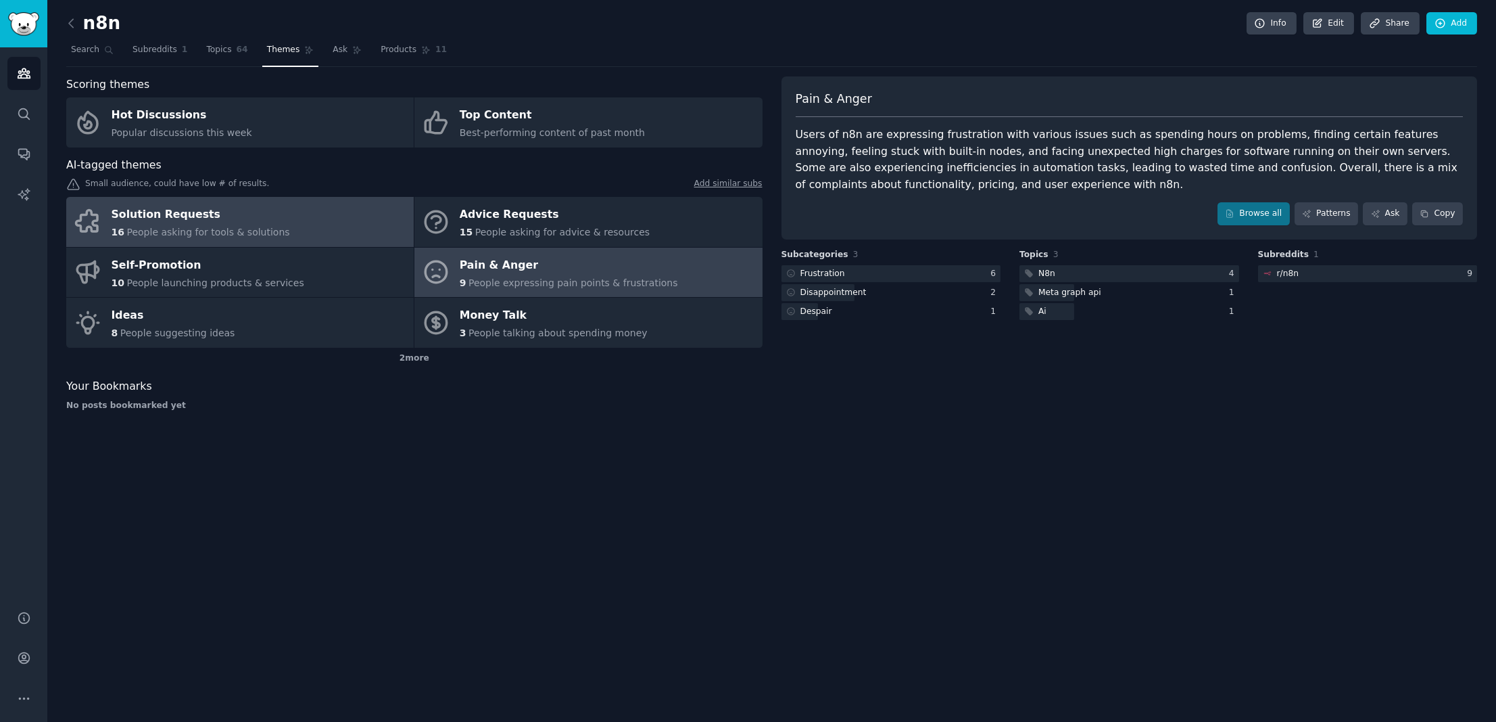
click at [275, 231] on link "Solution Requests 16 People asking for tools & solutions" at bounding box center [240, 222] width 348 height 50
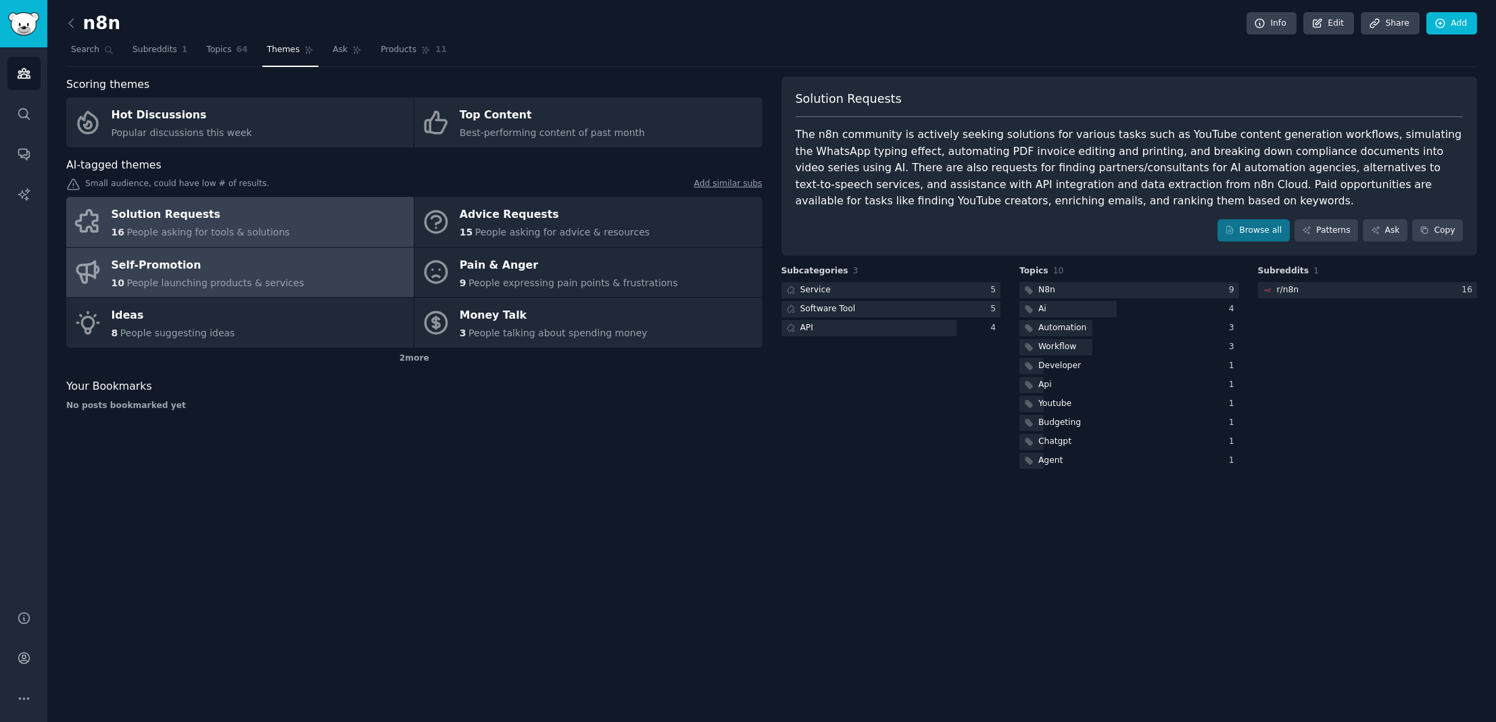
click at [283, 289] on link "Self-Promotion 10 People launching products & services" at bounding box center [240, 272] width 348 height 50
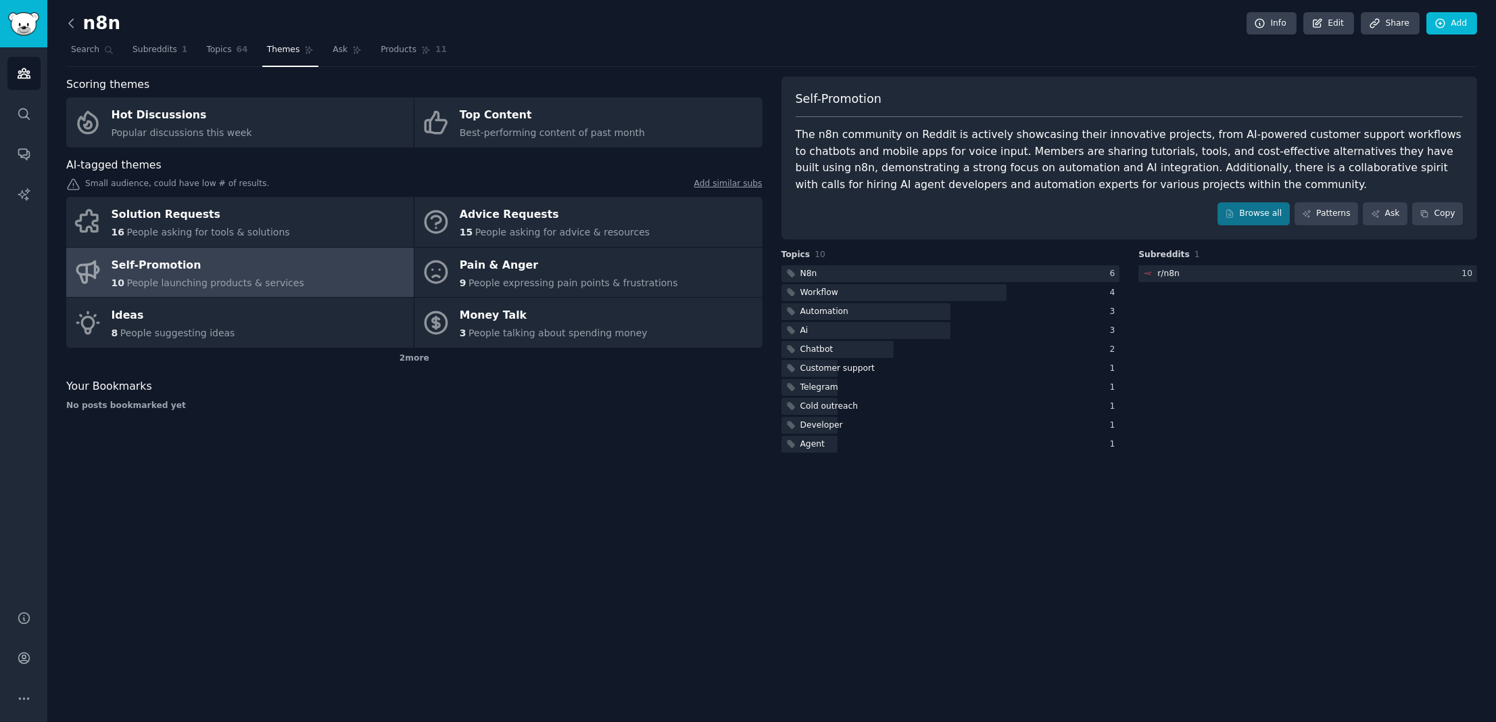
click at [72, 22] on icon at bounding box center [71, 23] width 14 height 14
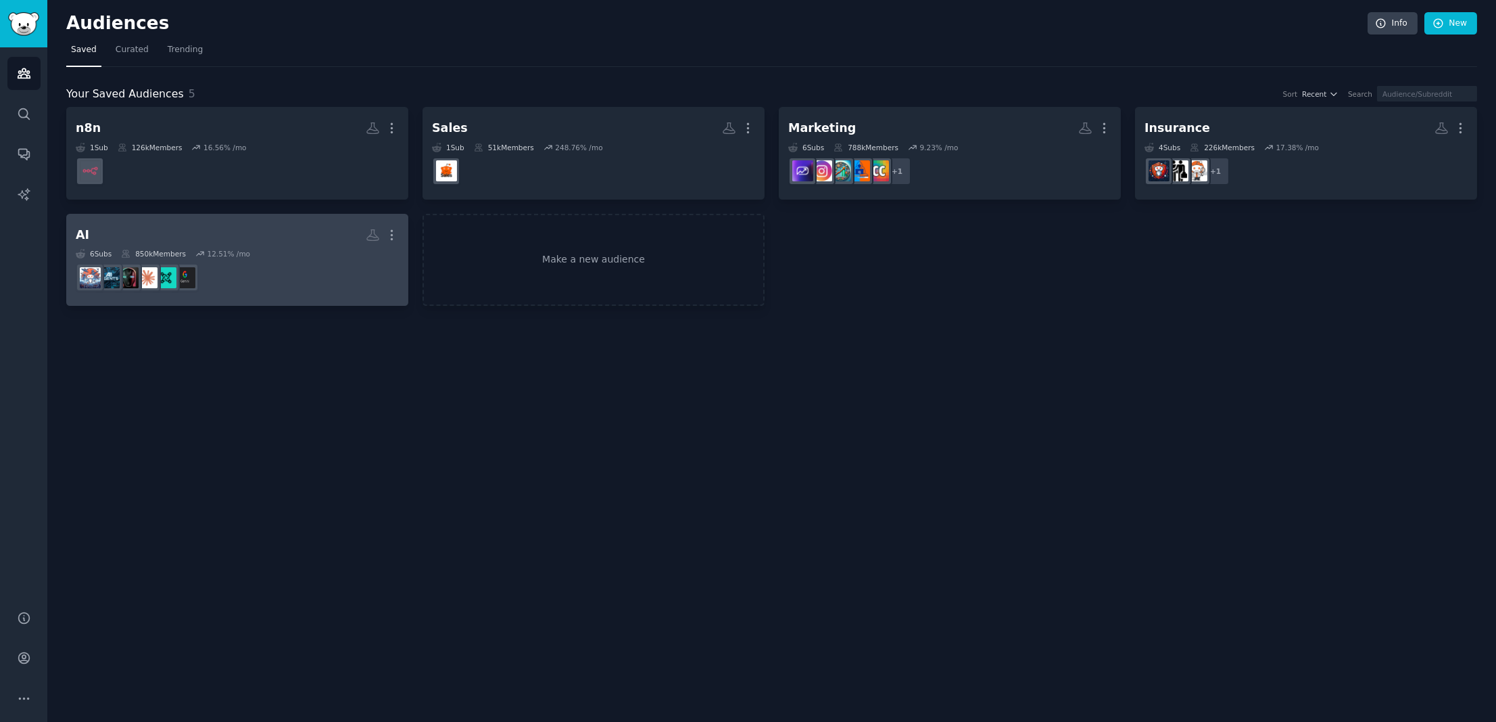
click at [317, 270] on dd at bounding box center [237, 277] width 323 height 38
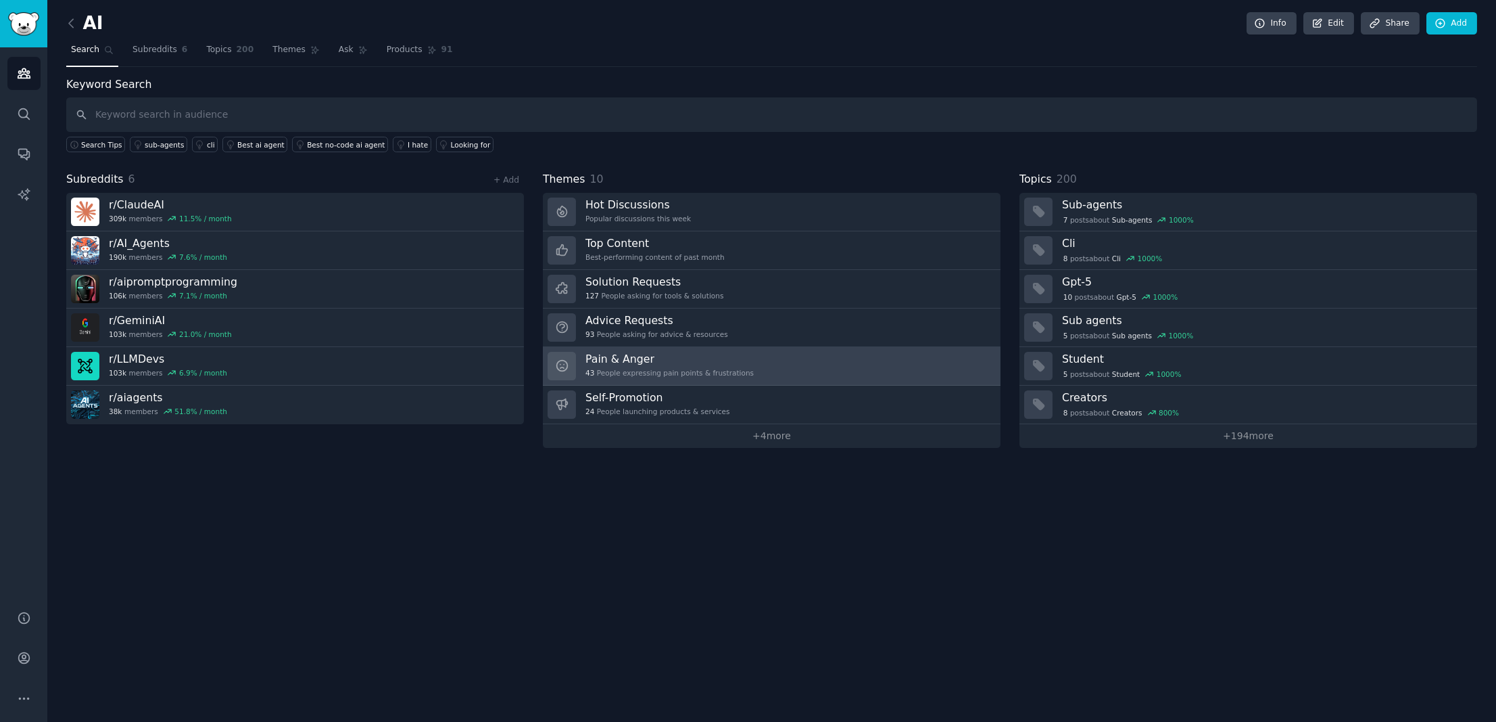
click at [655, 364] on div "Pain & Anger 43 People expressing pain points & frustrations" at bounding box center [670, 366] width 168 height 28
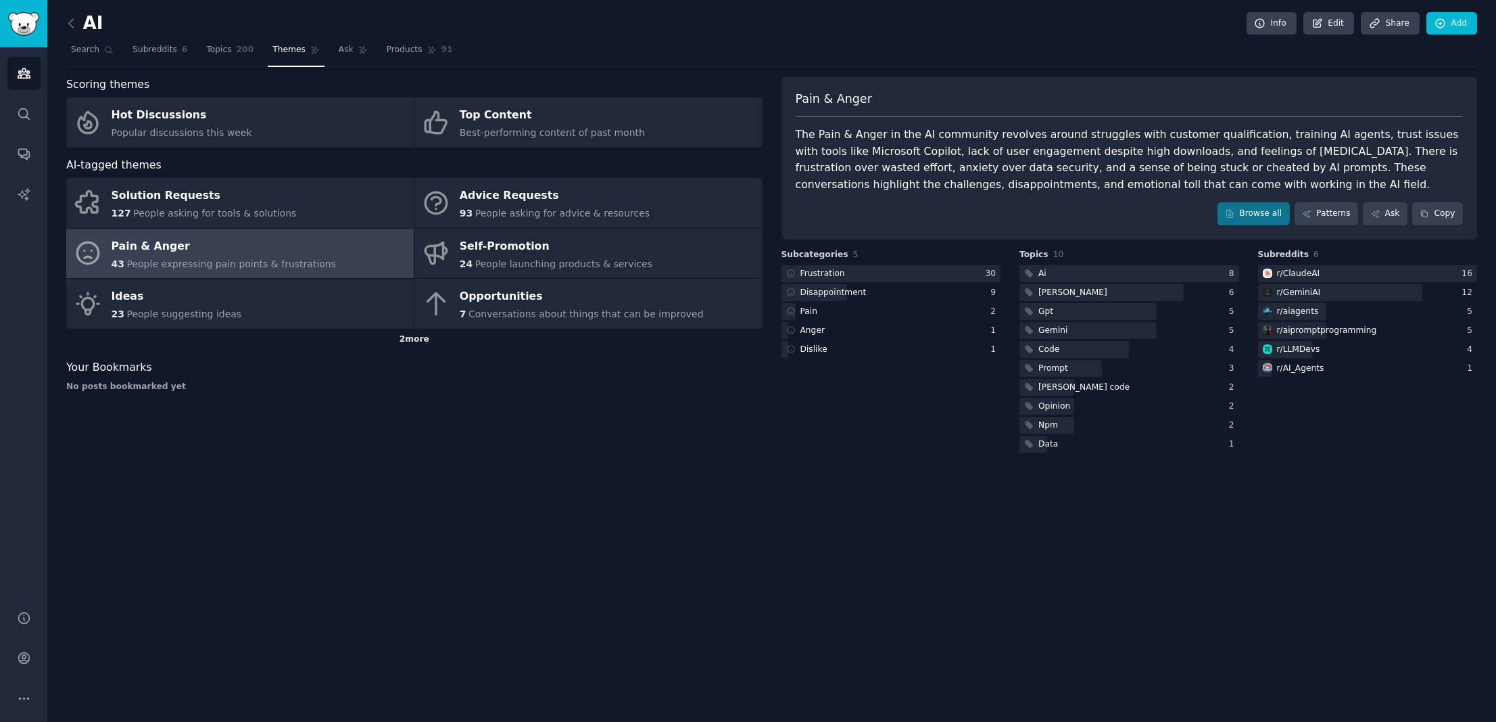
click at [413, 338] on div "2 more" at bounding box center [414, 340] width 696 height 22
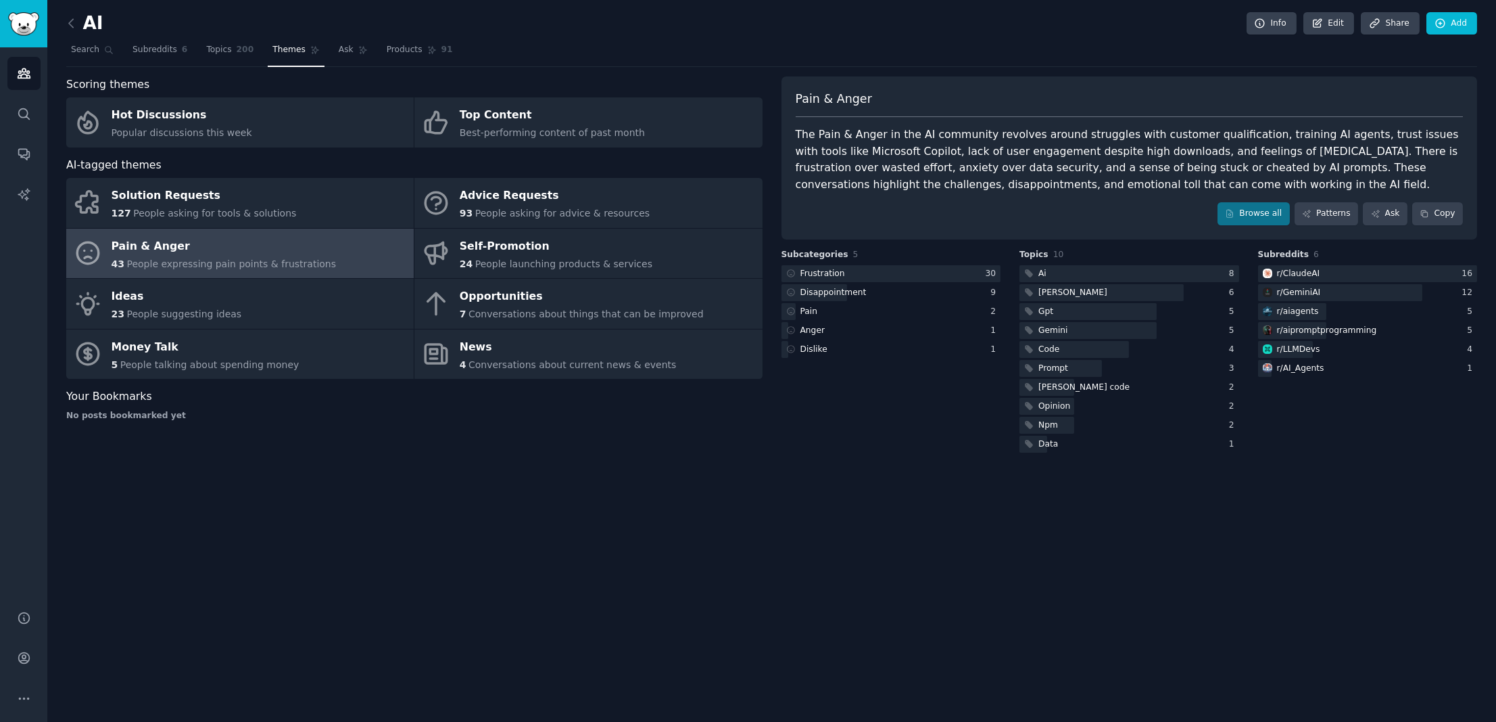
click at [89, 22] on h2 "AI" at bounding box center [84, 24] width 37 height 22
click at [75, 22] on icon at bounding box center [71, 23] width 14 height 14
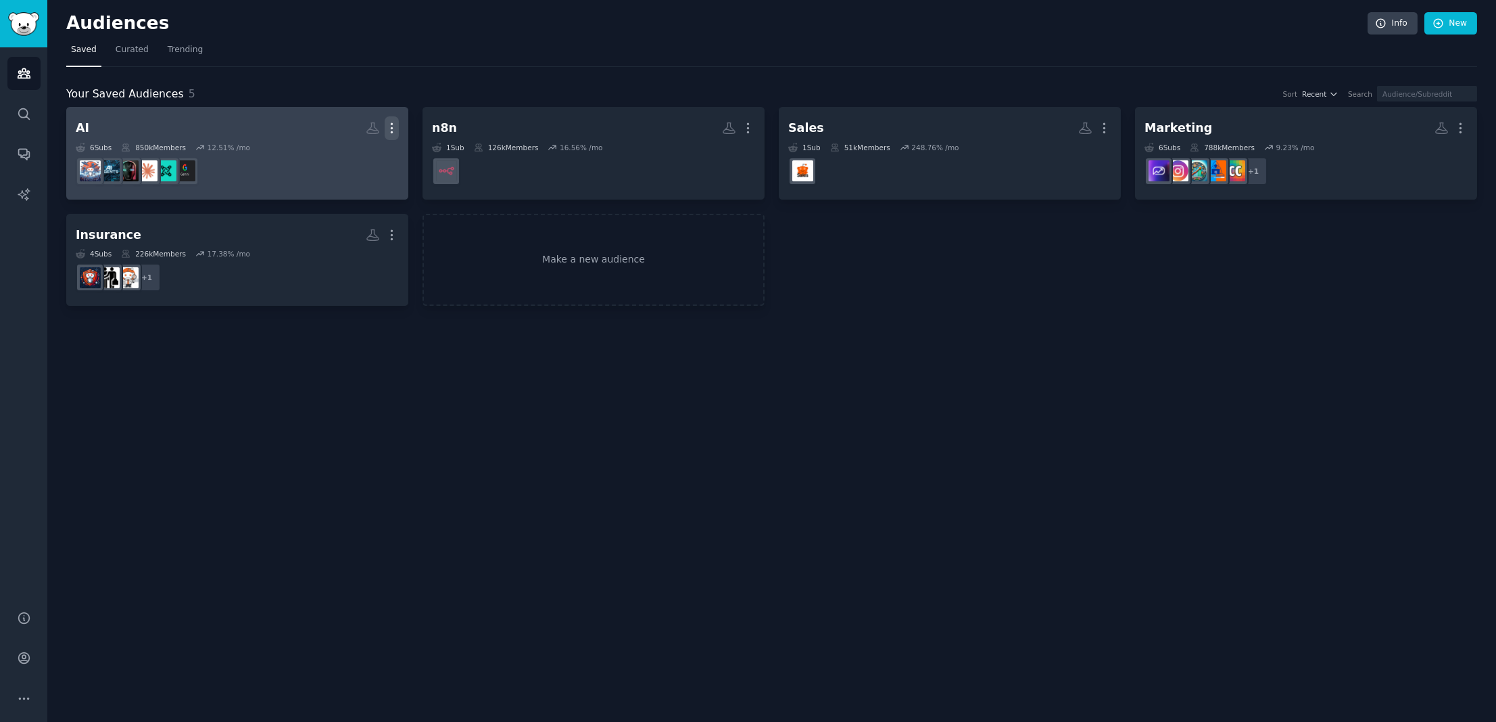
click at [392, 128] on icon "button" at bounding box center [392, 128] width 14 height 14
click at [351, 166] on div "Delete" at bounding box center [346, 157] width 64 height 28
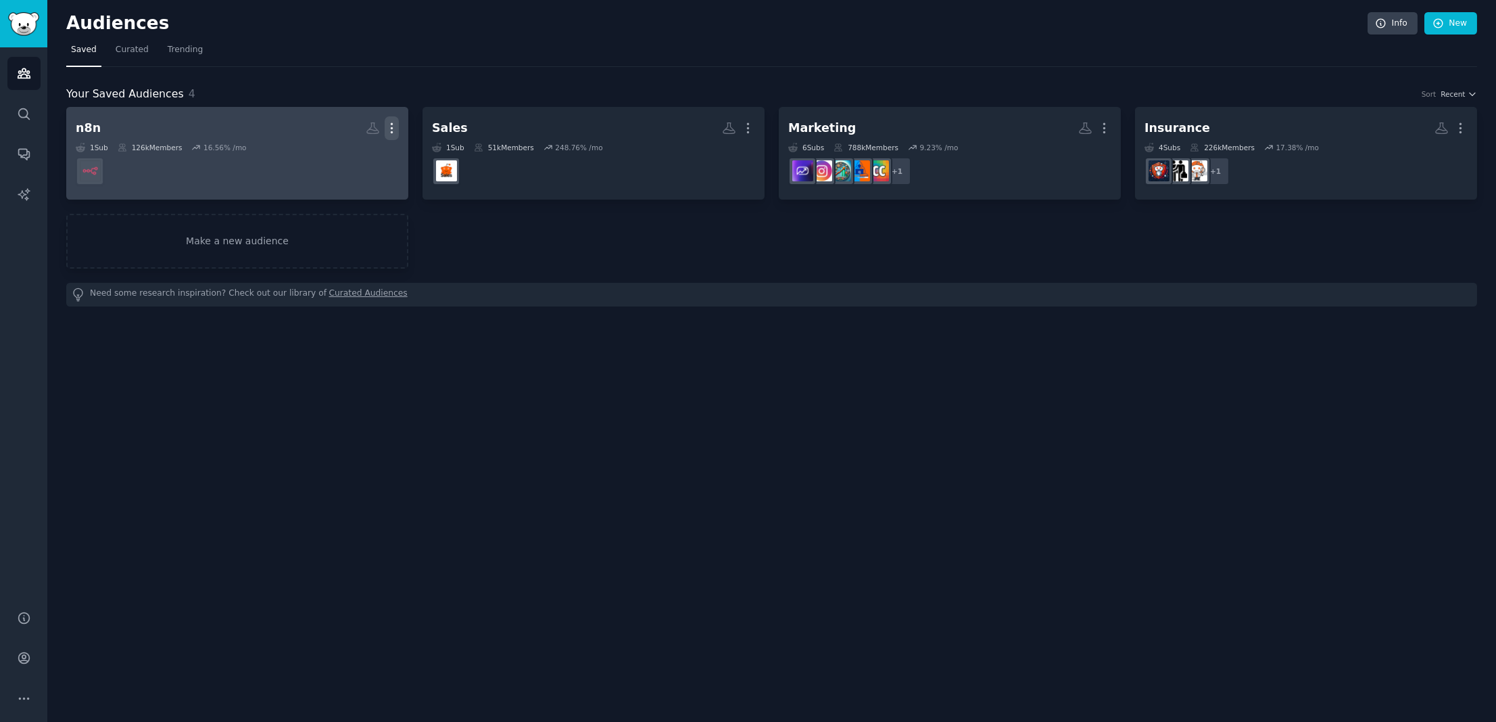
click at [394, 118] on button "More" at bounding box center [392, 128] width 14 height 24
click at [357, 159] on p "Delete" at bounding box center [354, 156] width 31 height 14
